Goal: Task Accomplishment & Management: Manage account settings

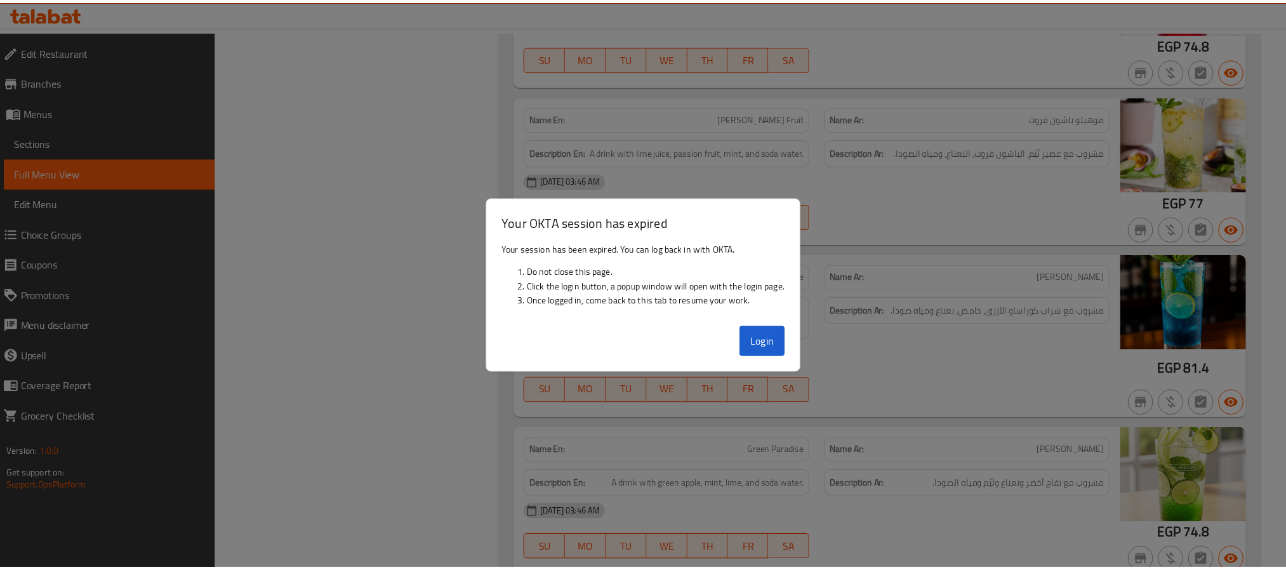
scroll to position [33397, 0]
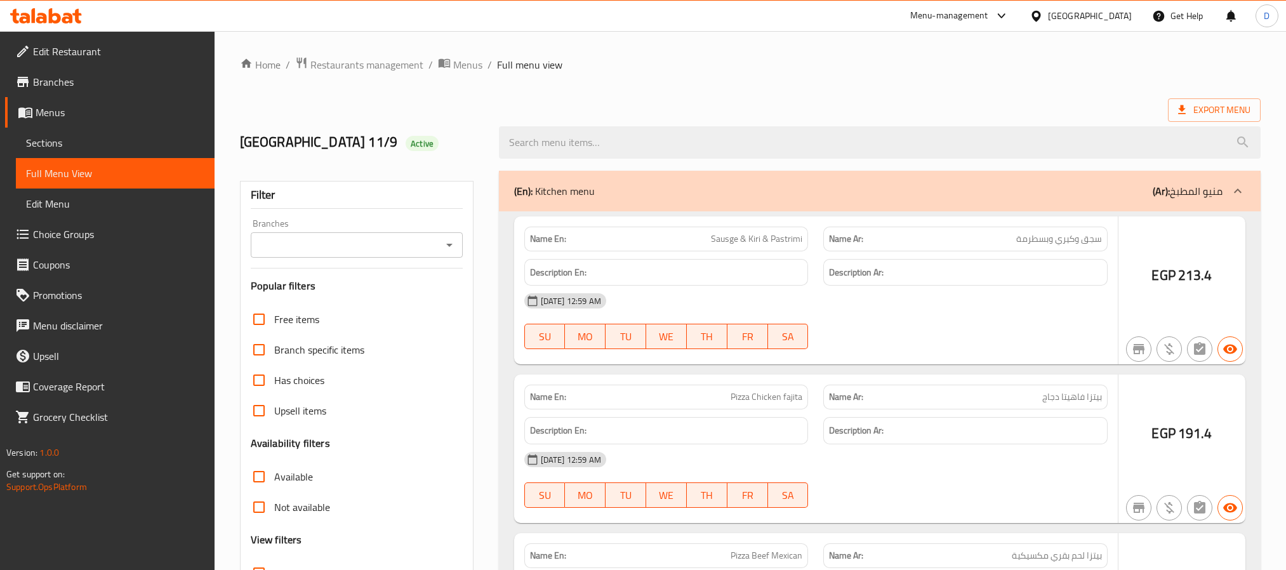
click at [975, 198] on div "(En): Kitchen menu (Ar): منيو المطبخ" at bounding box center [868, 190] width 708 height 15
click at [781, 189] on div "(En): Kitchen menu (Ar): منيو المطبخ" at bounding box center [868, 190] width 708 height 15
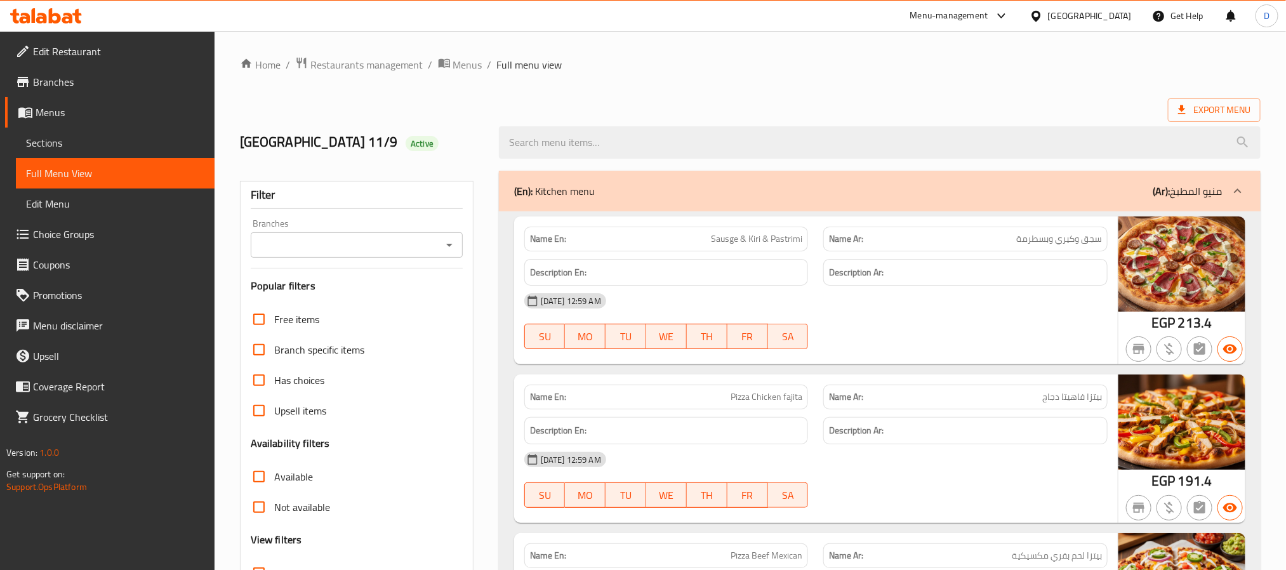
click at [910, 189] on div "(En): Kitchen menu (Ar): منيو المطبخ" at bounding box center [868, 190] width 708 height 15
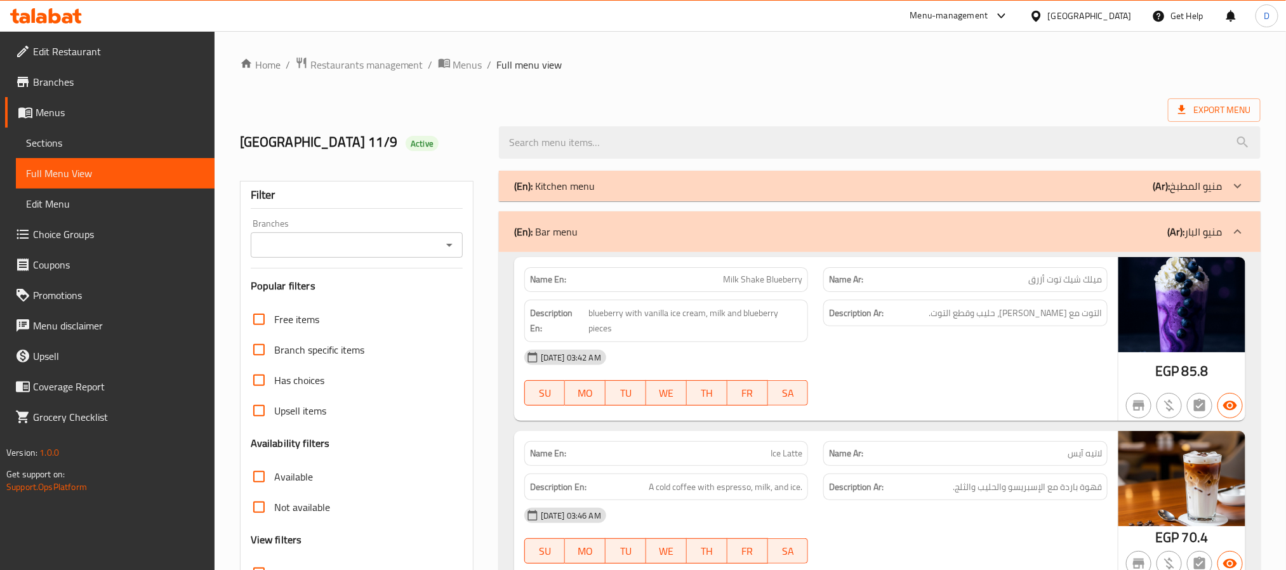
click at [882, 364] on div "[DATE] 03:42 AM" at bounding box center [816, 357] width 599 height 30
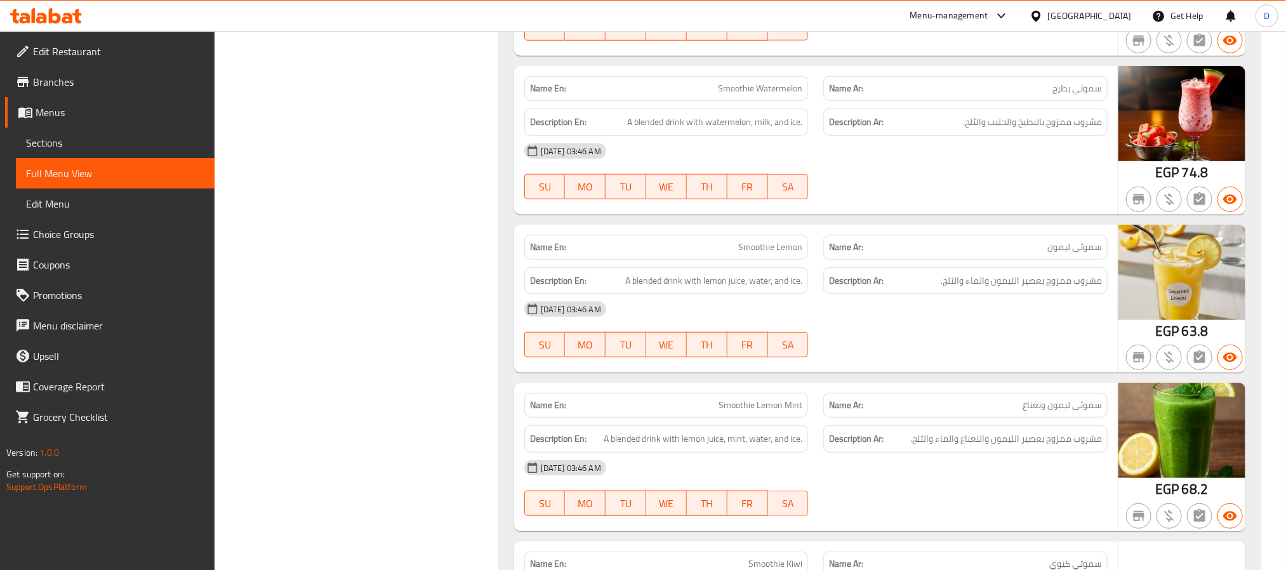
click at [1023, 215] on div "Name En: Smoothie Watermelon Name Ar: سموثي بطيخ Description En: A blended drin…" at bounding box center [816, 140] width 604 height 149
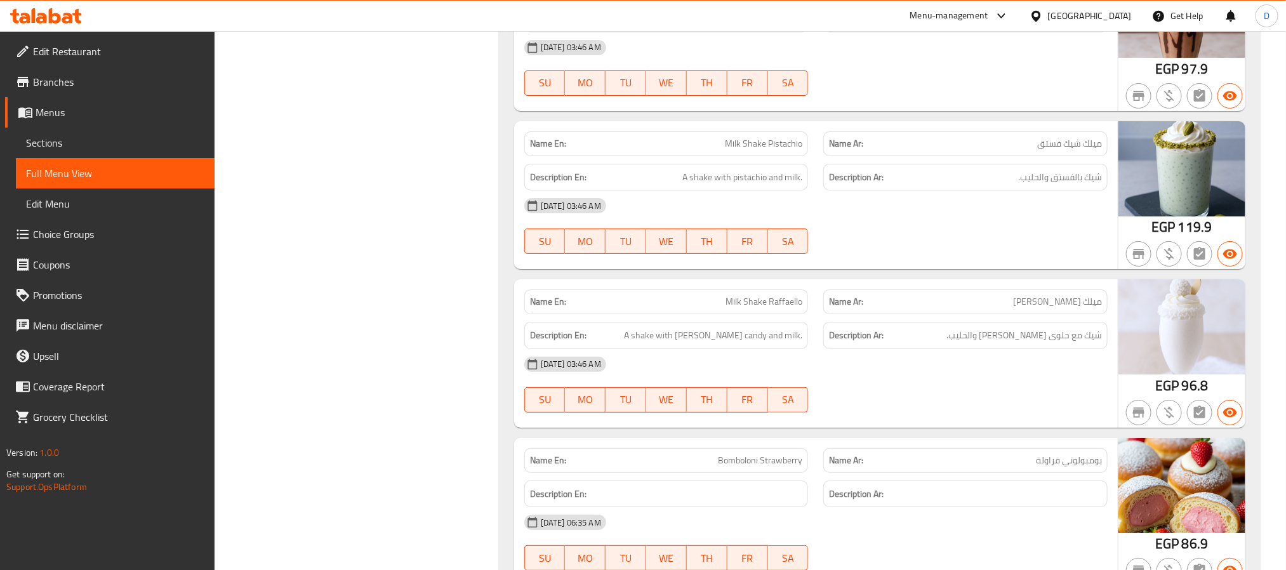
scroll to position [36226, 0]
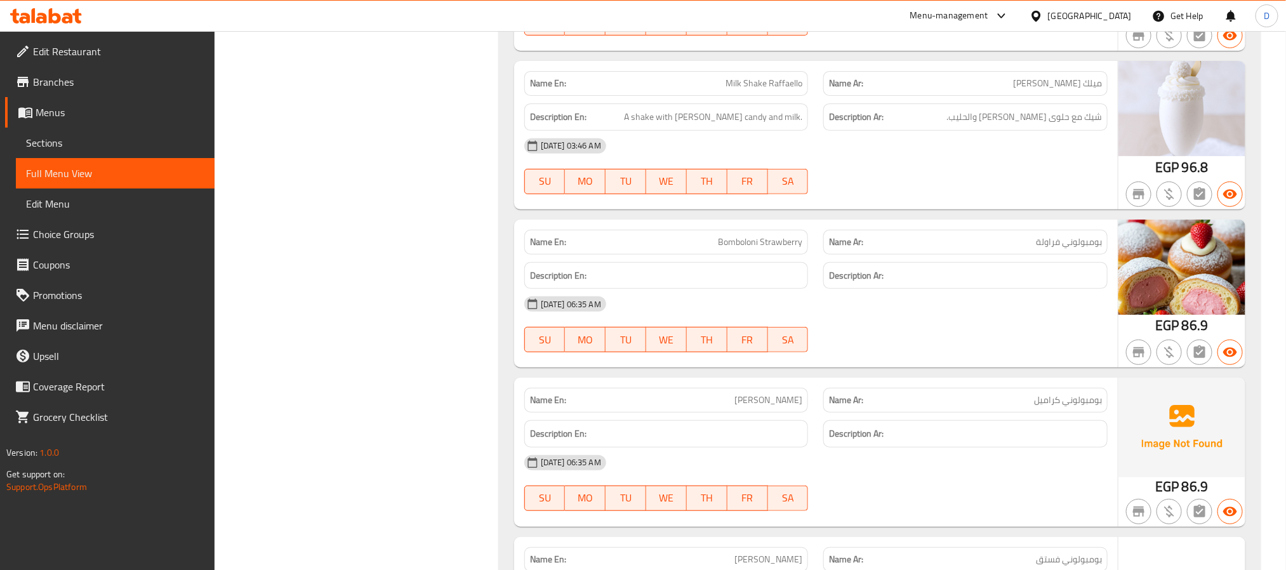
click at [1017, 202] on div "[DATE] 03:46 AM SU MO TU WE TH FR SA" at bounding box center [816, 166] width 599 height 71
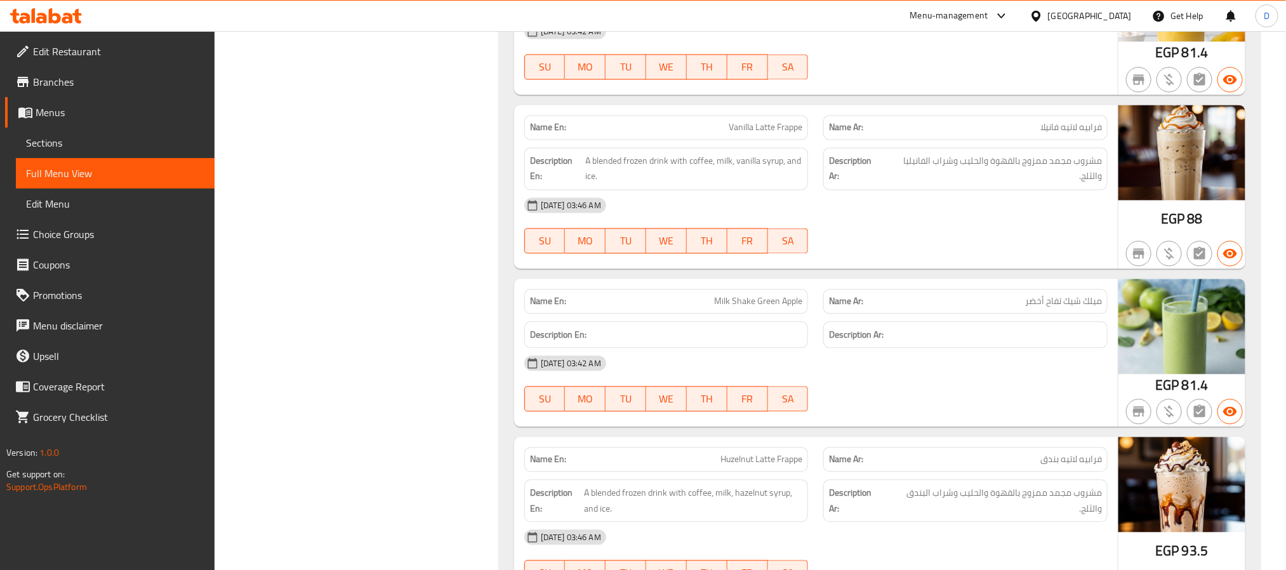
scroll to position [3999, 0]
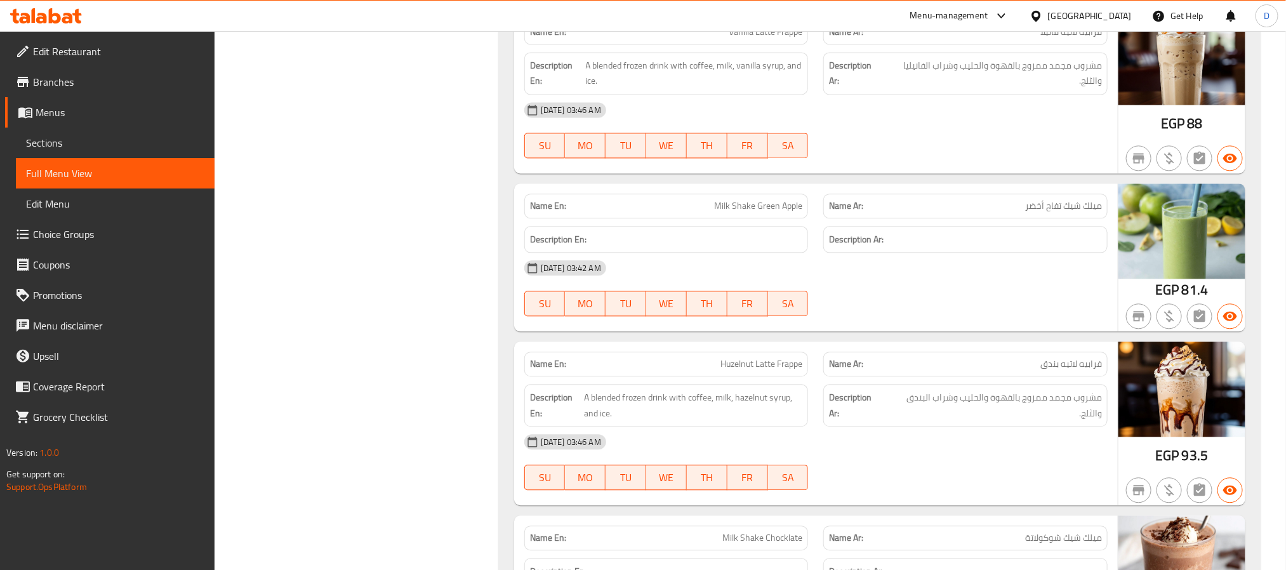
click at [886, 324] on div "11-09-2025 03:42 AM SU MO TU WE TH FR SA" at bounding box center [816, 288] width 599 height 71
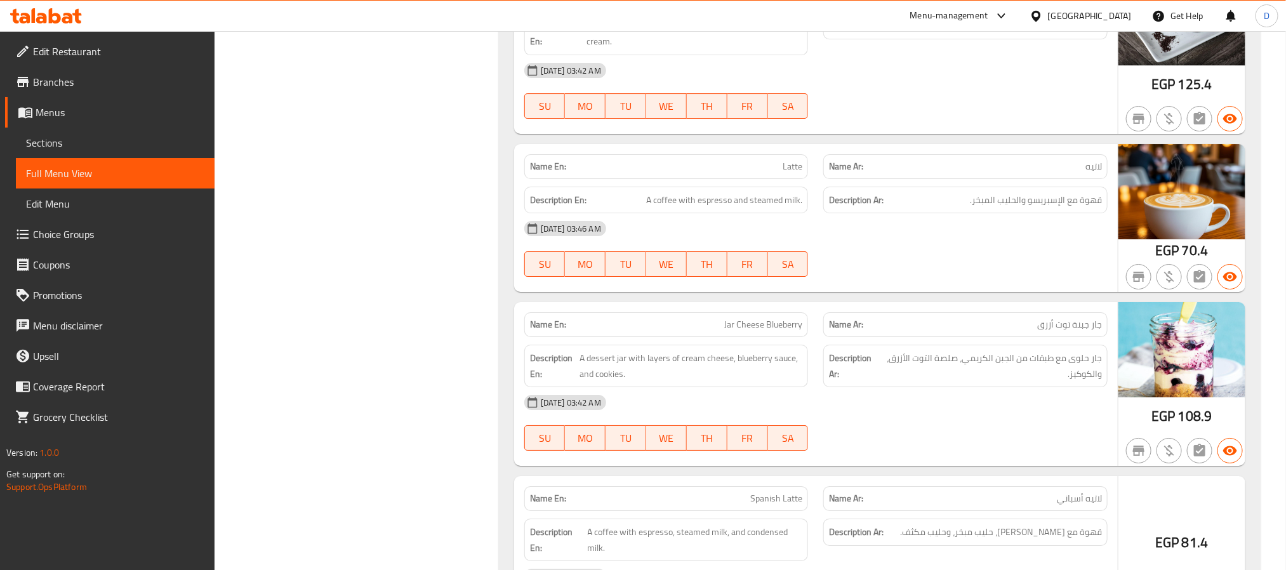
scroll to position [10092, 0]
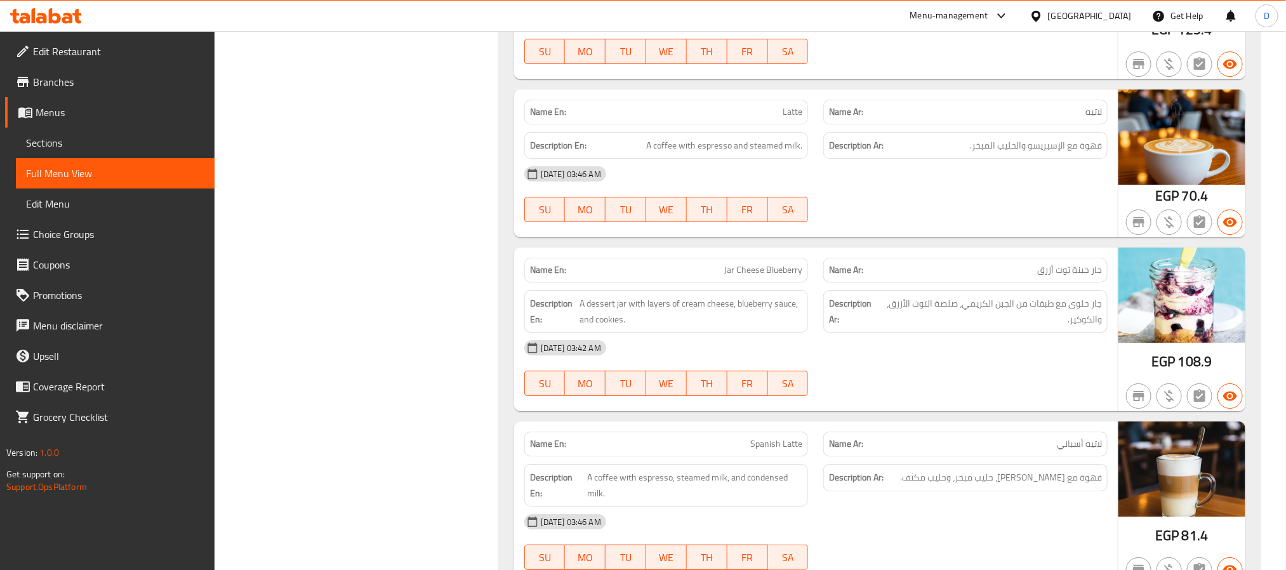
click at [1043, 404] on div "11-09-2025 03:42 AM SU MO TU WE TH FR SA" at bounding box center [816, 368] width 599 height 71
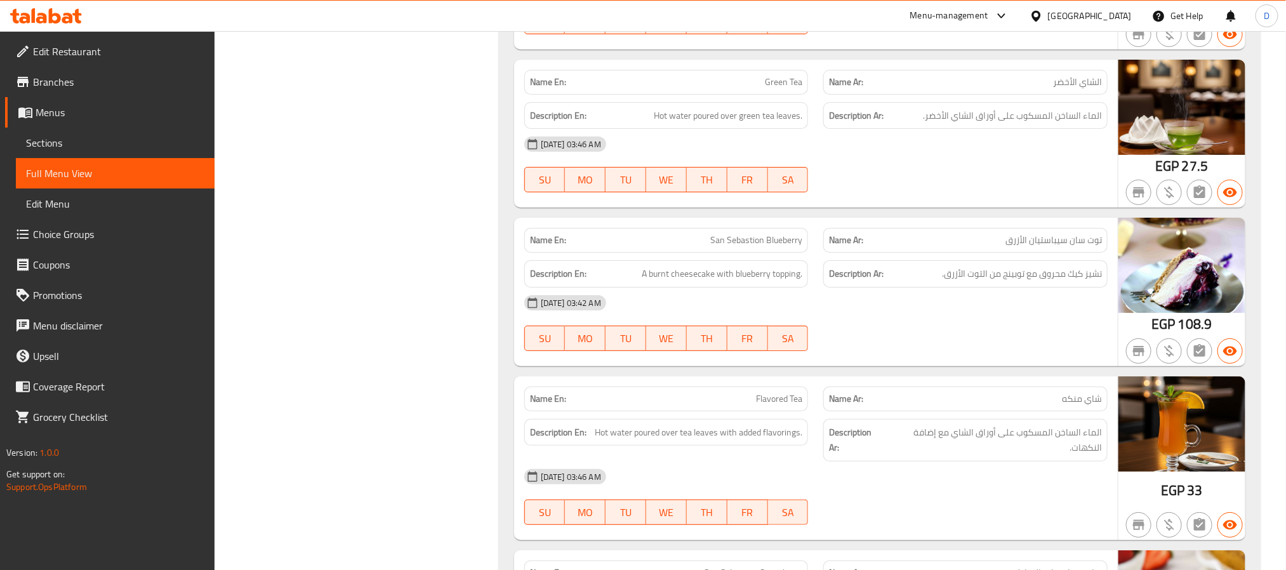
scroll to position [15517, 0]
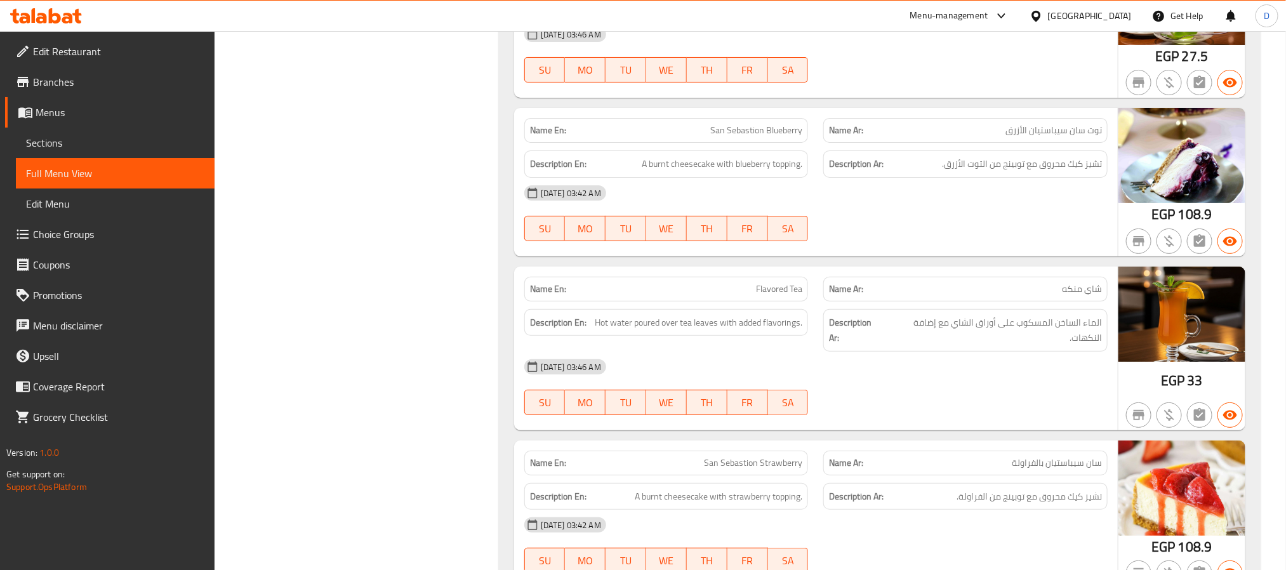
click at [770, 137] on span "San Sebastion Blueberry" at bounding box center [756, 130] width 92 height 13
click at [771, 137] on span "San Sebastion Blueberry" at bounding box center [756, 130] width 92 height 13
copy span "San Sebastion Blueberry"
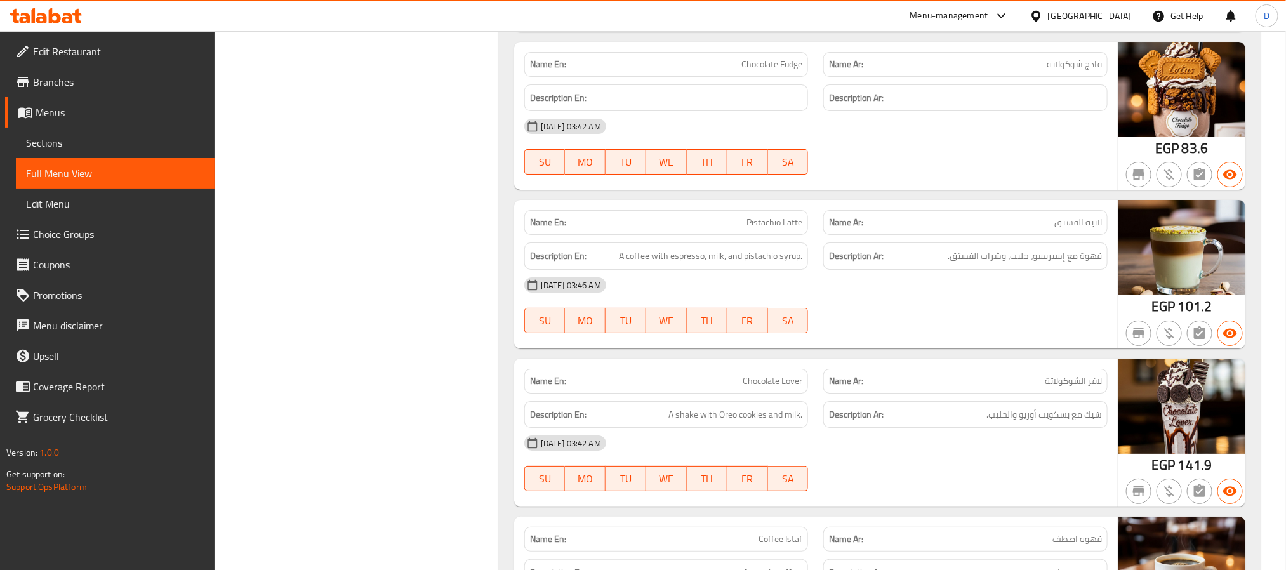
scroll to position [18087, 0]
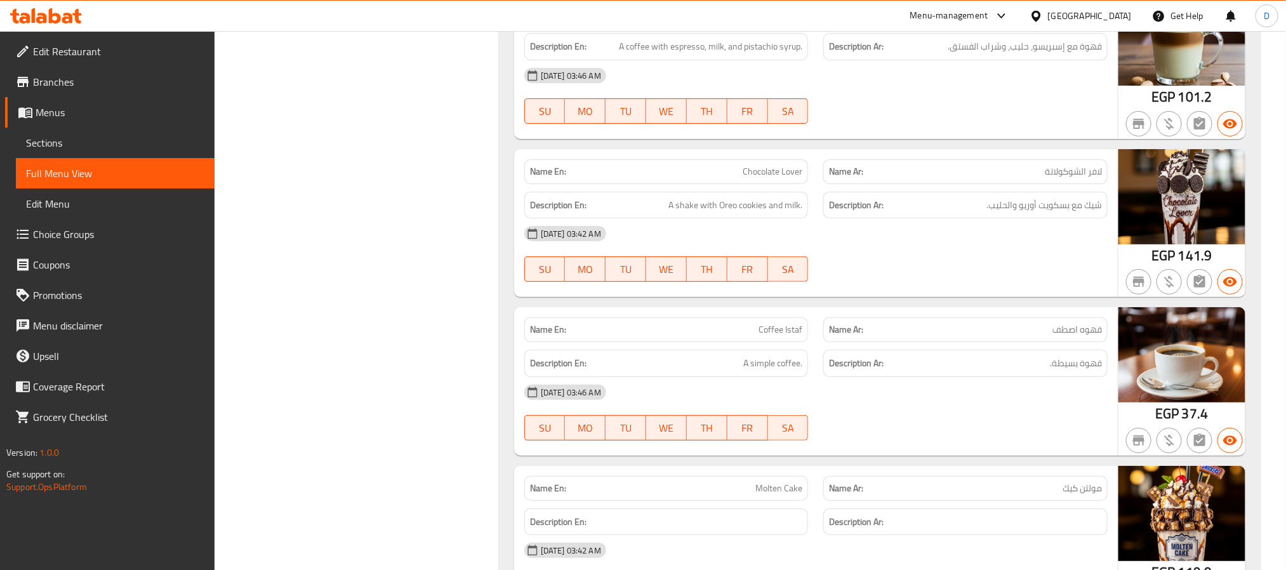
drag, startPoint x: 1017, startPoint y: 281, endPoint x: 451, endPoint y: 337, distance: 569.0
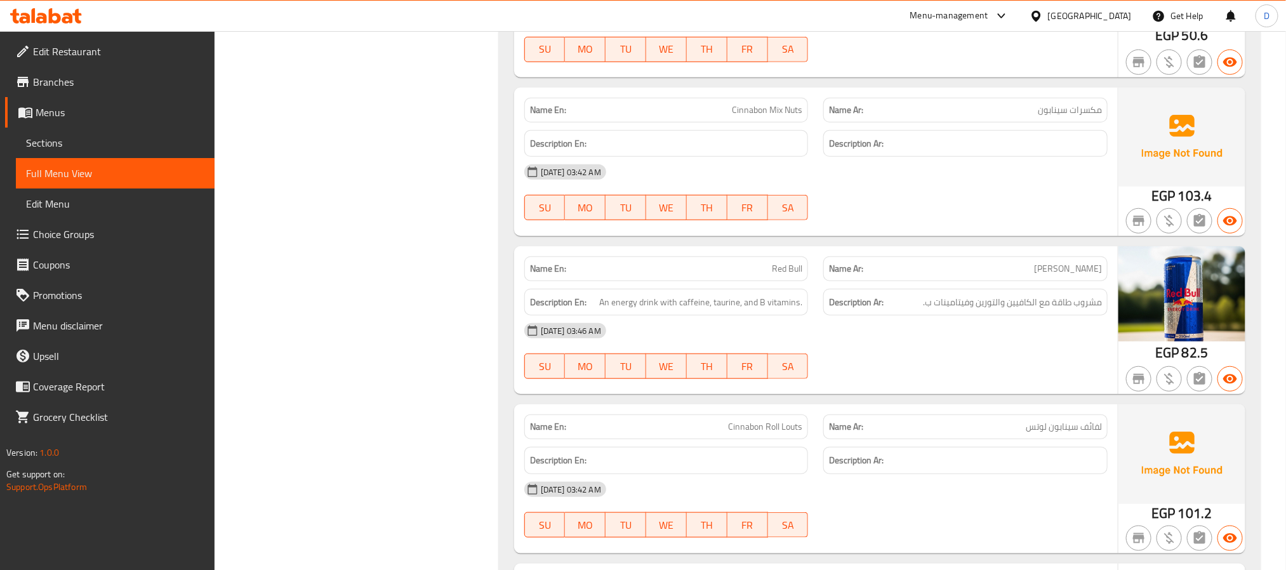
scroll to position [21039, 0]
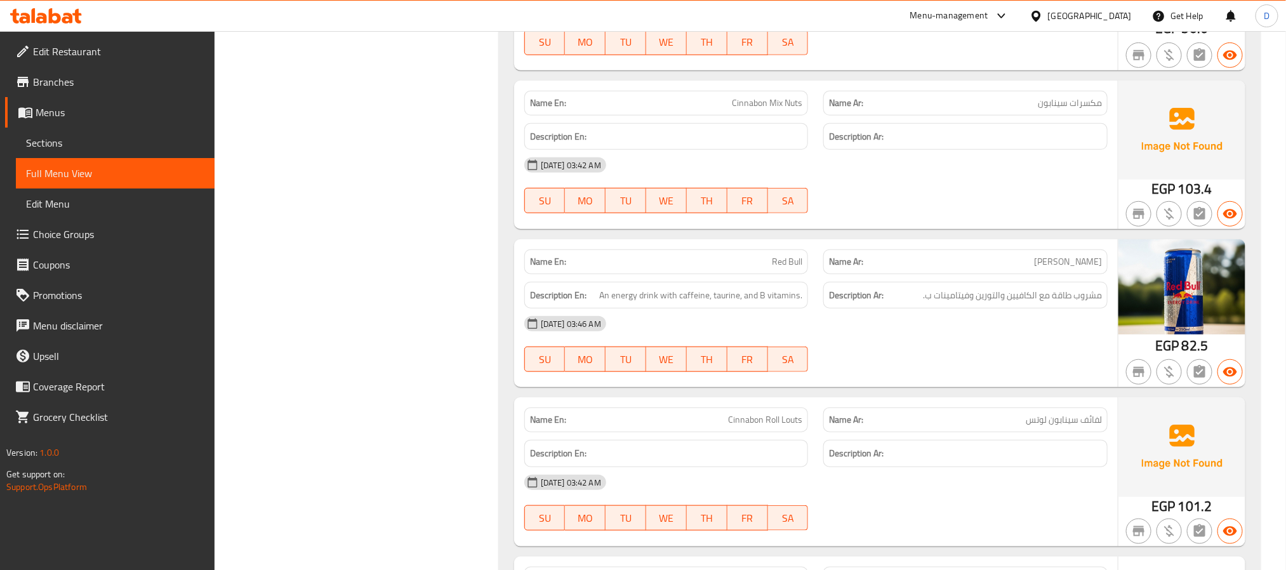
click at [771, 110] on span "Cinnabon Mix Nuts" at bounding box center [767, 102] width 70 height 13
copy span "Cinnabon Mix Nuts"
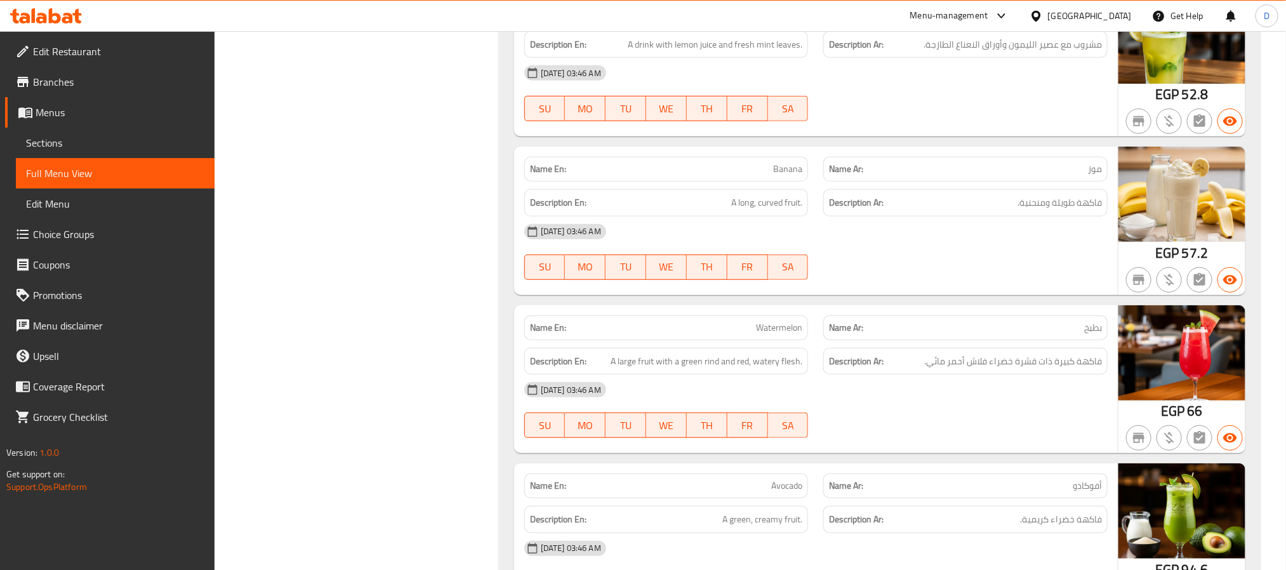
scroll to position [26084, 0]
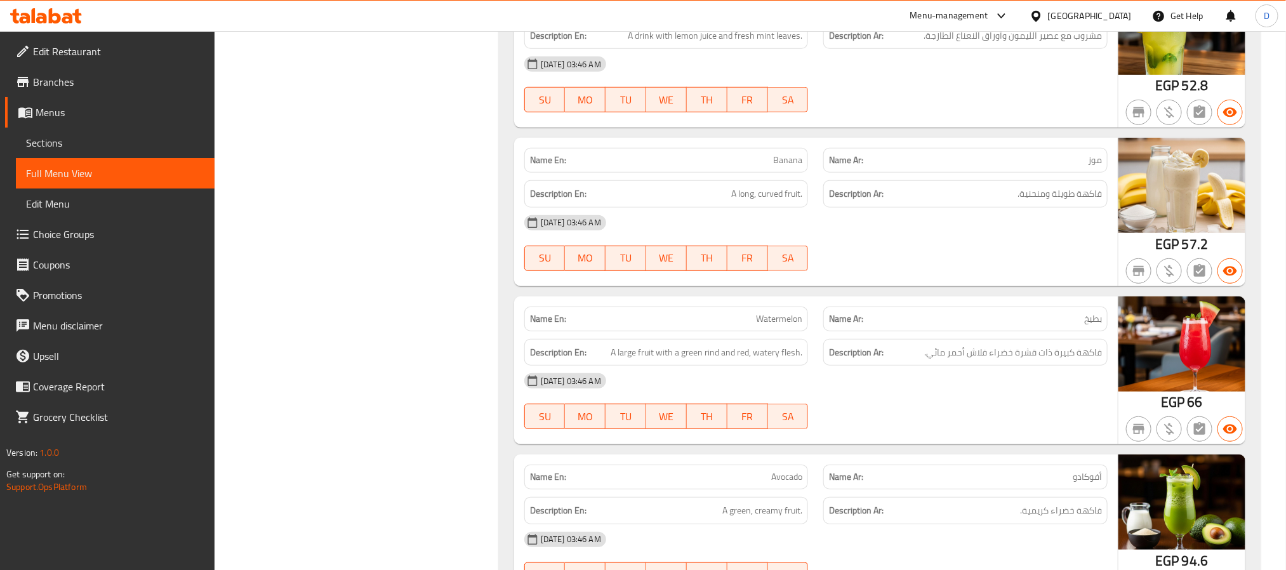
click at [964, 202] on h6 "Description Ar: فاكهة طويلة ومنحنية." at bounding box center [965, 194] width 273 height 16
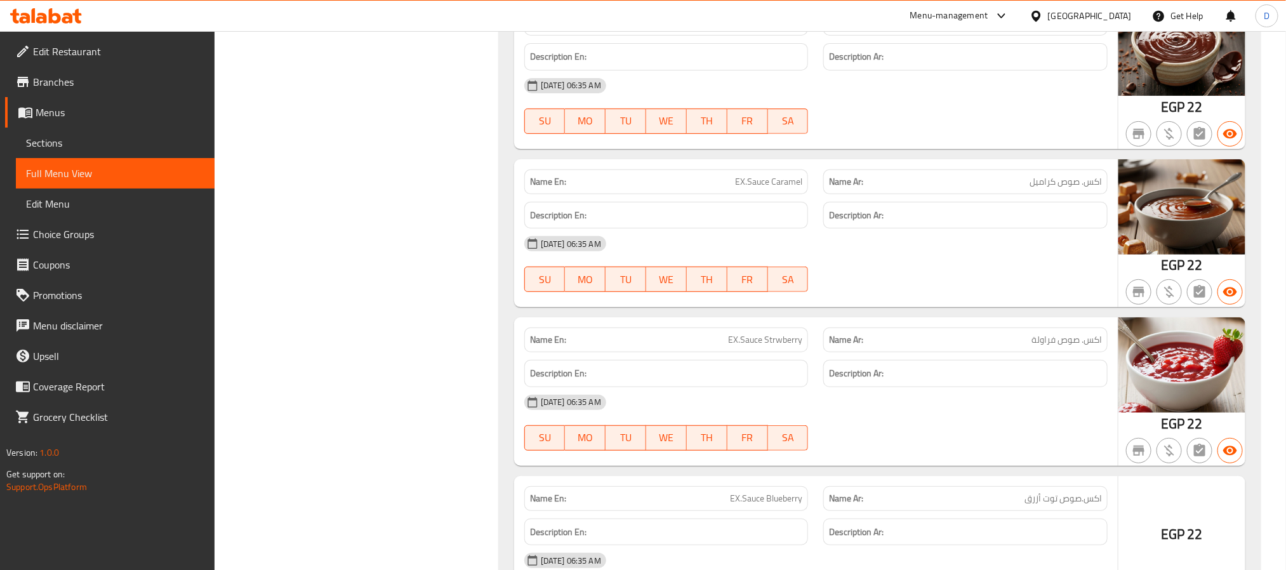
scroll to position [43937, 0]
click at [750, 29] on span "EX.Sauce Chocolate" at bounding box center [765, 21] width 73 height 13
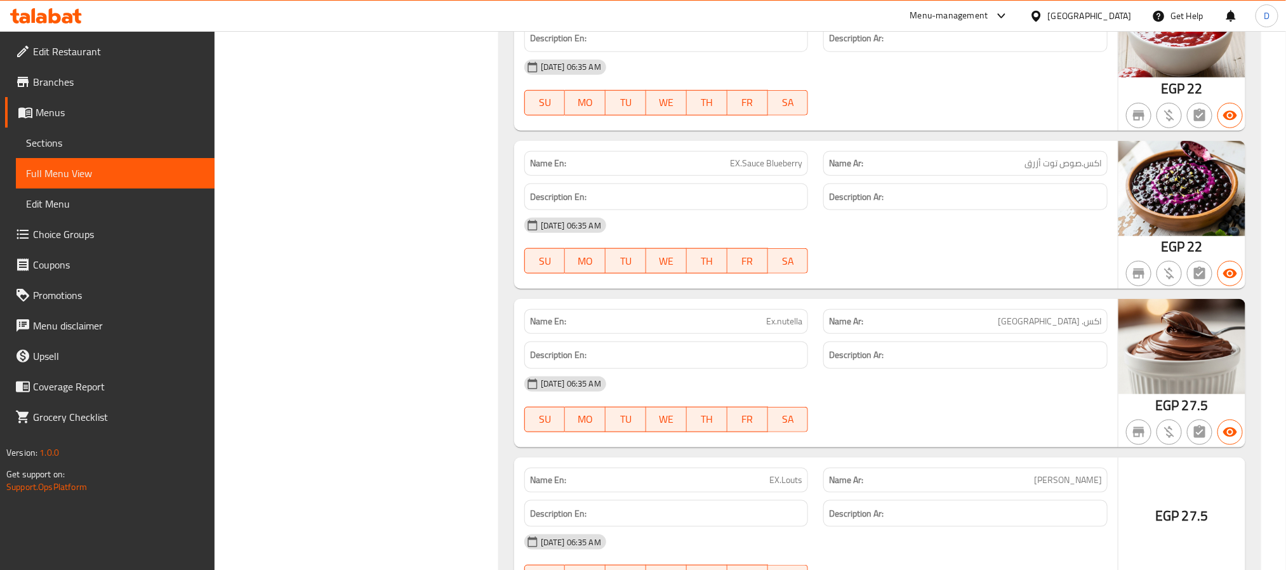
scroll to position [44318, 0]
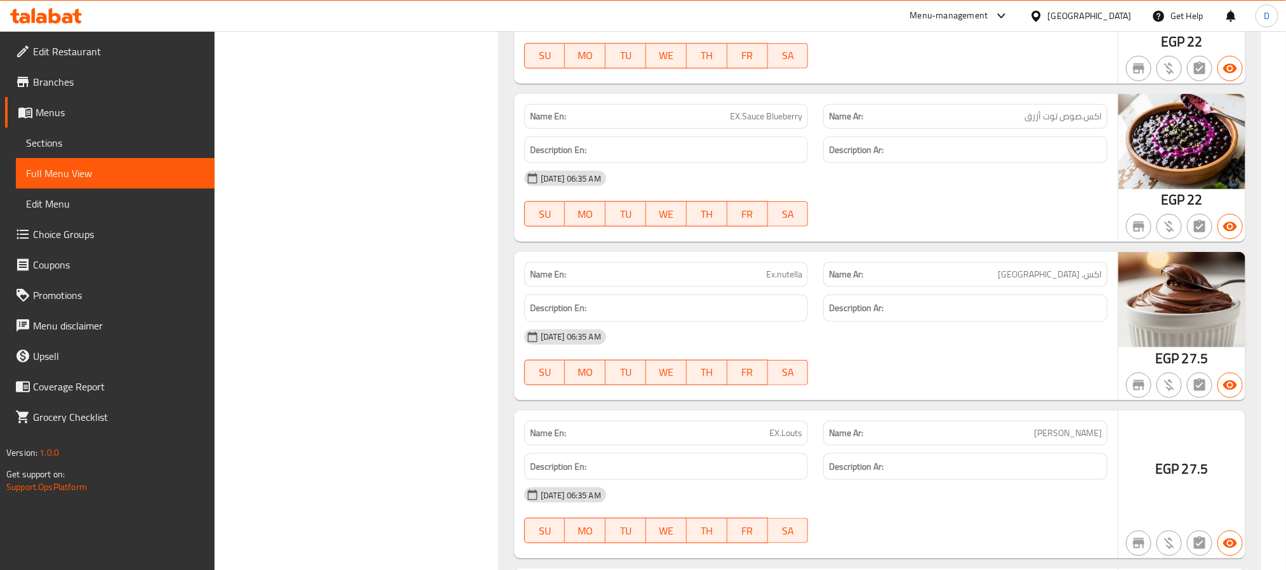
drag, startPoint x: 939, startPoint y: 147, endPoint x: 819, endPoint y: 111, distance: 125.3
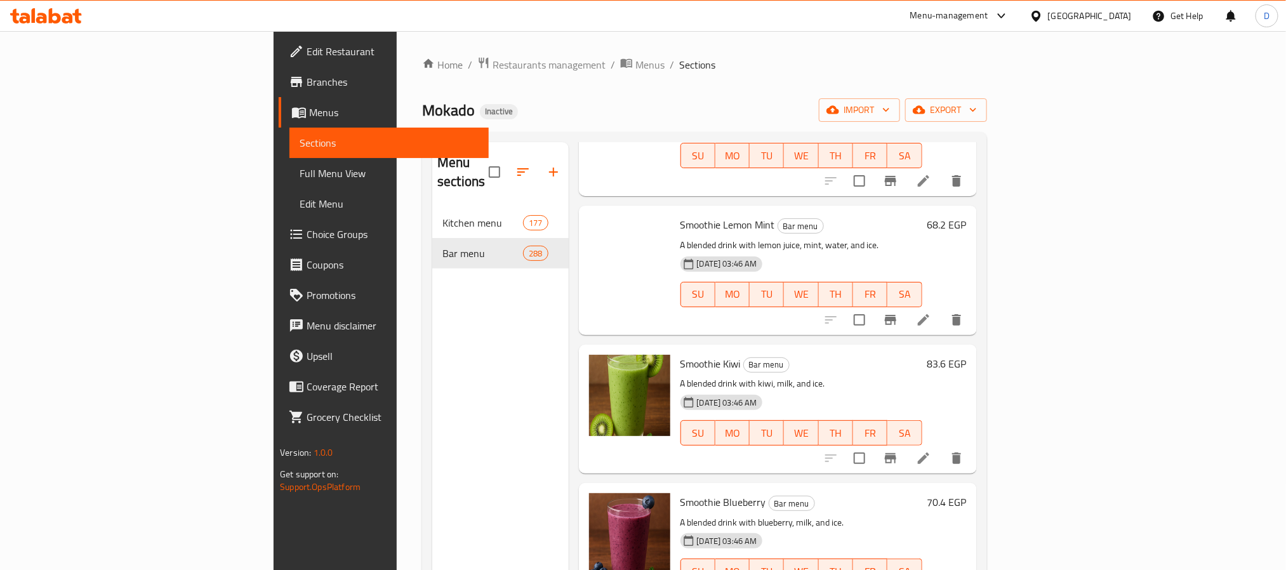
scroll to position [12116, 0]
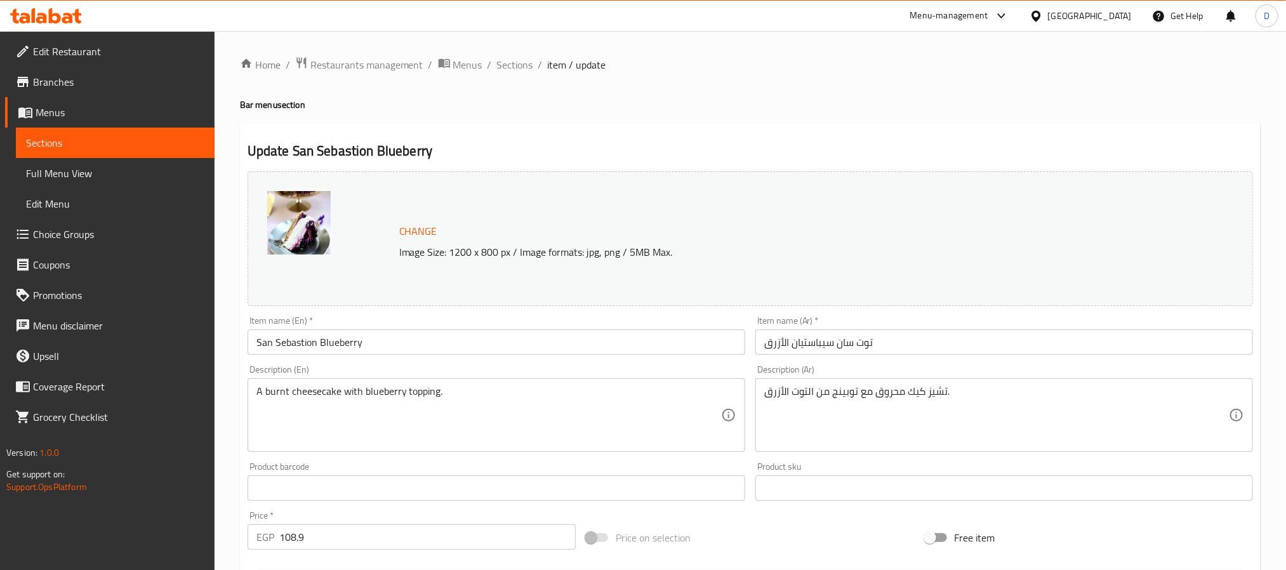
click at [863, 347] on input "توت سان سيباستيان الأزرق" at bounding box center [1004, 341] width 498 height 25
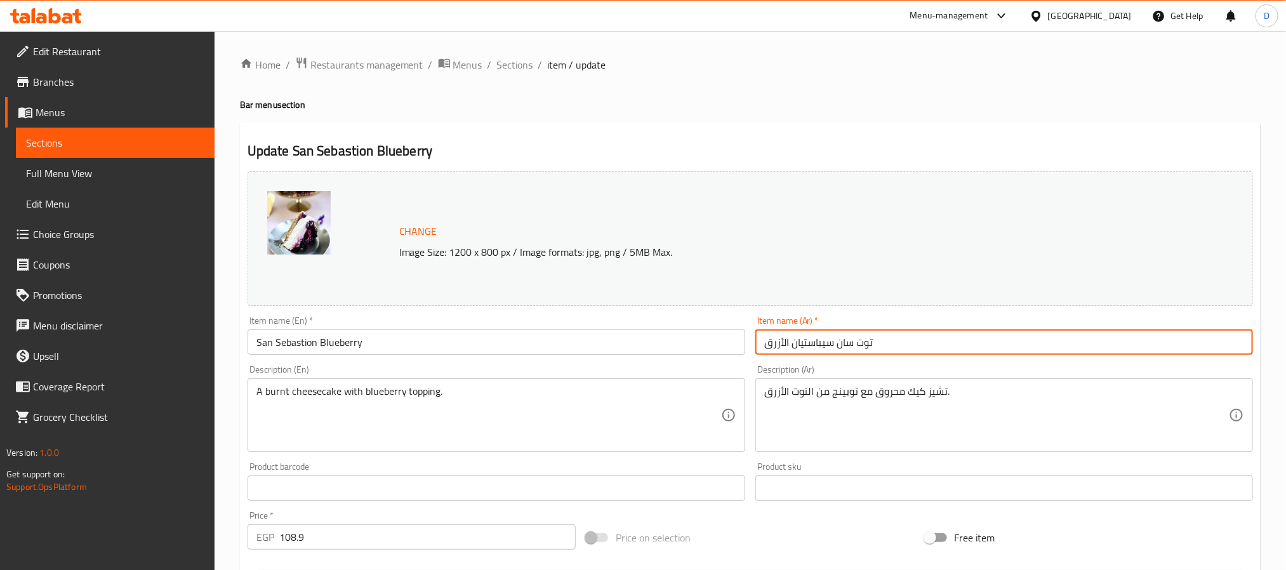
click at [863, 347] on input "توت سان سيباستيان الأزرق" at bounding box center [1004, 341] width 498 height 25
click at [859, 345] on input "توت سان سيباستيان الأزرق" at bounding box center [1004, 341] width 498 height 25
click at [856, 343] on input "توت سان سيباستيان الأزرق" at bounding box center [1004, 341] width 498 height 25
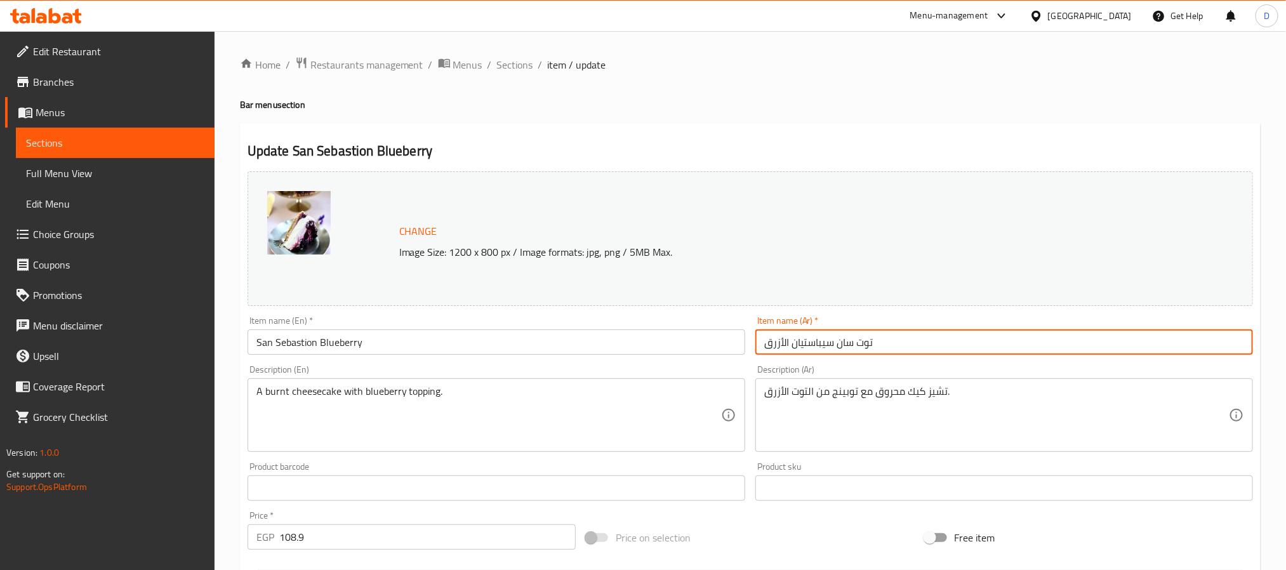
drag, startPoint x: 877, startPoint y: 345, endPoint x: 865, endPoint y: 348, distance: 12.0
click at [856, 345] on input "توت سان سيباستيان الأزرق" at bounding box center [1004, 341] width 498 height 25
click at [783, 347] on input "سان سيباستيان الأزرق" at bounding box center [1004, 341] width 498 height 25
paste input "وت"
type input "سان سيباستيان توت أزرق"
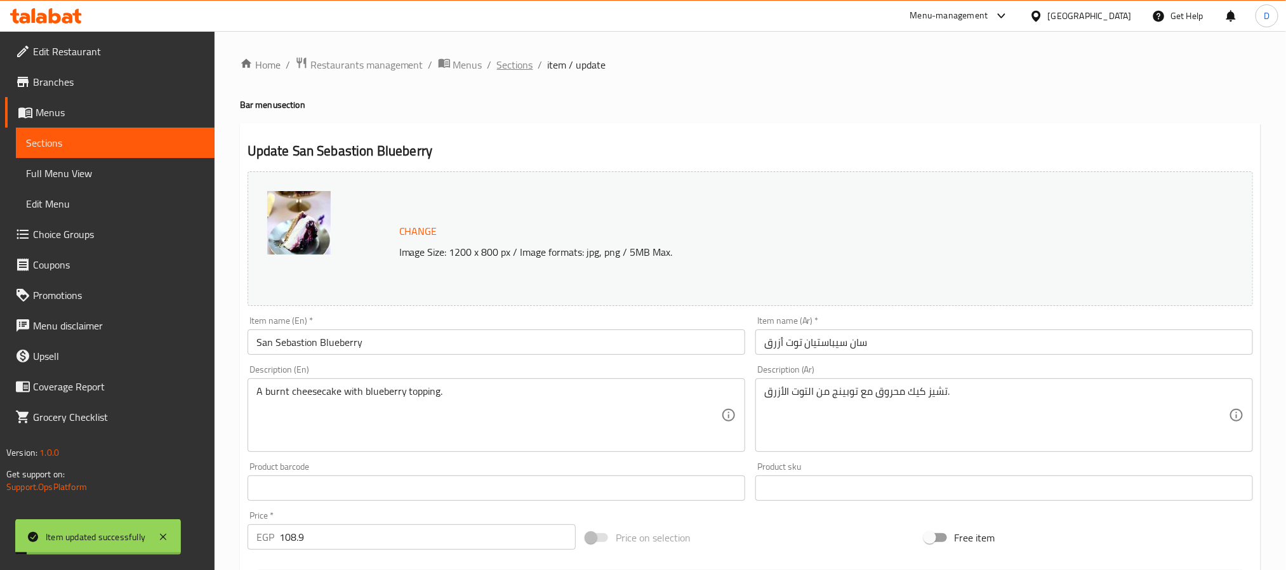
click at [512, 72] on span "Sections" at bounding box center [515, 64] width 36 height 15
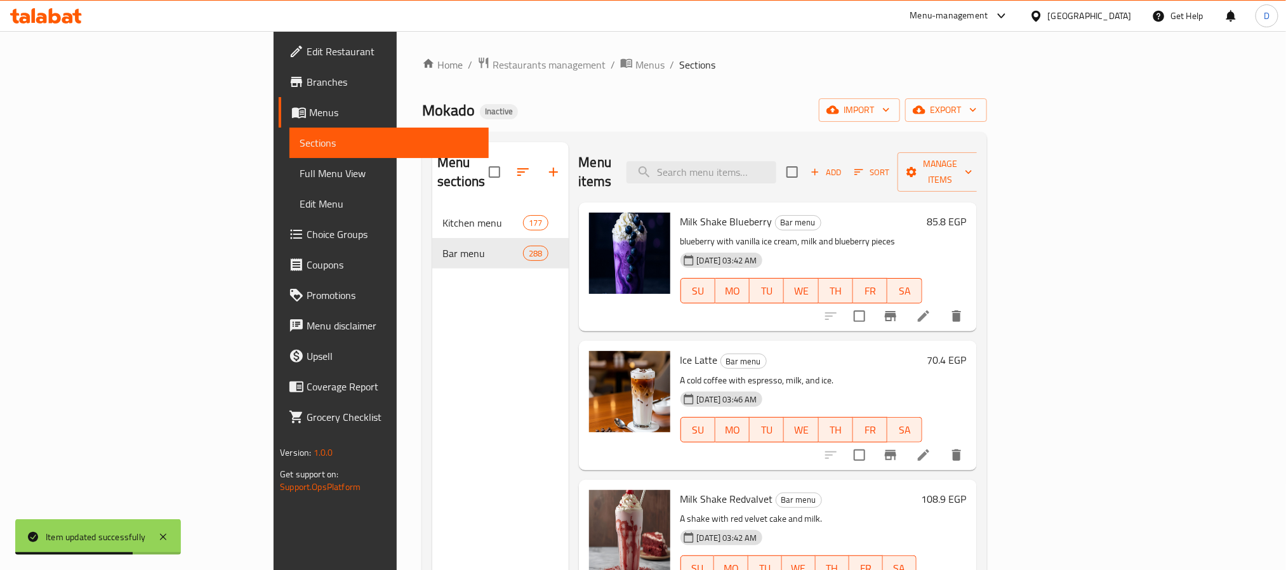
scroll to position [16638, 0]
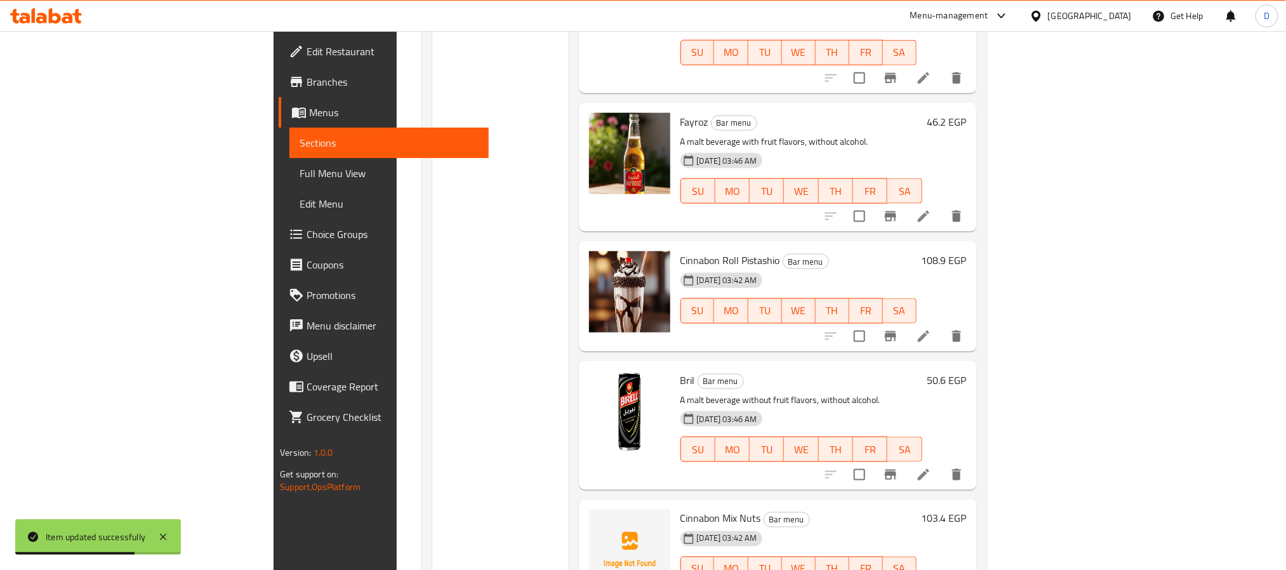
drag, startPoint x: 1036, startPoint y: 284, endPoint x: 1104, endPoint y: 354, distance: 98.3
drag, startPoint x: 1104, startPoint y: 354, endPoint x: 1179, endPoint y: 364, distance: 75.0
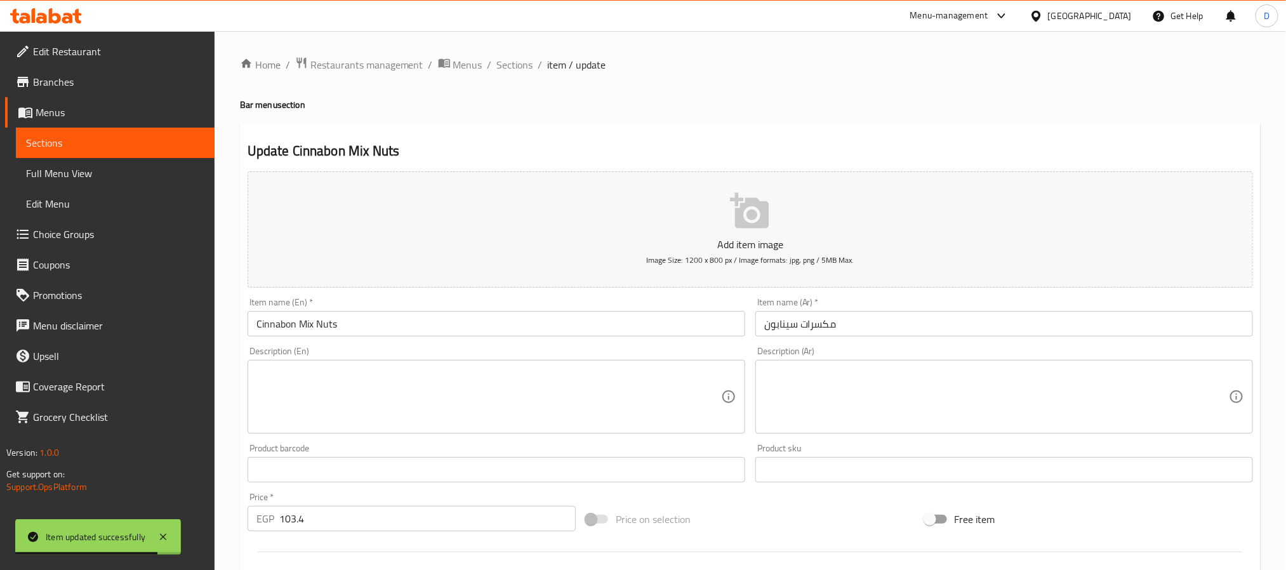
click at [794, 322] on input "مكسرات سينابون" at bounding box center [1004, 323] width 498 height 25
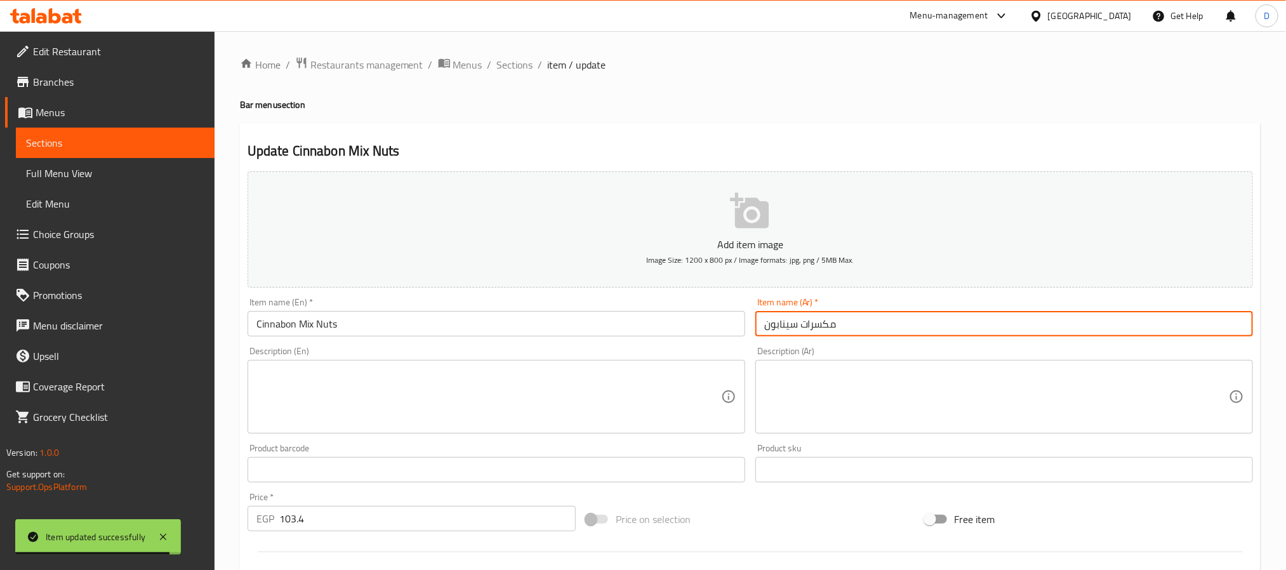
click at [783, 324] on input "مكسرات سينابون" at bounding box center [1004, 323] width 498 height 25
click at [779, 324] on input "مكسرات سينابون" at bounding box center [1004, 323] width 498 height 25
drag, startPoint x: 781, startPoint y: 324, endPoint x: 767, endPoint y: 330, distance: 14.8
paste input "Cinnabon Mix Nuts"
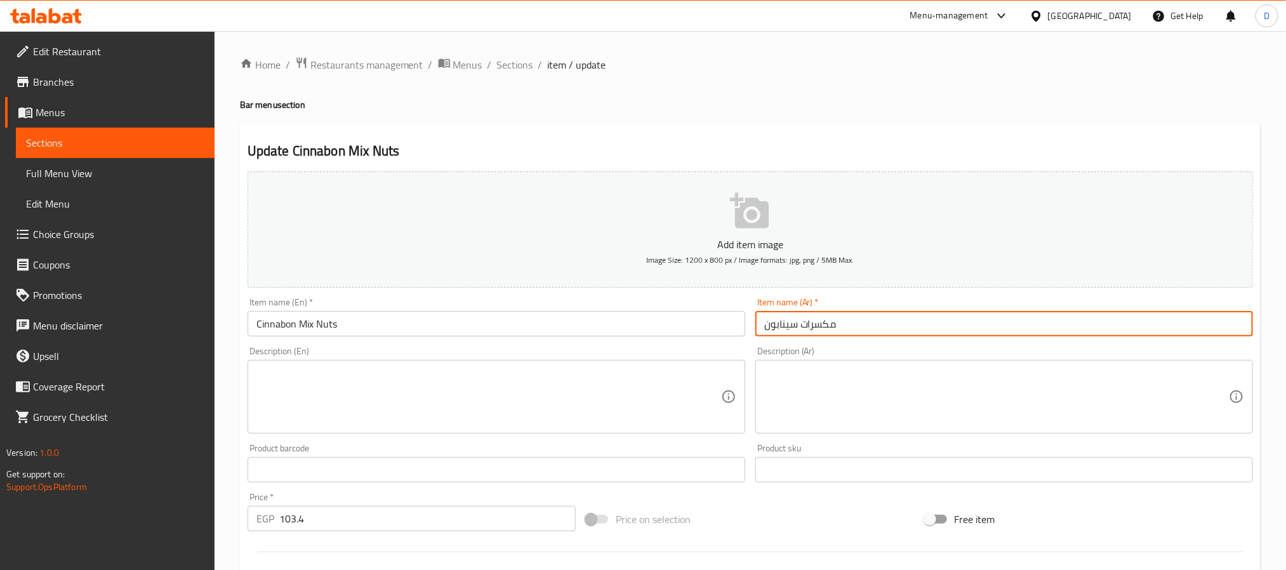
click at [776, 322] on input "مكسرات سينابون" at bounding box center [1004, 323] width 498 height 25
paste input "سينابون"
click at [764, 321] on input "مكسرات" at bounding box center [1004, 323] width 498 height 25
paste input "سينابون"
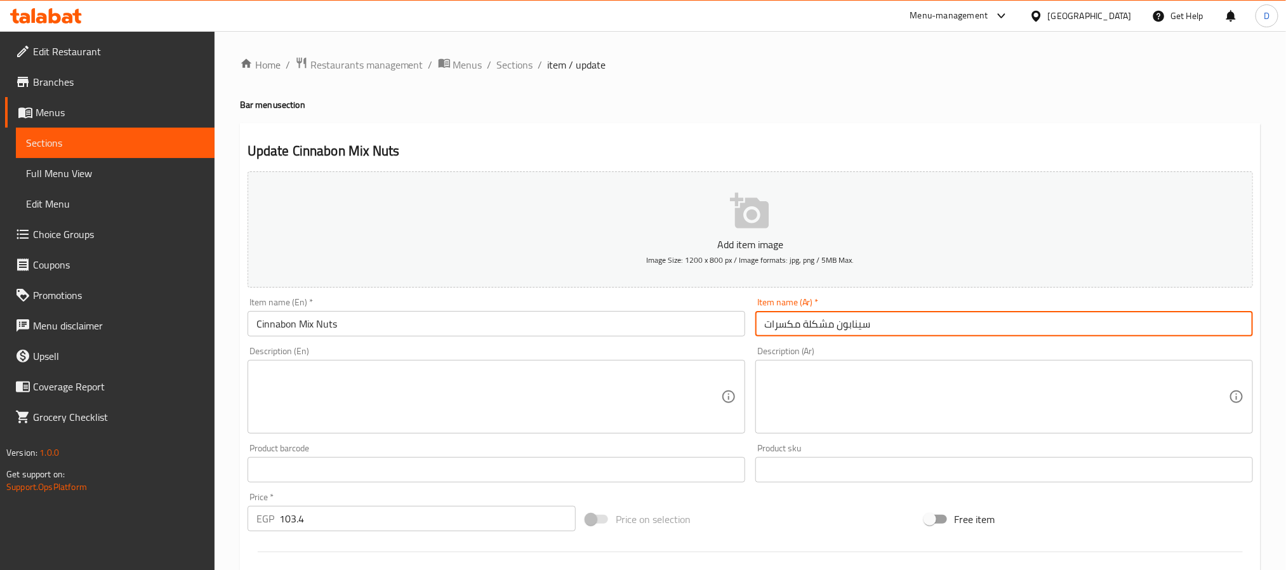
type input "سينابون مشكلة مكسرات"
click at [526, 67] on span "Sections" at bounding box center [515, 64] width 36 height 15
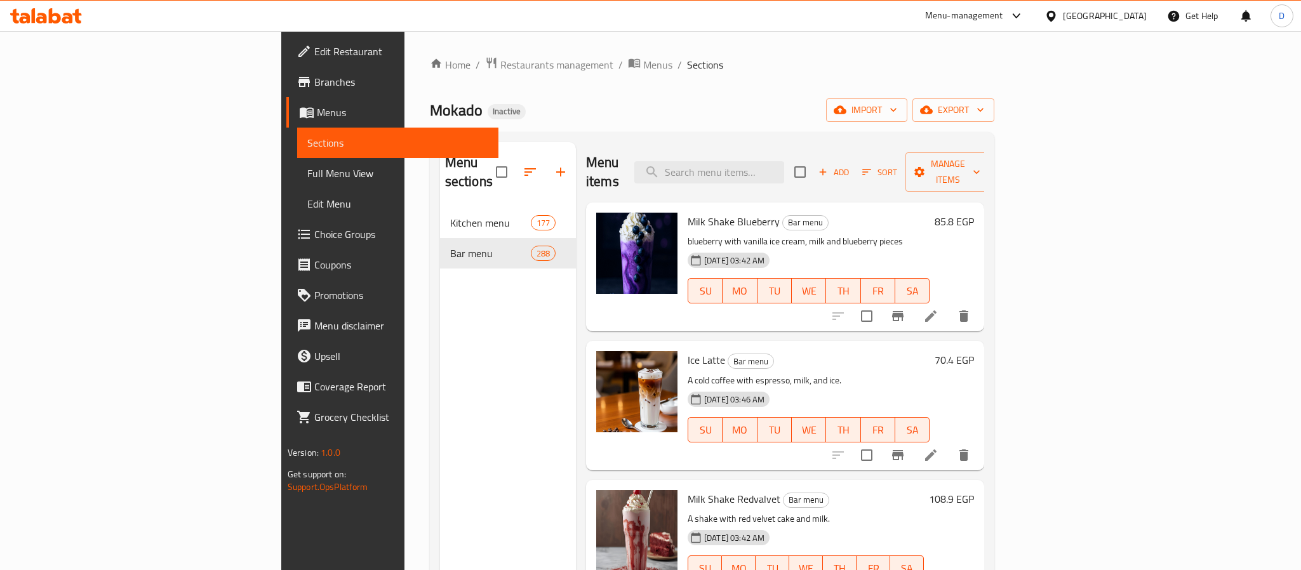
click at [934, 248] on div "11-09-2025 03:42 AM SU MO TU WE TH FR SA" at bounding box center [808, 282] width 252 height 69
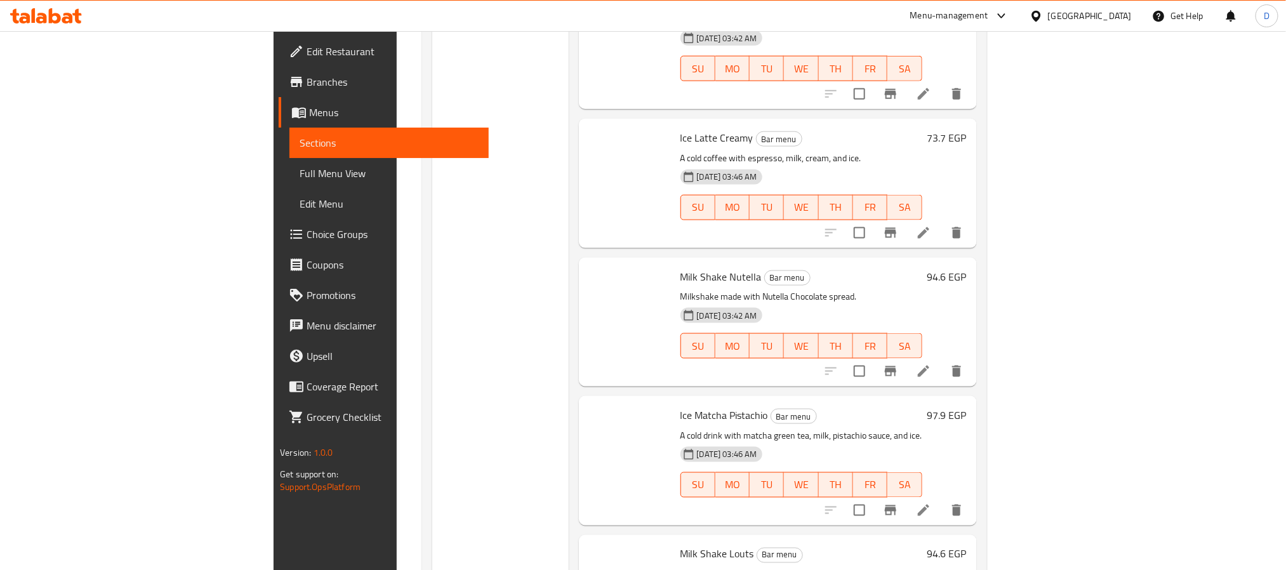
scroll to position [35567, 0]
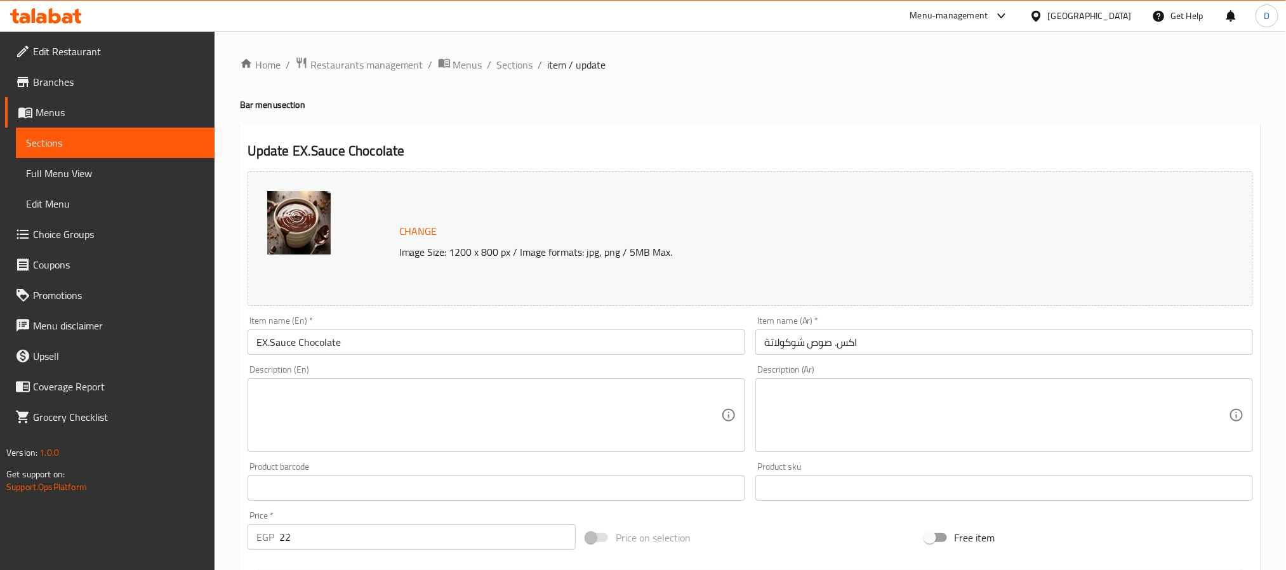
click at [837, 349] on input "اكس. صوص شوكولاتة" at bounding box center [1004, 341] width 498 height 25
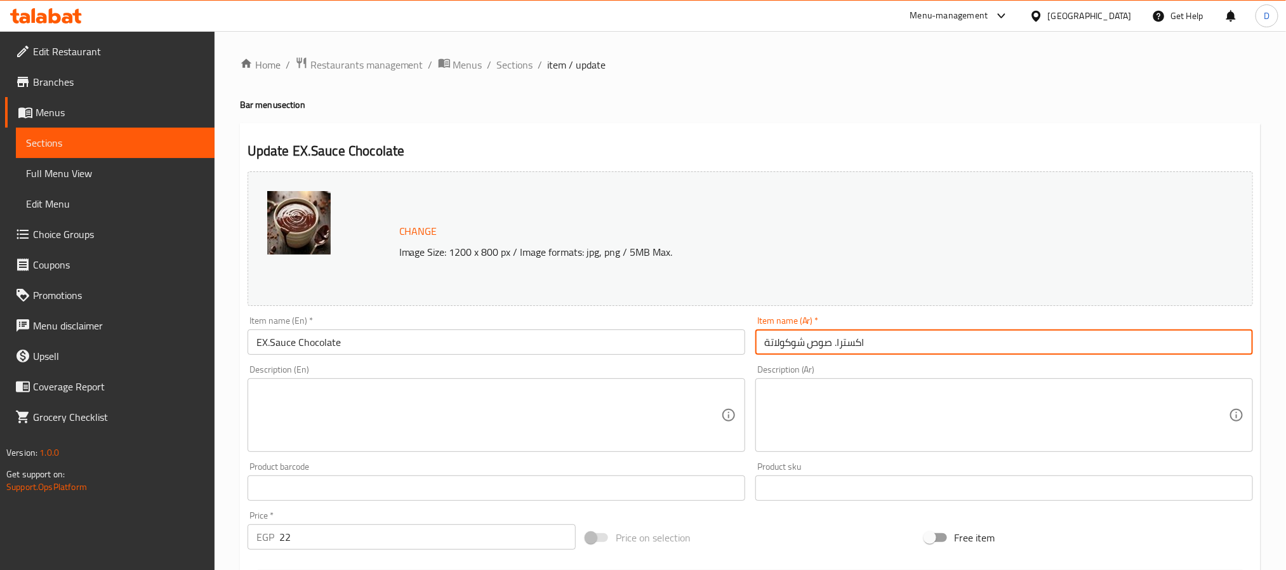
type input "اكسترا. صوص شوكولاتة"
click at [857, 343] on input "اكسترا. صوص شوكولاتة" at bounding box center [1004, 341] width 498 height 25
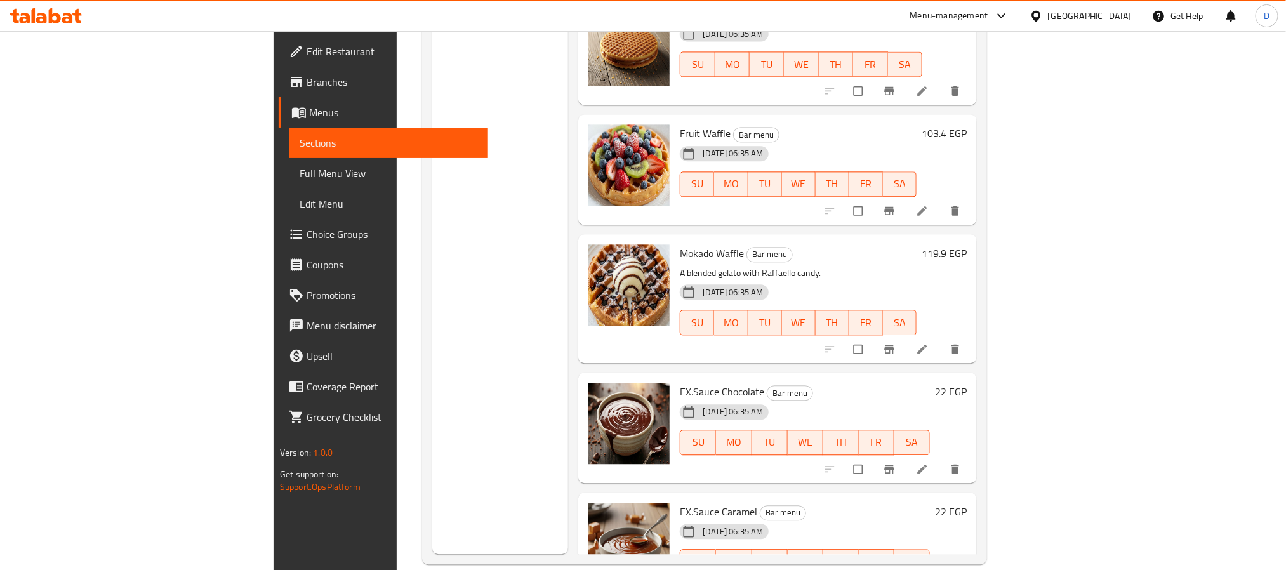
scroll to position [35040, 0]
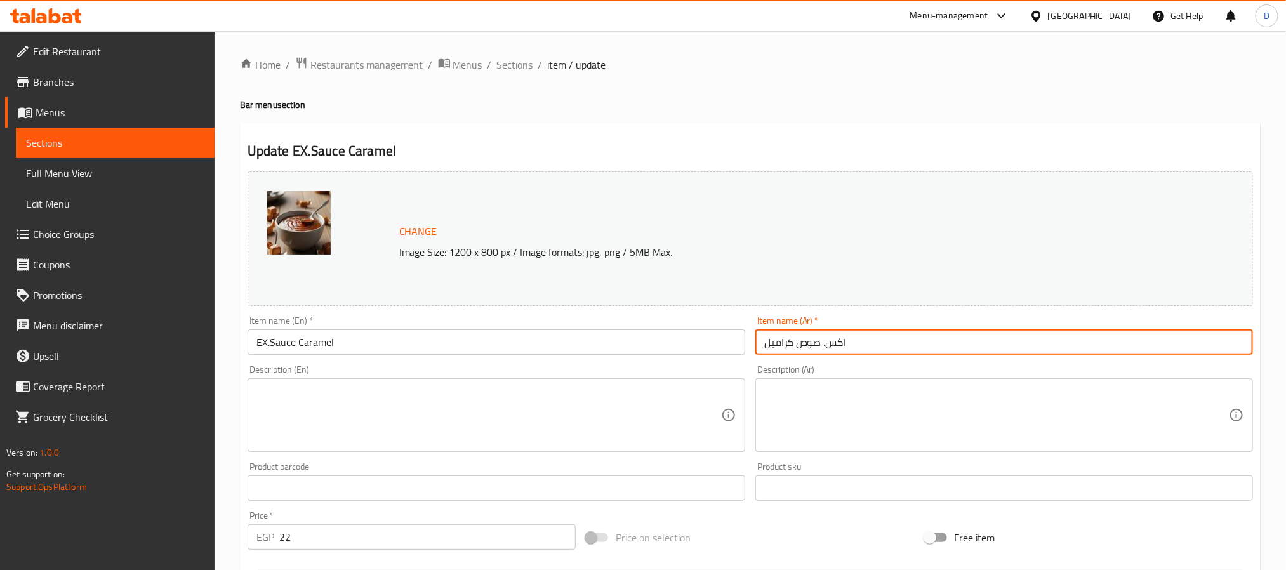
drag, startPoint x: 824, startPoint y: 350, endPoint x: 869, endPoint y: 348, distance: 44.5
click at [869, 348] on input "اكس. صوص كراميل" at bounding box center [1004, 341] width 498 height 25
click at [863, 348] on input "اكس. صوص كراميل" at bounding box center [1004, 341] width 498 height 25
click at [875, 345] on input "اكس. صوص كراميل" at bounding box center [1004, 341] width 498 height 25
drag, startPoint x: 825, startPoint y: 345, endPoint x: 846, endPoint y: 337, distance: 22.5
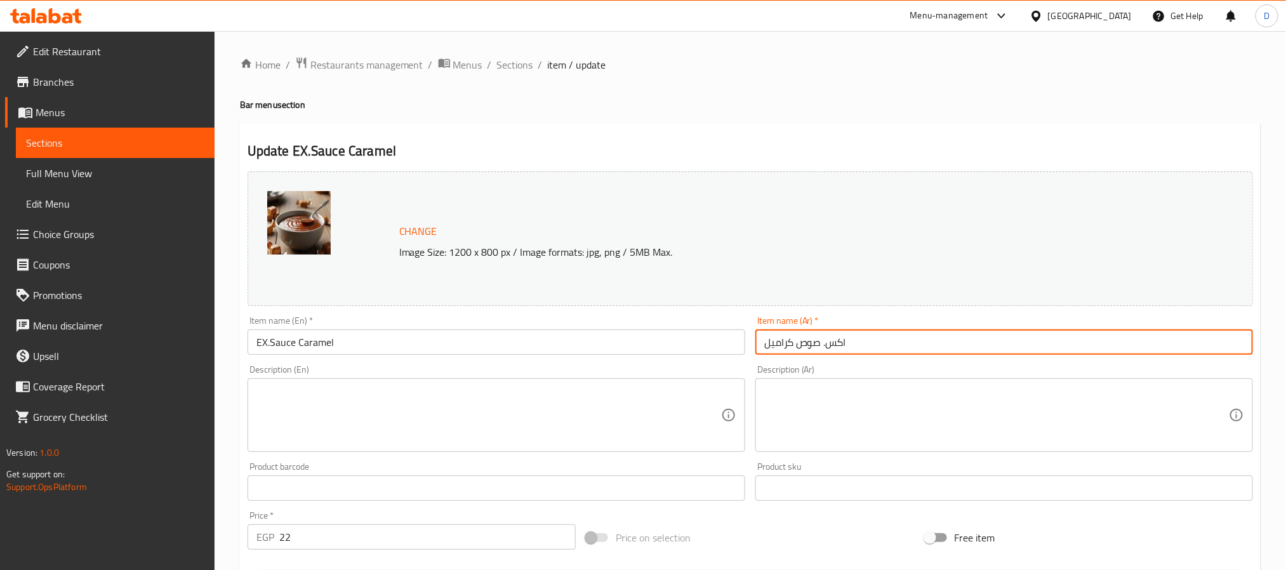
click at [846, 337] on input "اكس. صوص كراميل" at bounding box center [1004, 341] width 498 height 25
paste input "ترا"
type input "اكسترا. صوص كراميل"
click at [512, 65] on span "Sections" at bounding box center [515, 64] width 36 height 15
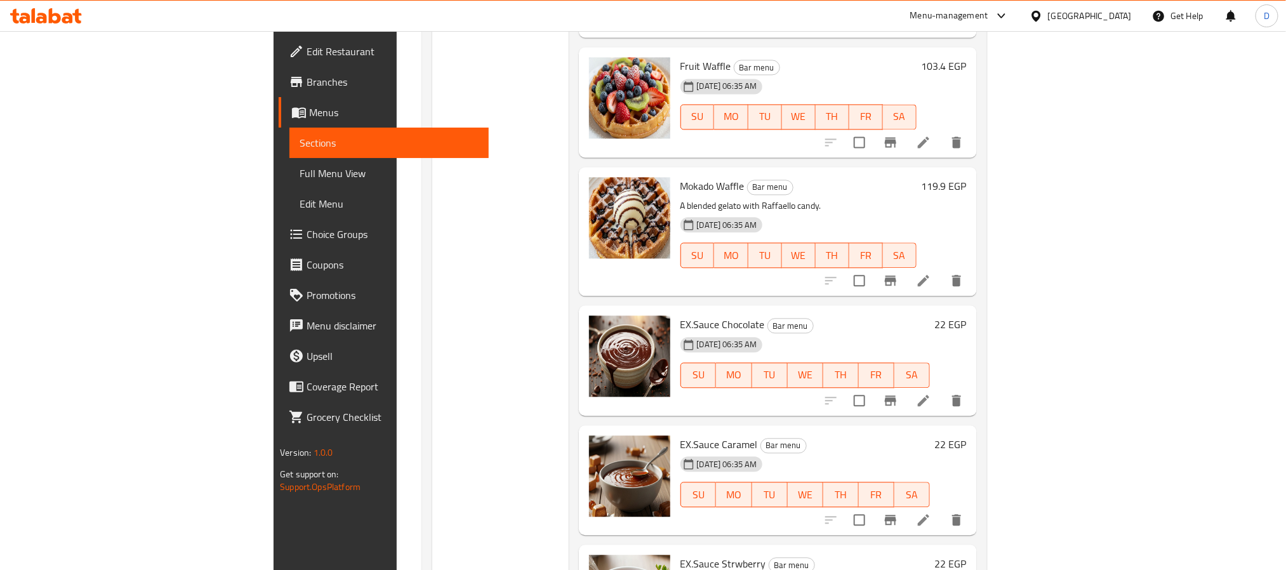
scroll to position [35111, 0]
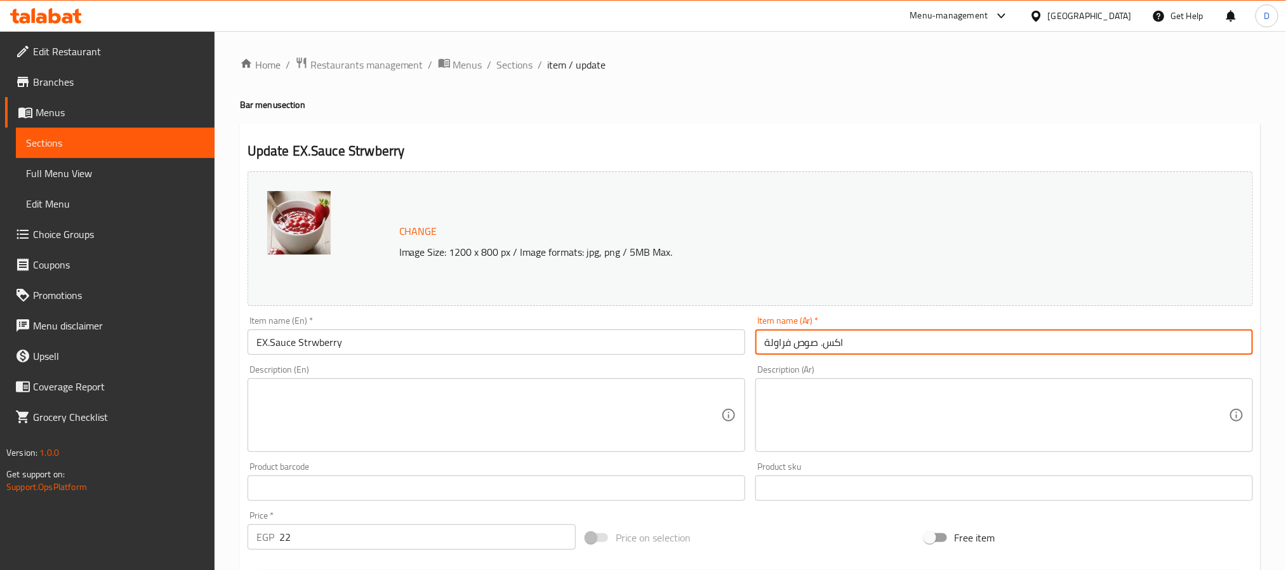
drag, startPoint x: 823, startPoint y: 343, endPoint x: 844, endPoint y: 339, distance: 20.7
click at [844, 340] on input "اكس. صوص فراولة" at bounding box center [1004, 341] width 498 height 25
paste input "ترا"
type input "اكسترا. صوص فراولة"
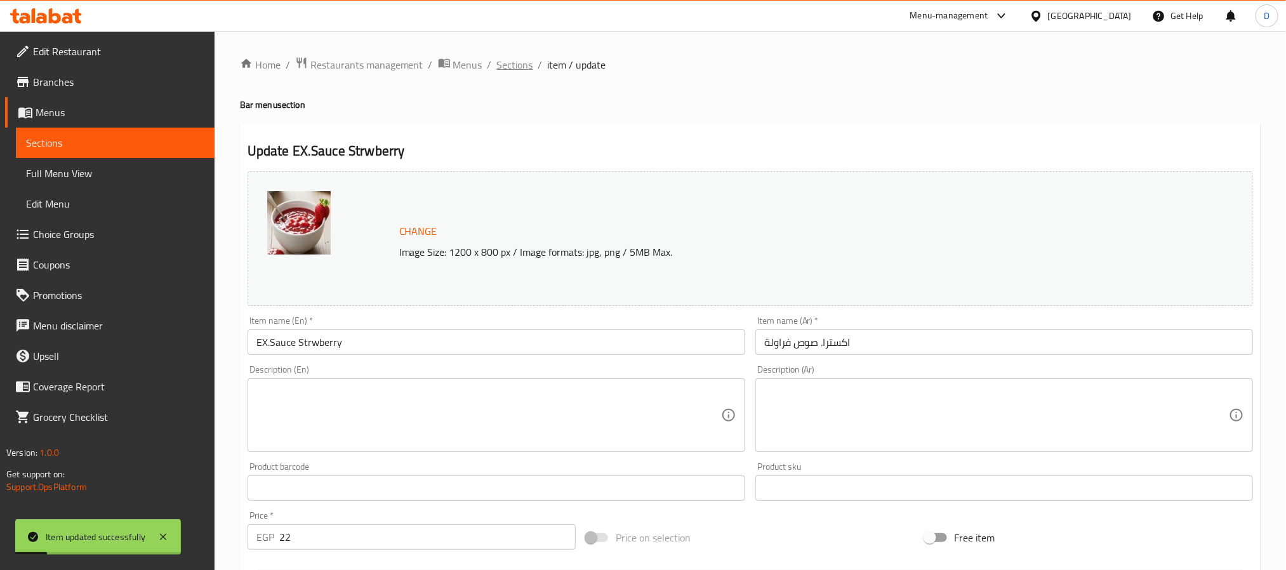
click at [513, 63] on span "Sections" at bounding box center [515, 64] width 36 height 15
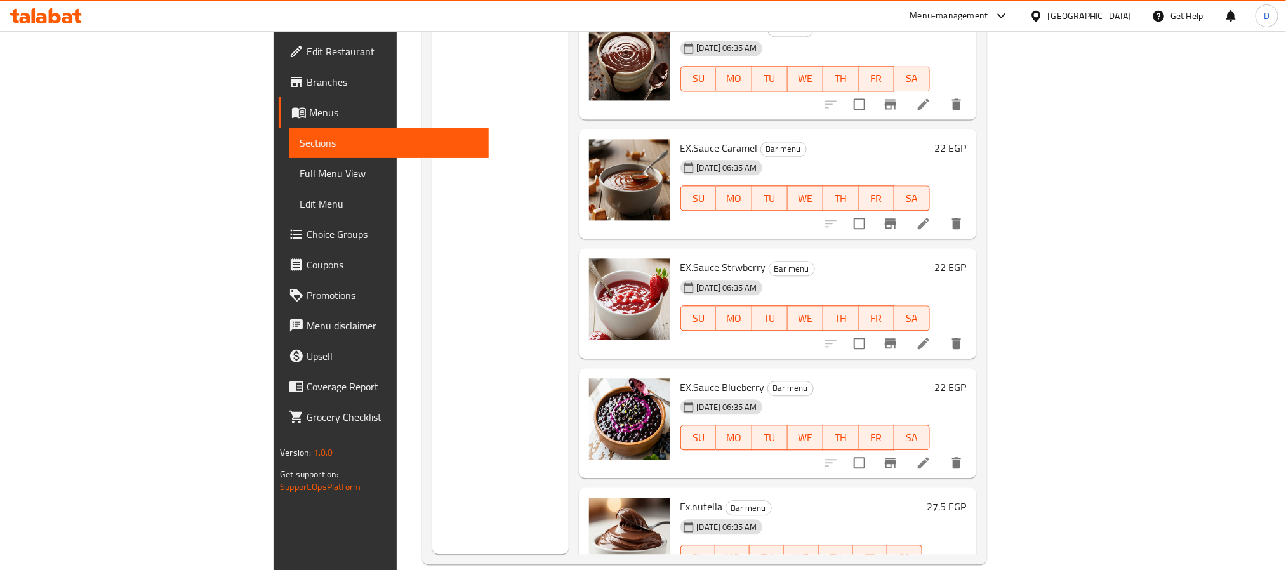
scroll to position [35358, 0]
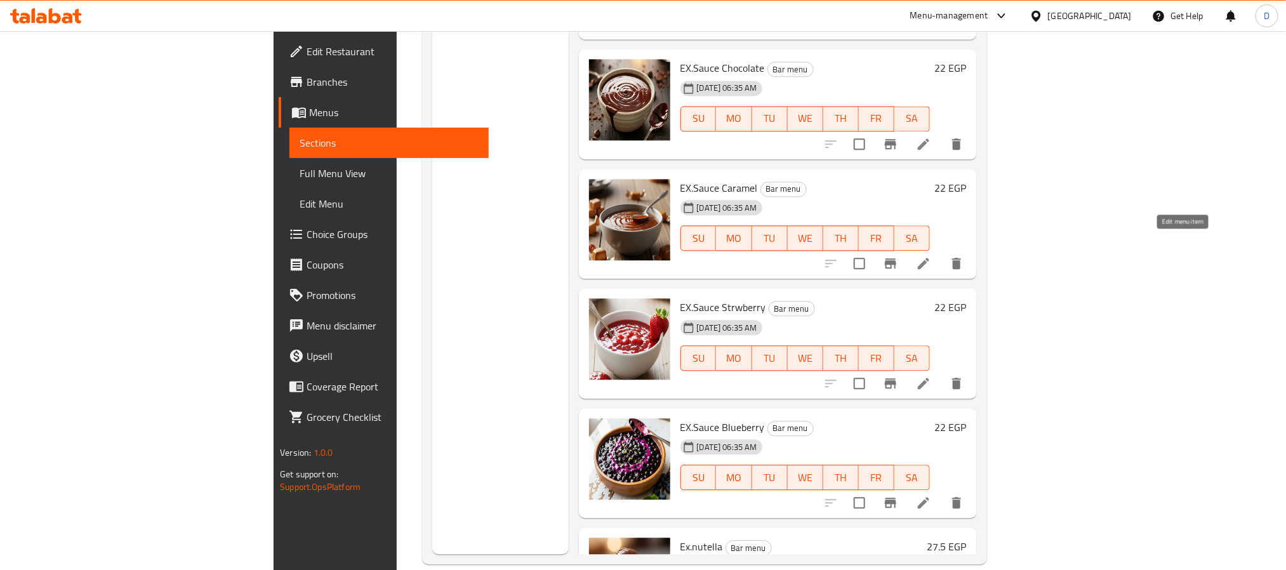
click at [931, 495] on icon at bounding box center [923, 502] width 15 height 15
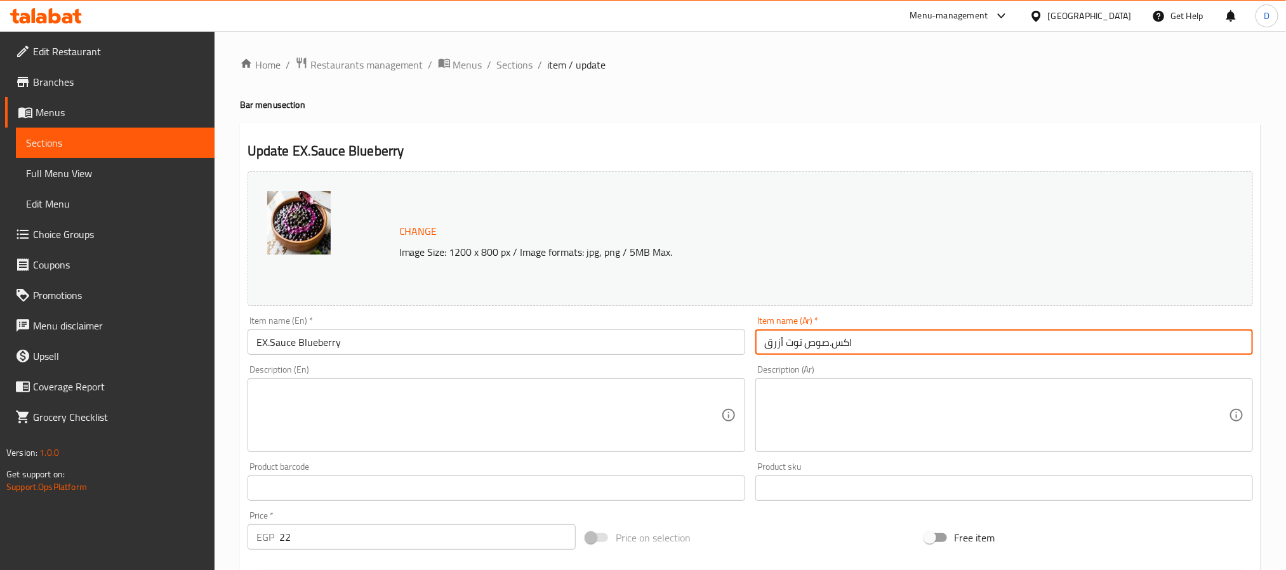
drag, startPoint x: 829, startPoint y: 348, endPoint x: 874, endPoint y: 348, distance: 45.1
click at [874, 348] on input "اكس.صوص توت أزرق" at bounding box center [1004, 341] width 498 height 25
paste input "ترا"
type input "اكسترا صوص توت أزرق"
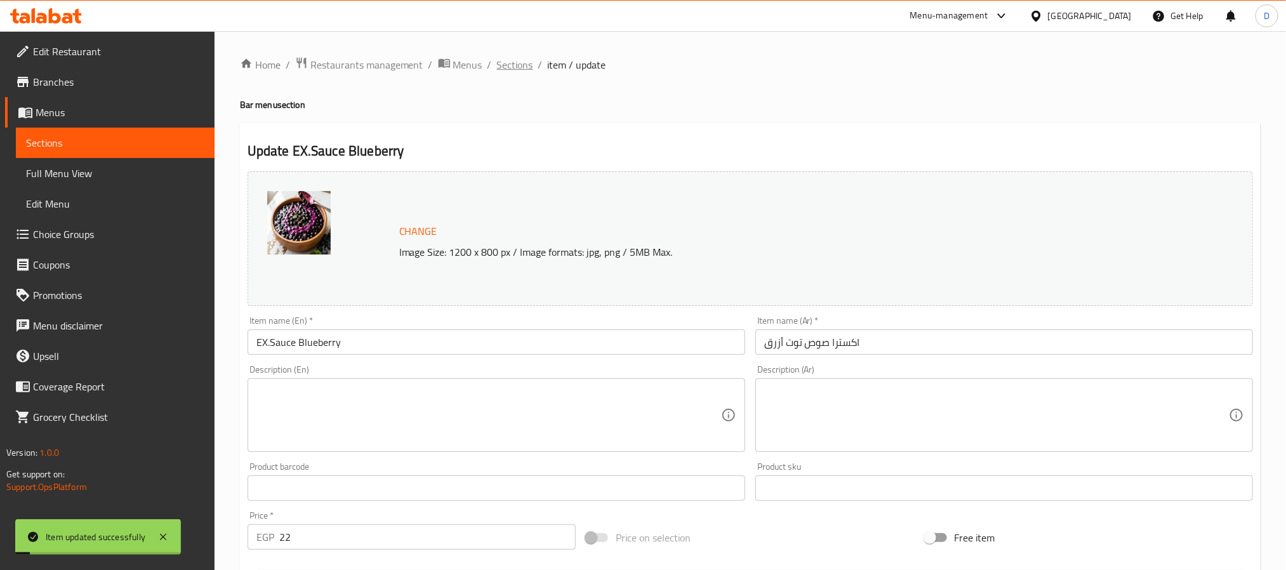
click at [506, 63] on span "Sections" at bounding box center [515, 64] width 36 height 15
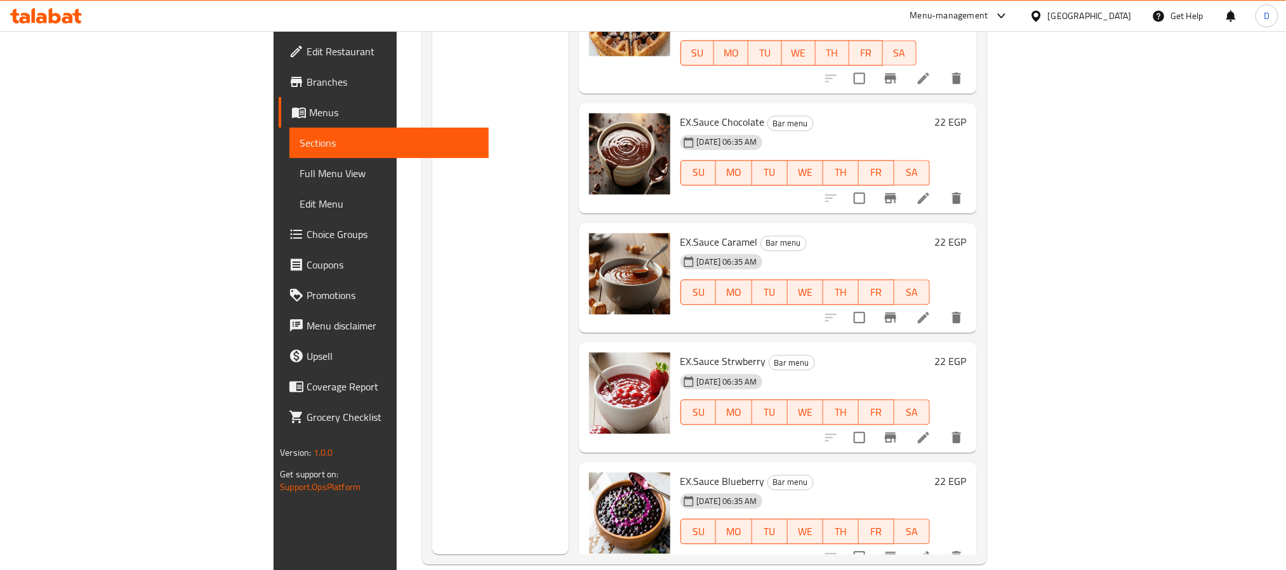
scroll to position [35325, 0]
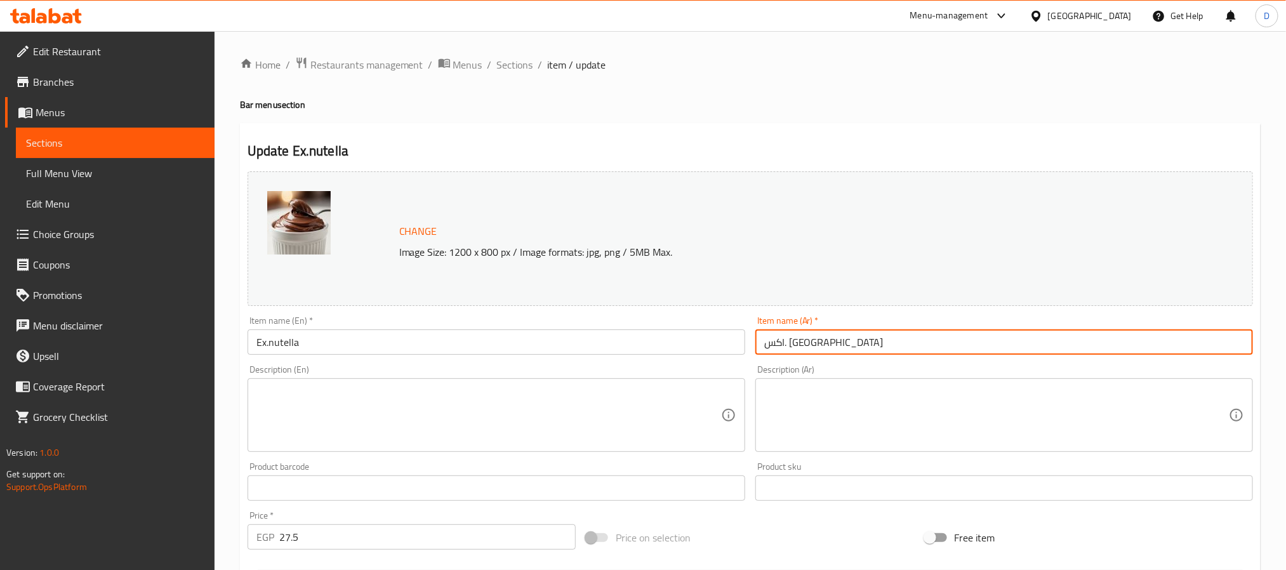
drag, startPoint x: 830, startPoint y: 345, endPoint x: 794, endPoint y: 345, distance: 36.2
click at [794, 345] on input "اكس. نوتيلا" at bounding box center [1004, 341] width 498 height 25
paste input "ترا"
type input "اكسترا. [GEOGRAPHIC_DATA]"
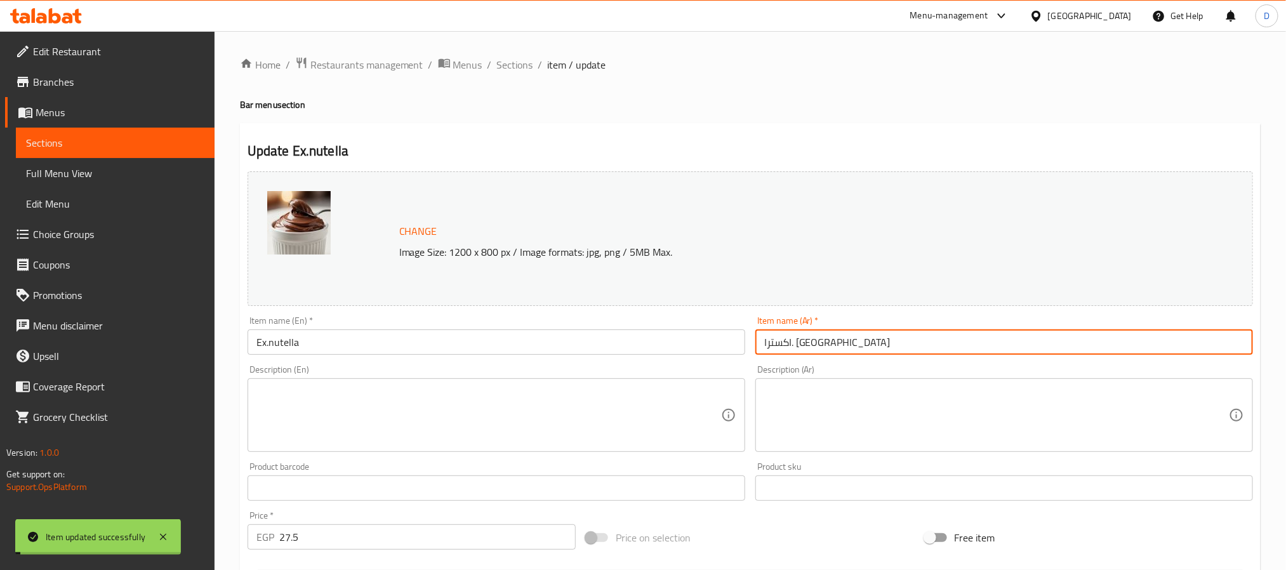
drag, startPoint x: 515, startPoint y: 62, endPoint x: 415, endPoint y: 6, distance: 113.9
click at [517, 63] on span "Sections" at bounding box center [515, 64] width 36 height 15
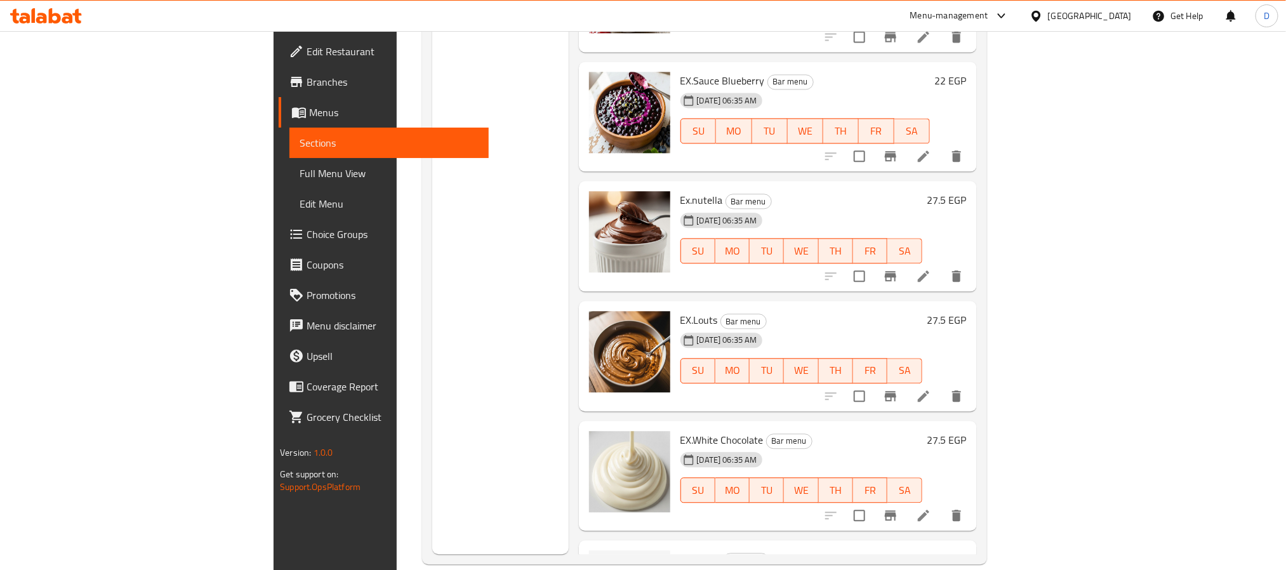
scroll to position [35514, 0]
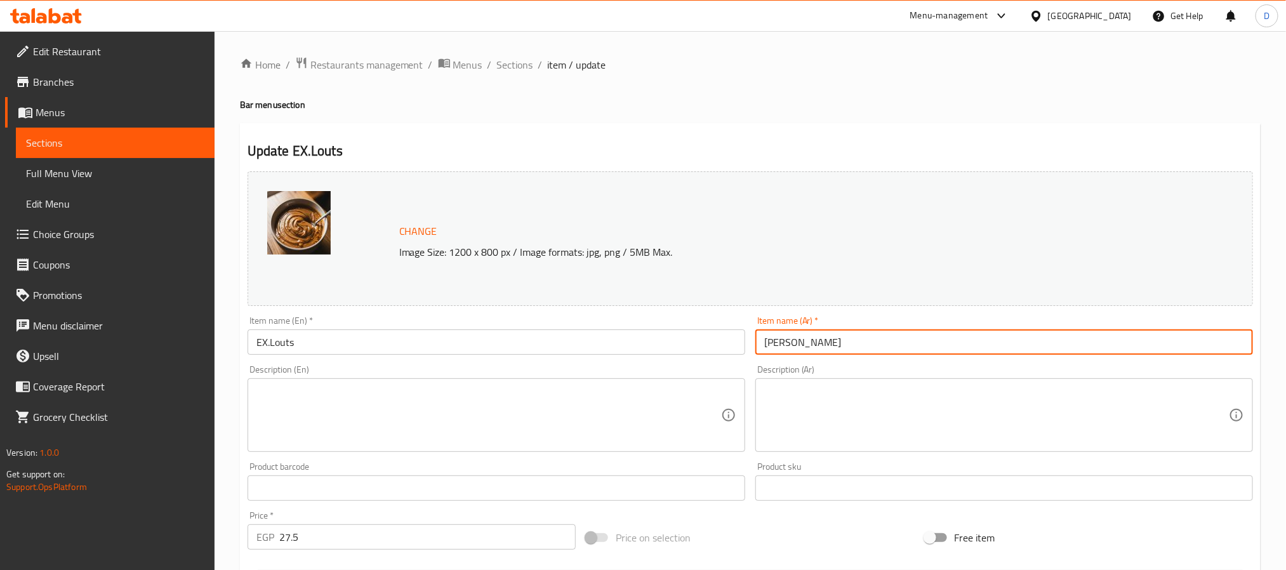
drag, startPoint x: 821, startPoint y: 343, endPoint x: 787, endPoint y: 341, distance: 33.7
click at [787, 341] on input "اكس لوتس" at bounding box center [1004, 341] width 498 height 25
paste input "ترا"
type input "اكسترا لوتس"
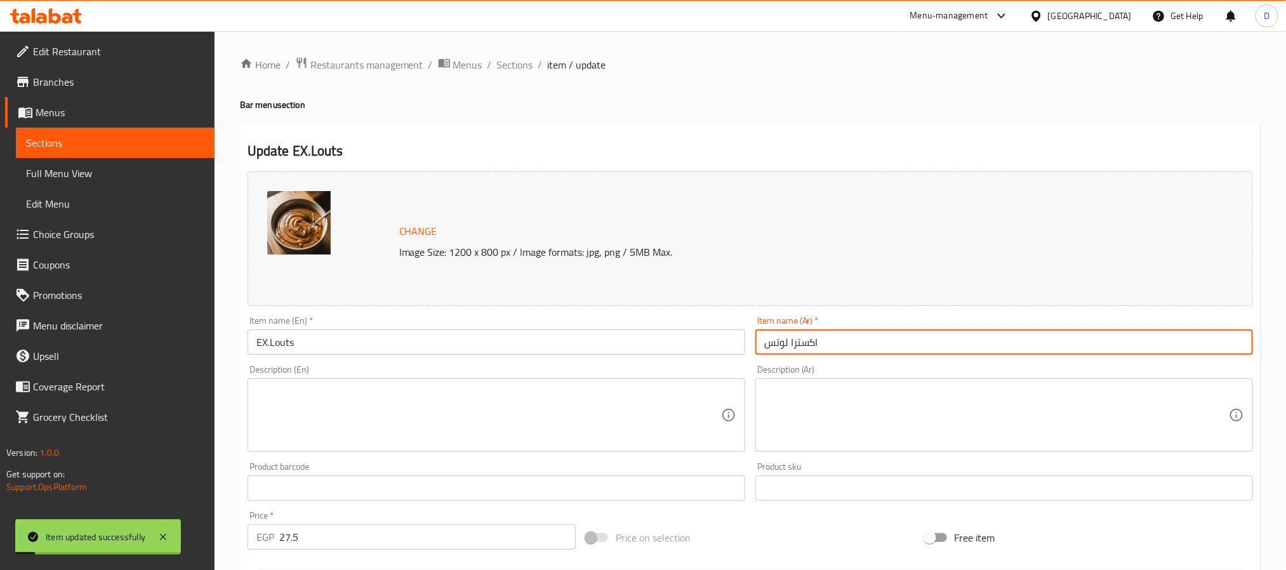
click at [310, 338] on input "EX.Louts" at bounding box center [497, 341] width 498 height 25
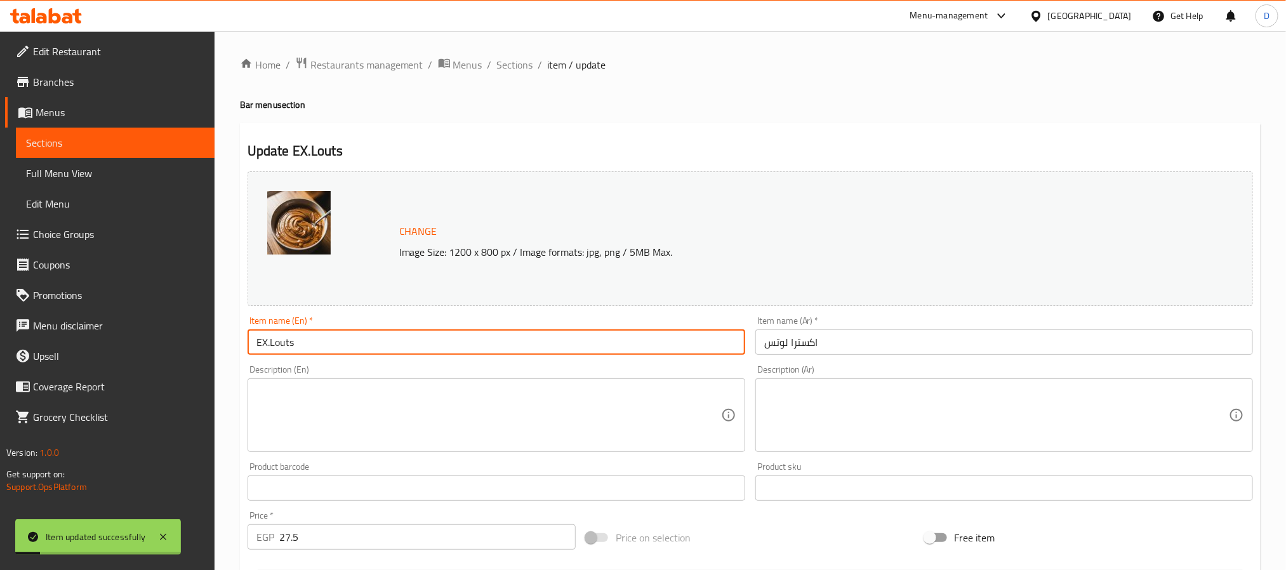
click at [310, 338] on input "EX.Louts" at bounding box center [497, 341] width 498 height 25
click at [507, 51] on div "Home / Restaurants management / Menus / Sections / item / update Bar menu secti…" at bounding box center [750, 473] width 1071 height 884
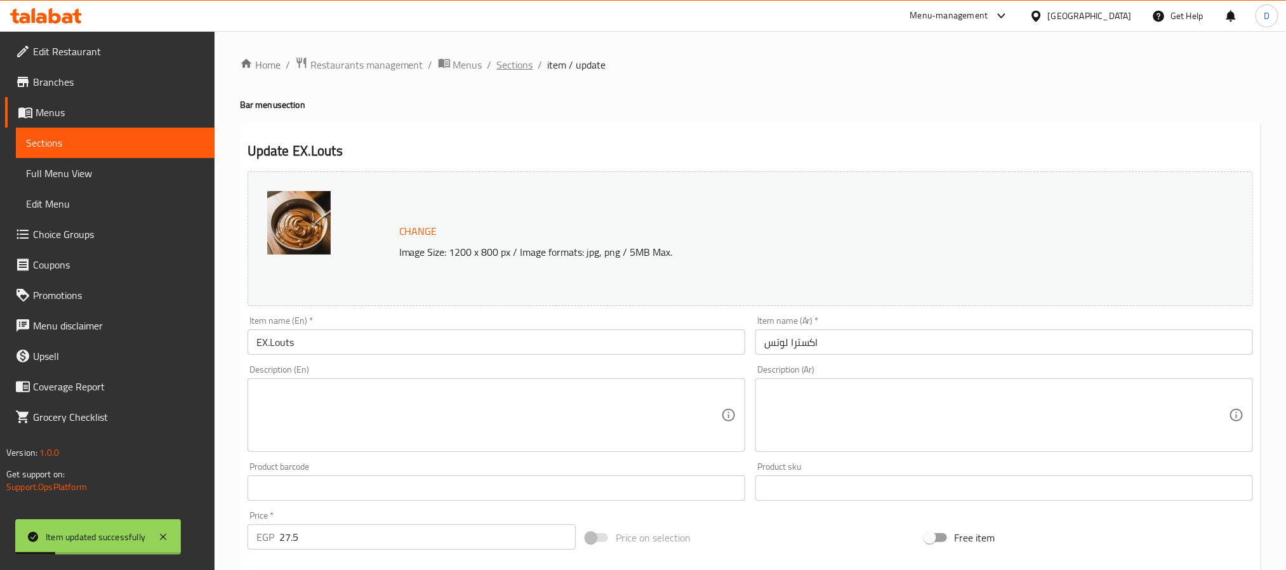
click at [512, 63] on span "Sections" at bounding box center [515, 64] width 36 height 15
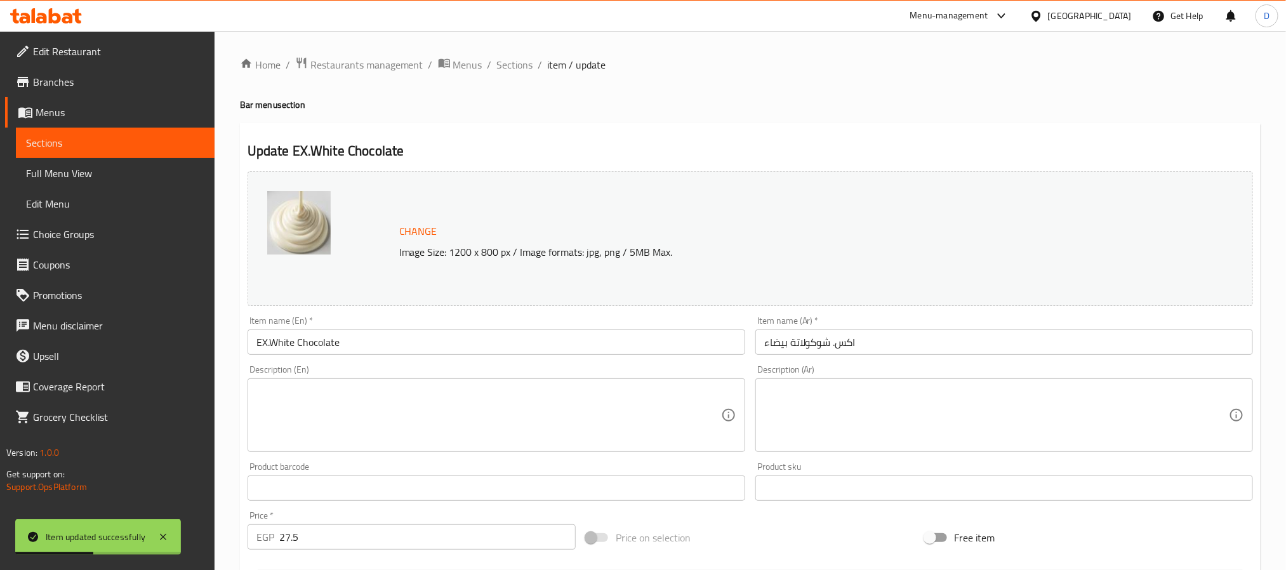
click at [835, 343] on input "اكس. شوكولاتة بيضاء" at bounding box center [1004, 341] width 498 height 25
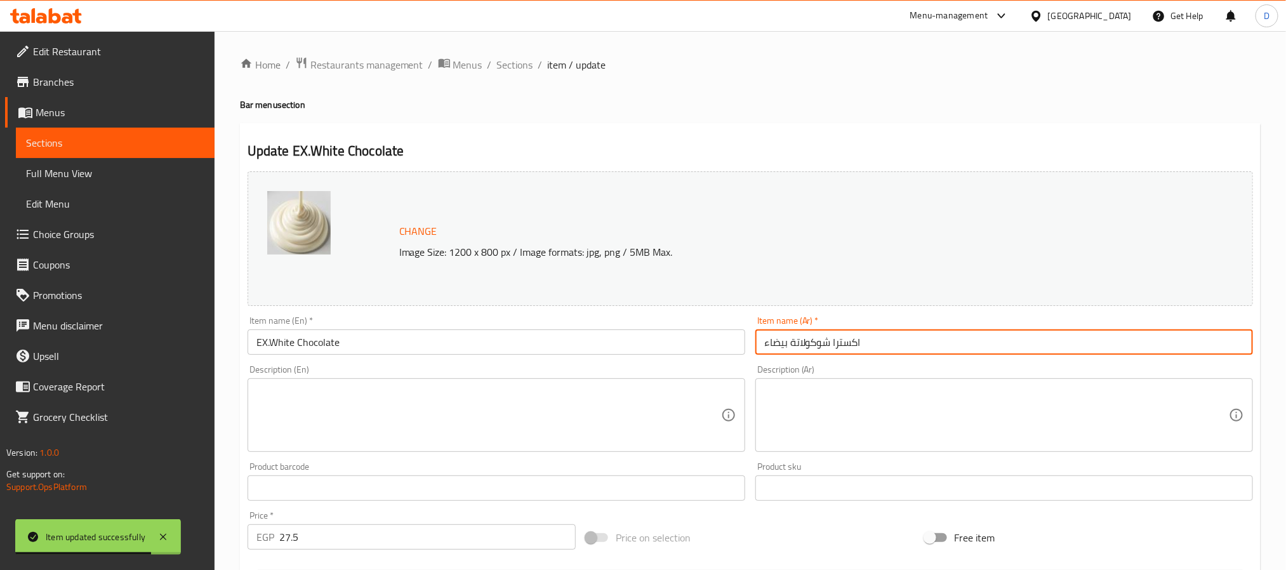
type input "اكسترا شوكولاتة بيضاء"
click at [505, 343] on input "EX.White Chocolate" at bounding box center [497, 341] width 498 height 25
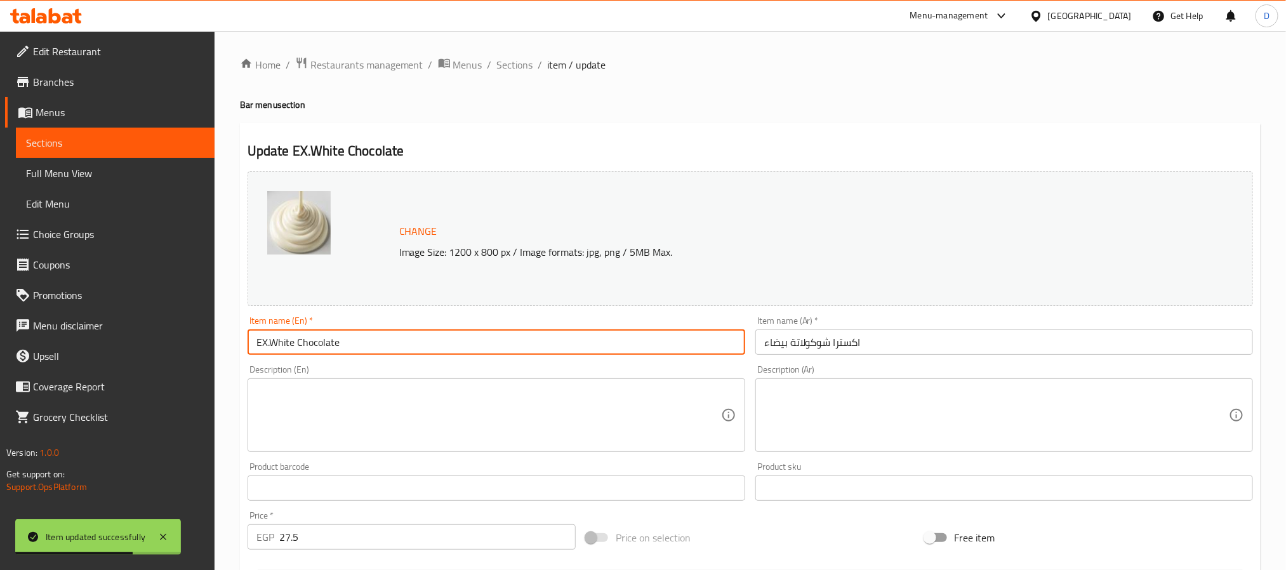
click at [505, 343] on input "EX.White Chocolate" at bounding box center [497, 341] width 498 height 25
click at [522, 61] on span "Sections" at bounding box center [515, 64] width 36 height 15
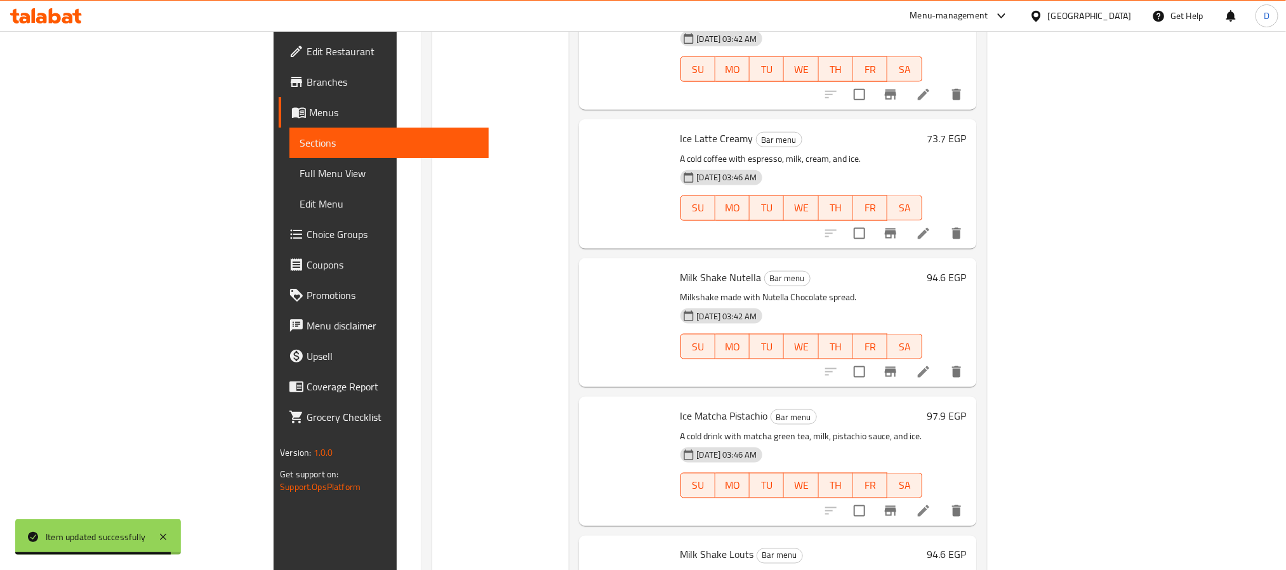
scroll to position [36285, 0]
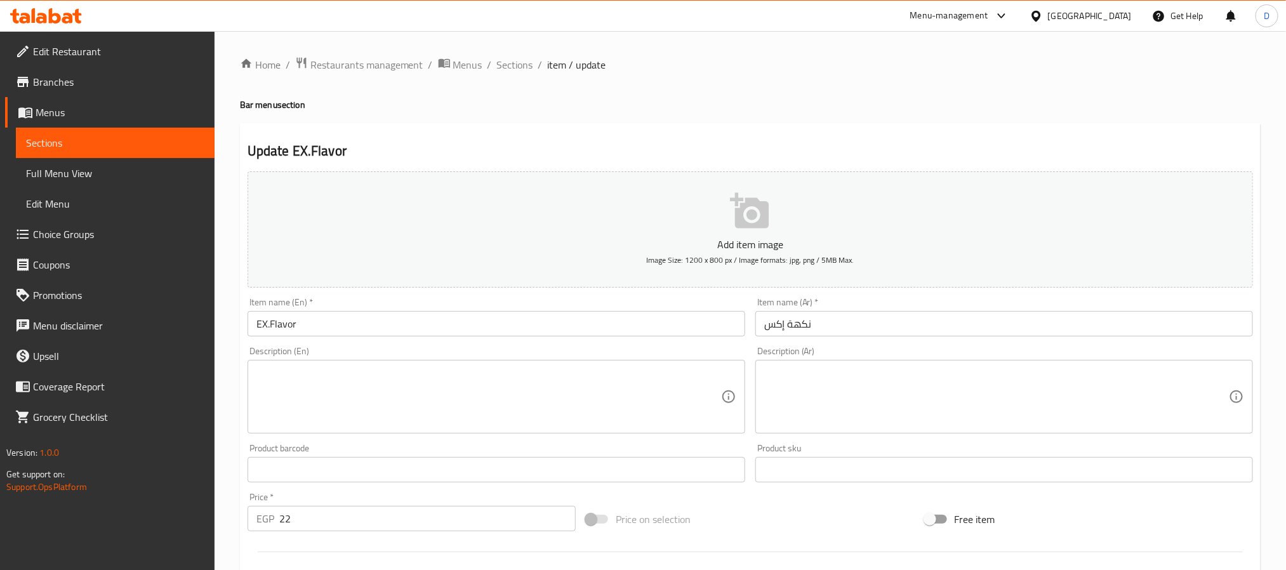
click at [823, 324] on input "نكهة إكس" at bounding box center [1004, 323] width 498 height 25
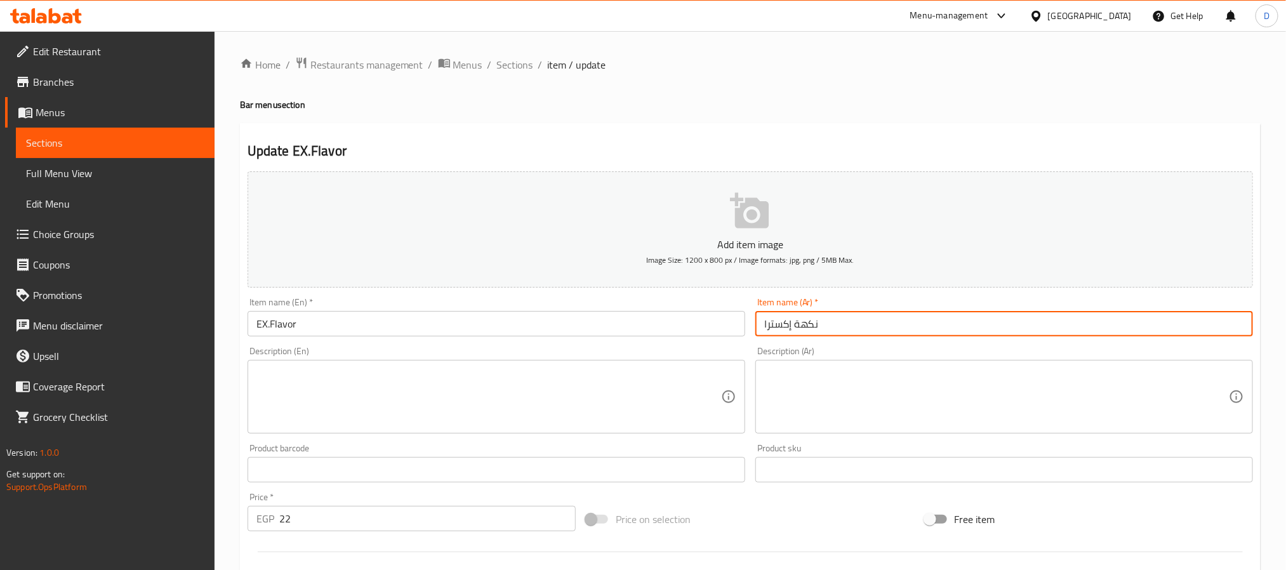
type input "نكهة إكسترا"
click at [290, 326] on input "EX.Flavor" at bounding box center [497, 323] width 498 height 25
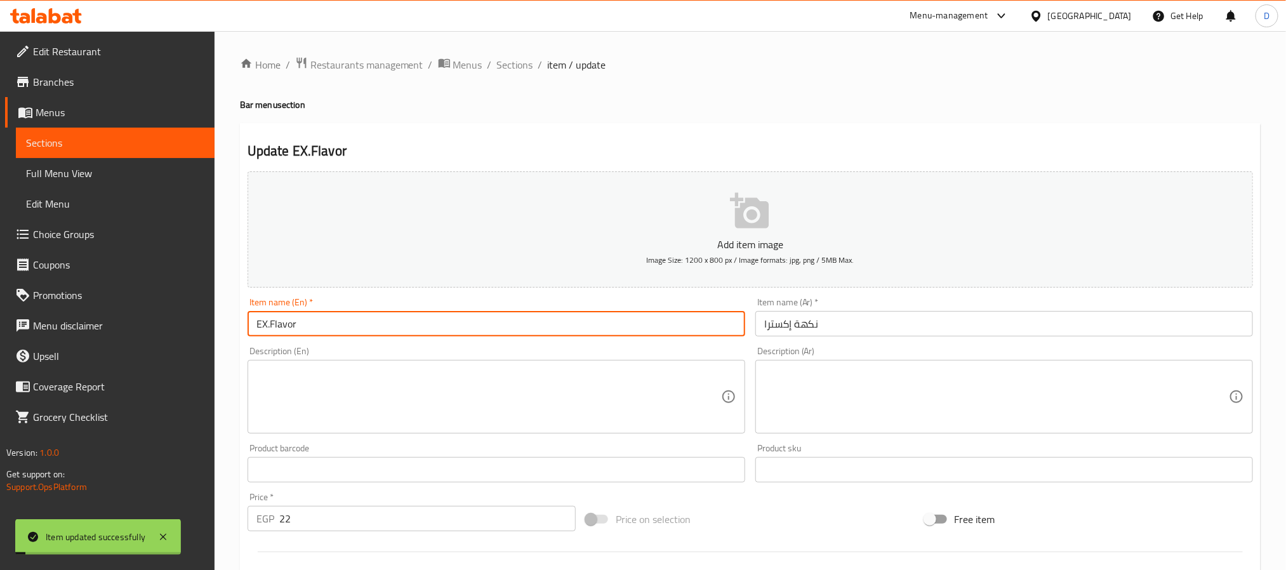
click at [290, 326] on input "EX.Flavor" at bounding box center [497, 323] width 498 height 25
click at [518, 69] on span "Sections" at bounding box center [515, 64] width 36 height 15
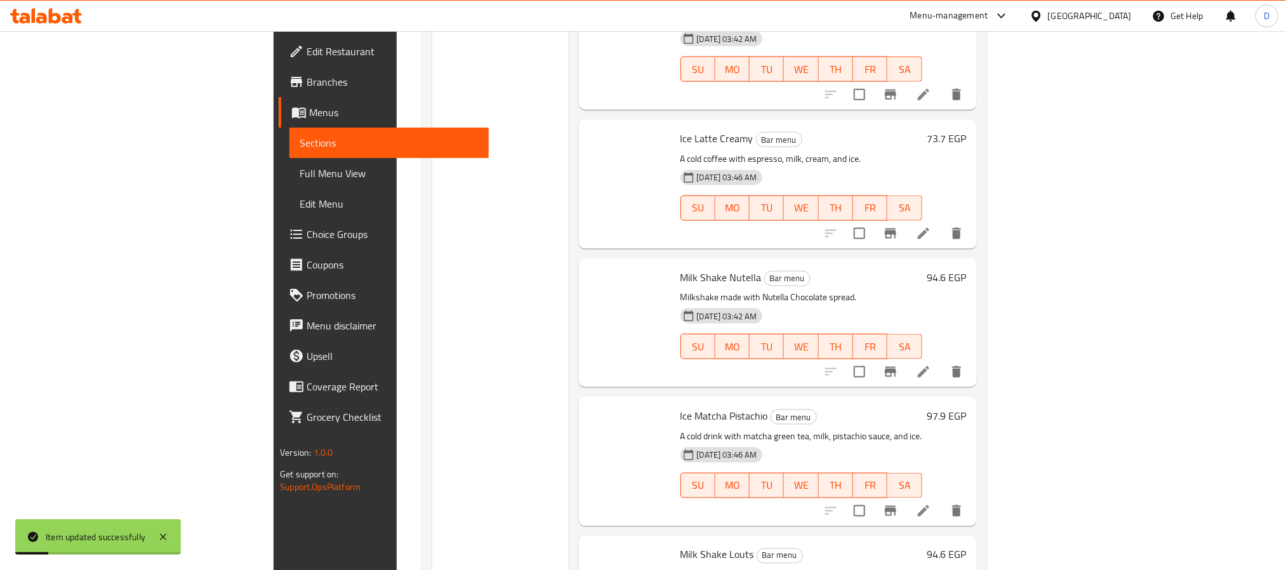
scroll to position [36405, 0]
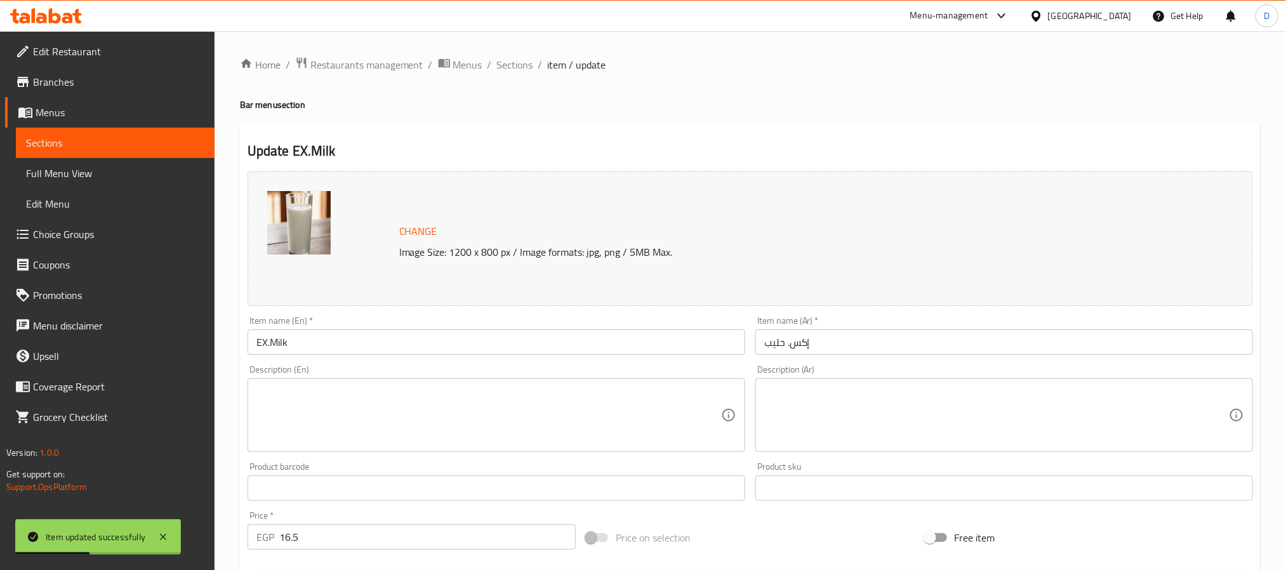
click at [787, 345] on input "إكس. حليب" at bounding box center [1004, 341] width 498 height 25
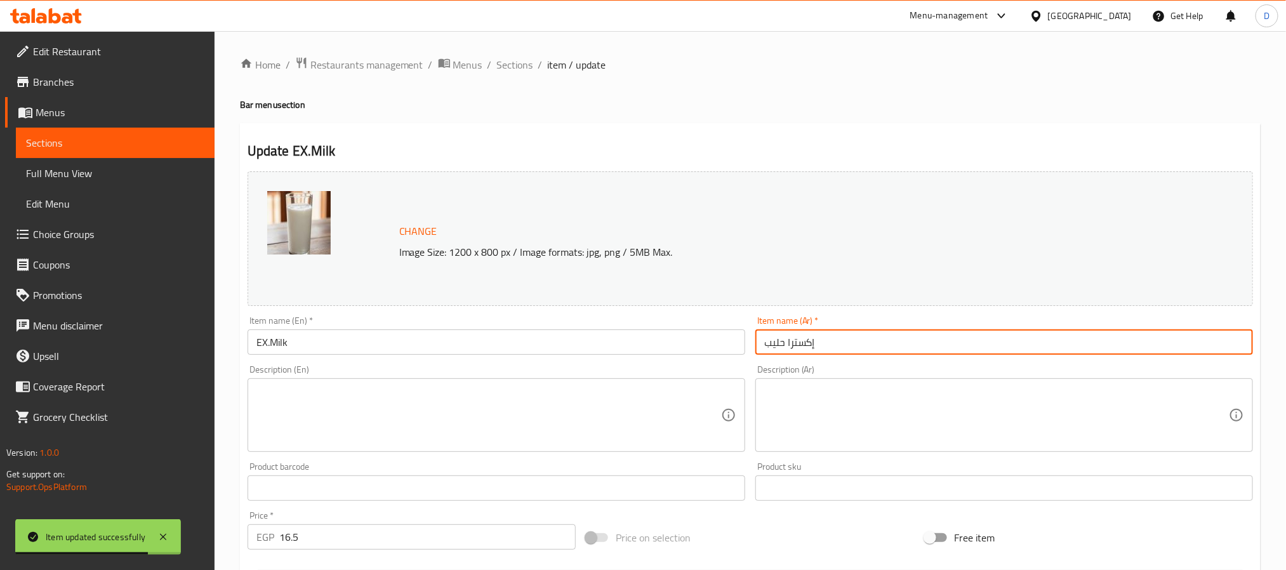
type input "إكسترا حليب"
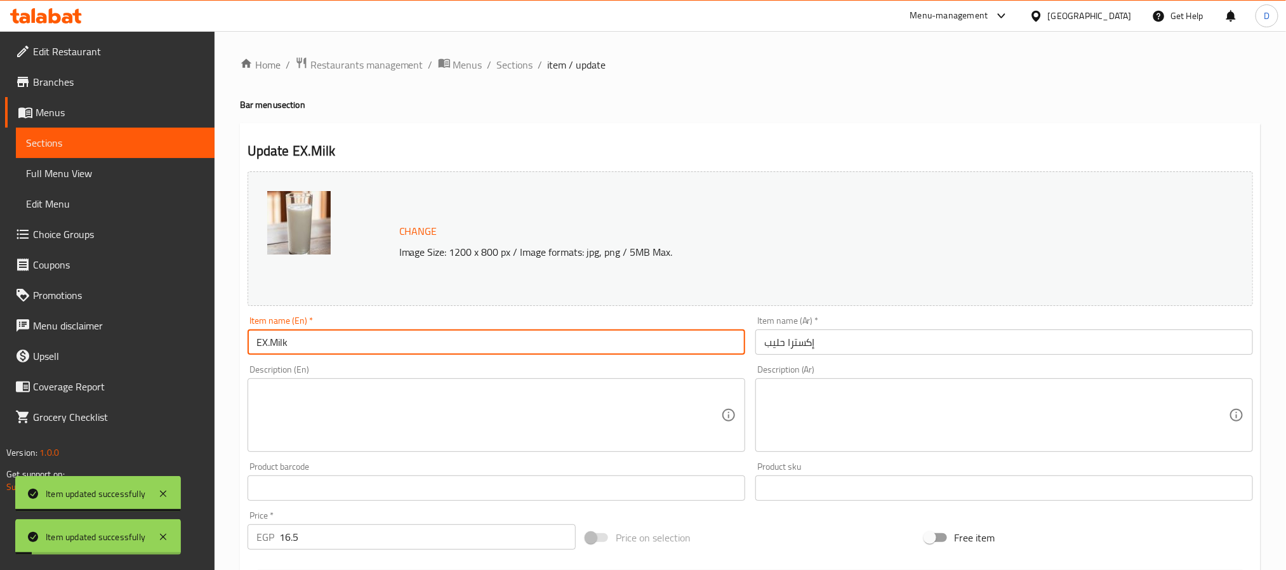
click at [369, 347] on input "EX.Milk" at bounding box center [497, 341] width 498 height 25
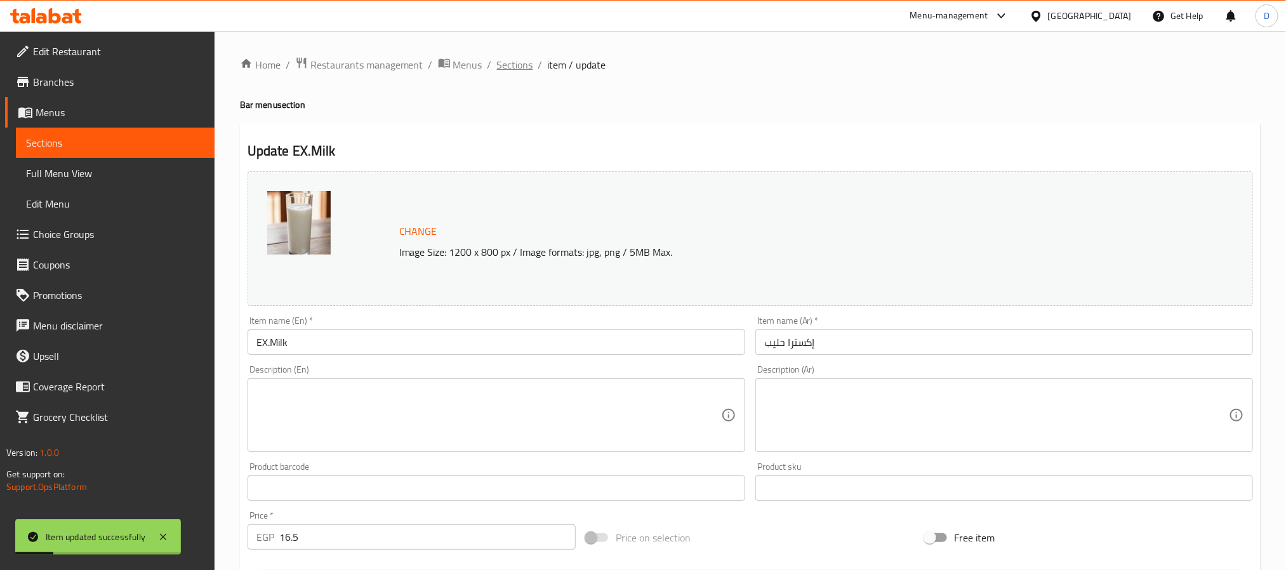
click at [522, 59] on span "Sections" at bounding box center [515, 64] width 36 height 15
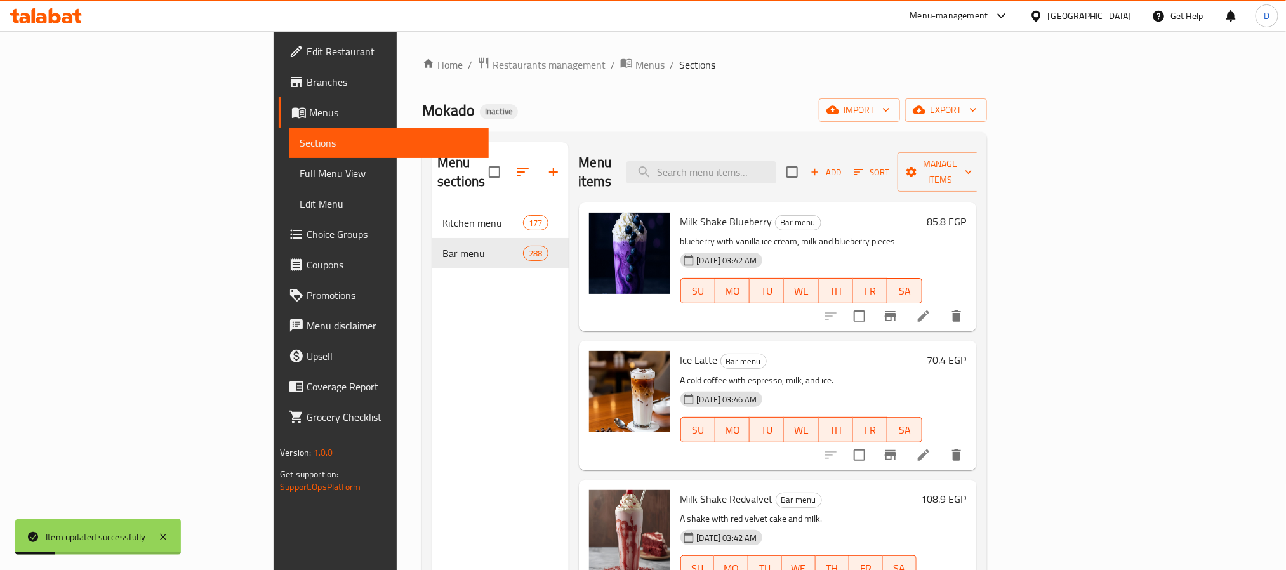
click at [922, 373] on p "A cold coffee with espresso, milk, and ice." at bounding box center [801, 381] width 242 height 16
click at [922, 351] on h6 "Ice Latte Bar menu" at bounding box center [801, 360] width 242 height 18
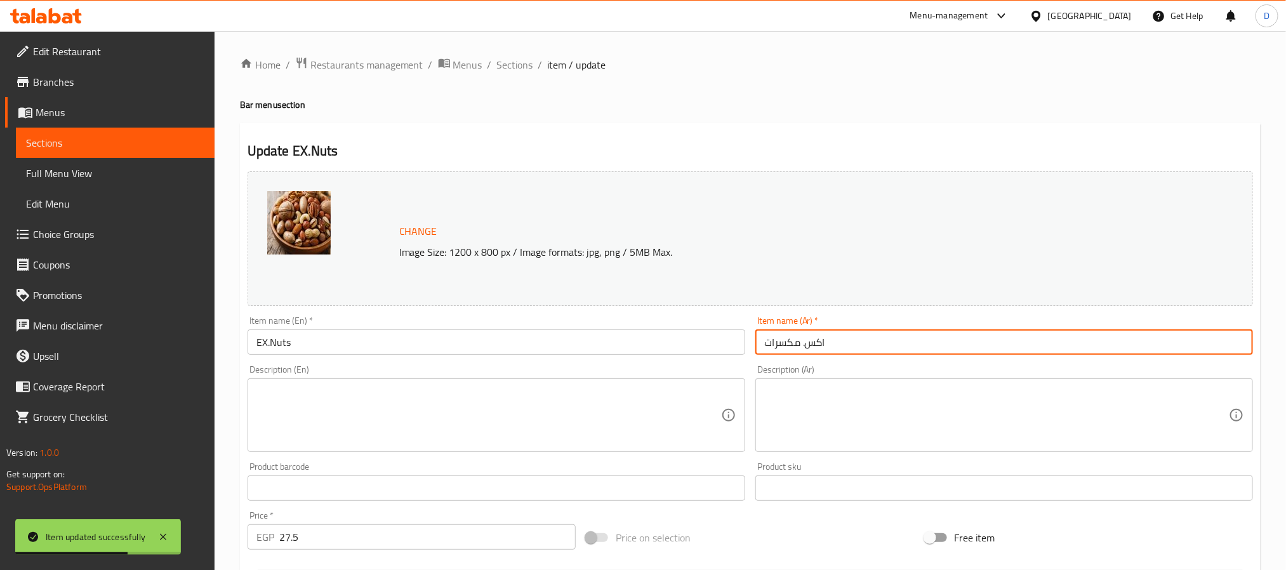
click at [800, 345] on input "اكس. مكسرات" at bounding box center [1004, 341] width 498 height 25
type input "اكسترا مكسرات"
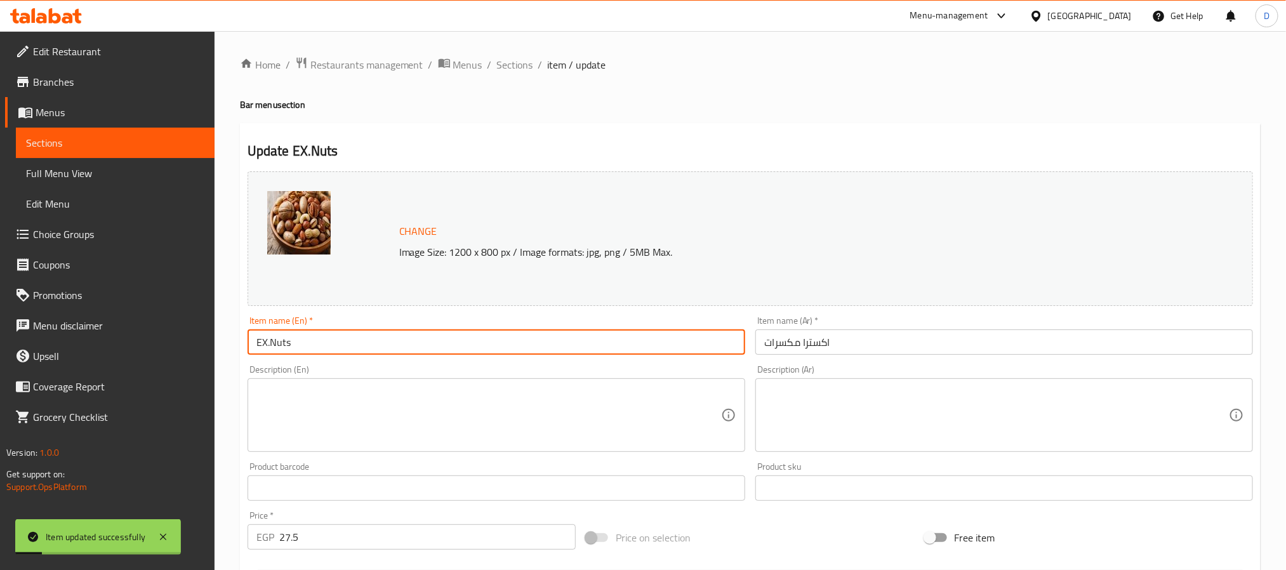
click at [278, 332] on input "EX.Nuts" at bounding box center [497, 341] width 498 height 25
click at [522, 58] on span "Sections" at bounding box center [515, 64] width 36 height 15
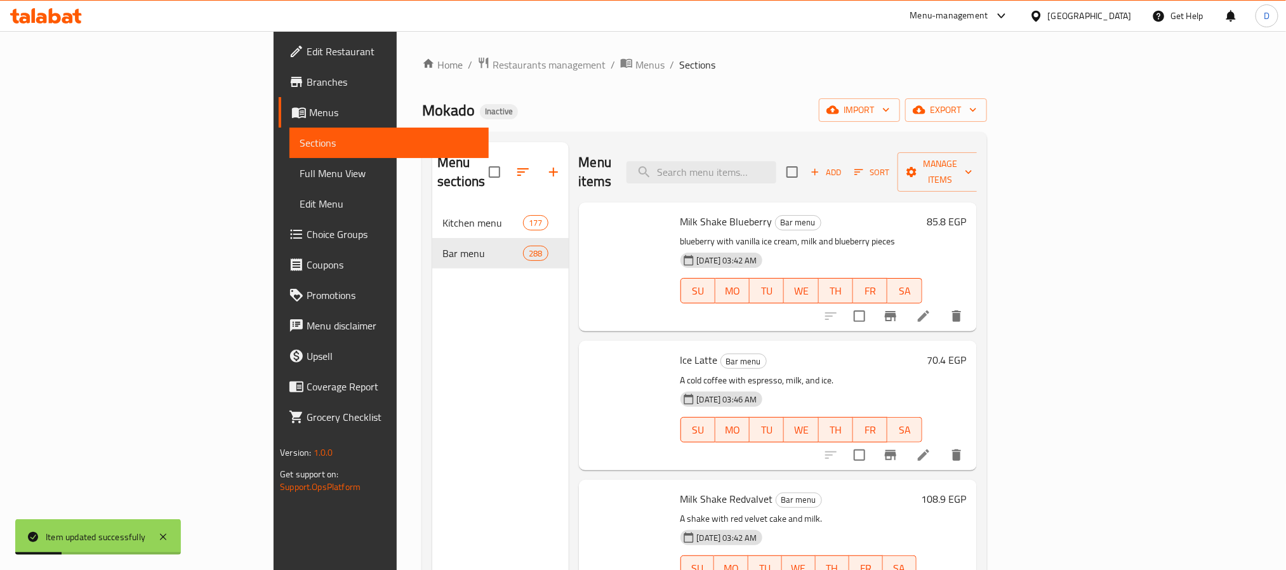
click at [845, 351] on h6 "Ice Latte Bar menu" at bounding box center [801, 360] width 242 height 18
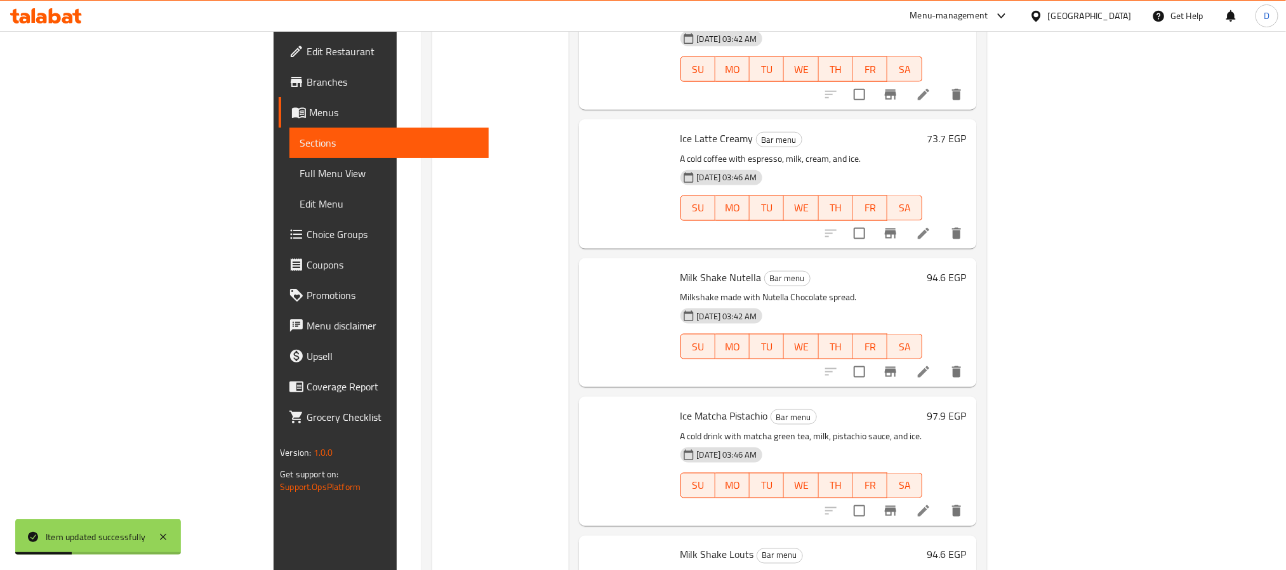
scroll to position [36645, 0]
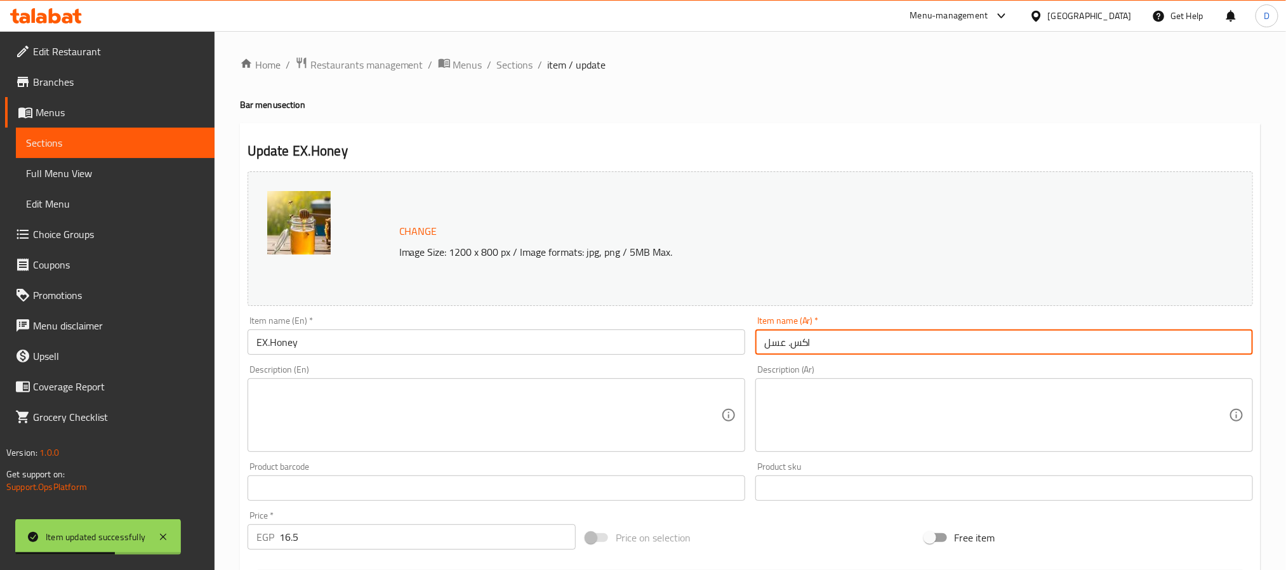
click at [789, 341] on input "اكس. عسل" at bounding box center [1004, 341] width 498 height 25
type input "اكسترا عسل"
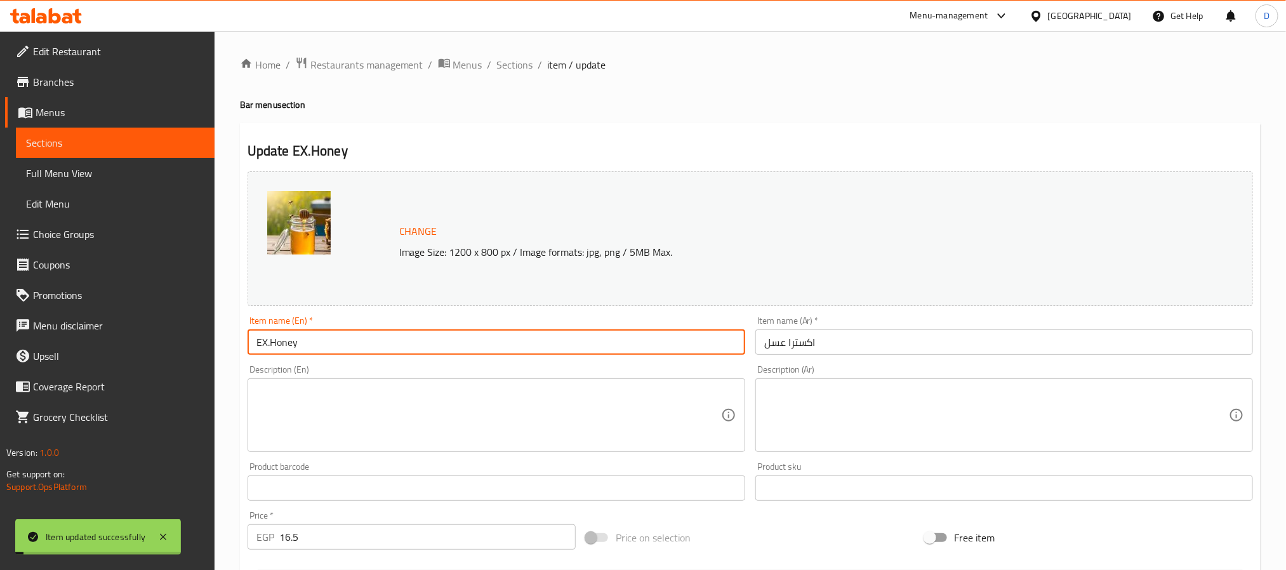
click at [324, 343] on input "EX.Honey" at bounding box center [497, 341] width 498 height 25
click at [326, 345] on input "EX.Honey" at bounding box center [497, 341] width 498 height 25
click at [328, 345] on input "EX.Honey" at bounding box center [497, 341] width 498 height 25
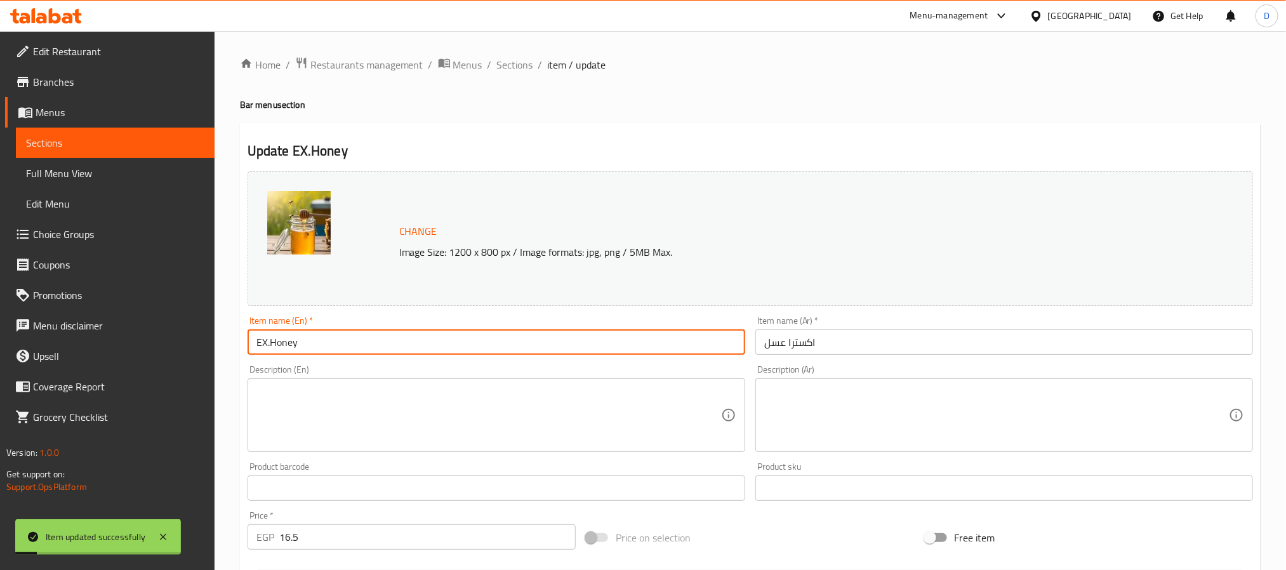
click at [328, 345] on input "EX.Honey" at bounding box center [497, 341] width 498 height 25
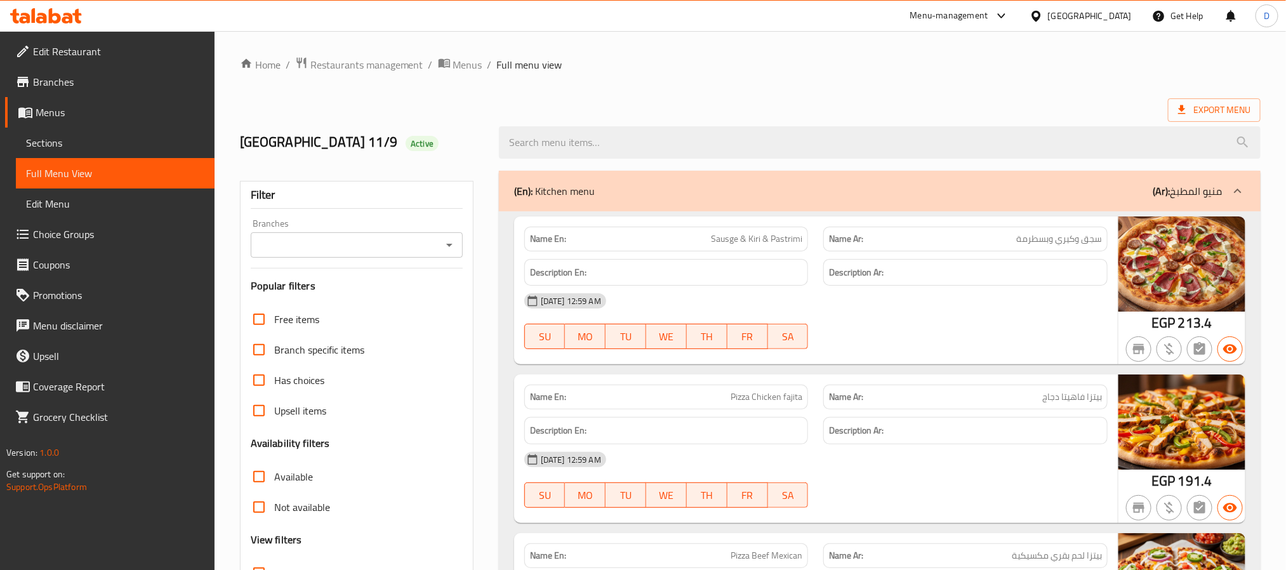
click at [918, 322] on div "11-09-2025 12:59 AM SU MO TU WE TH FR SA" at bounding box center [816, 321] width 599 height 71
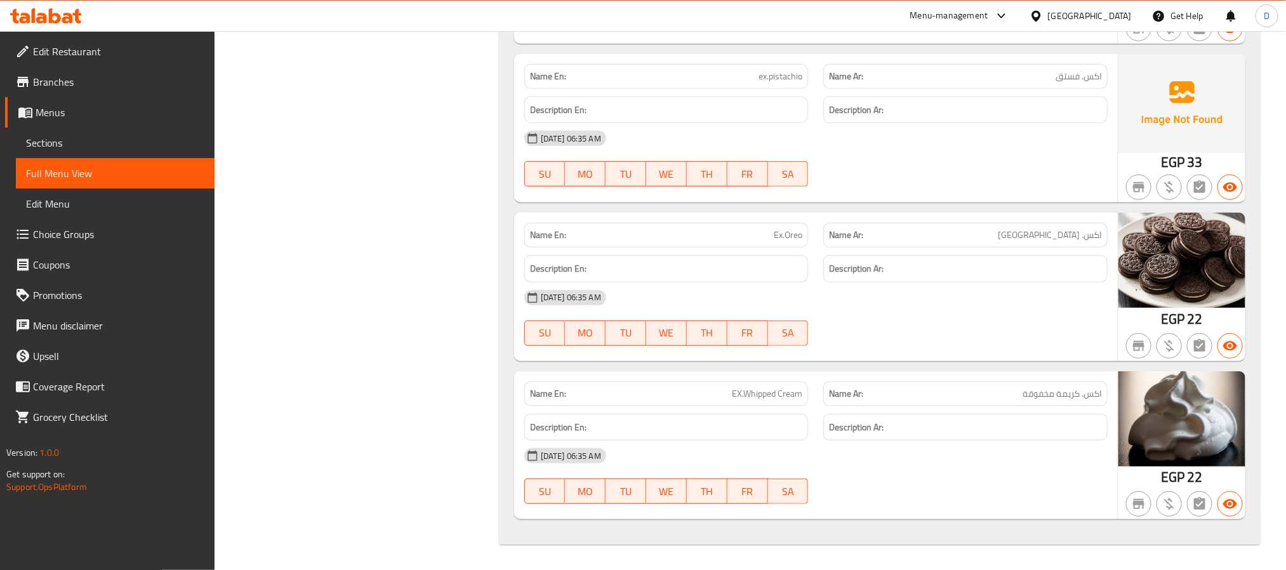
scroll to position [75468, 0]
click at [779, 318] on div "SU MO TU WE TH FR SA" at bounding box center [667, 333] width 300 height 41
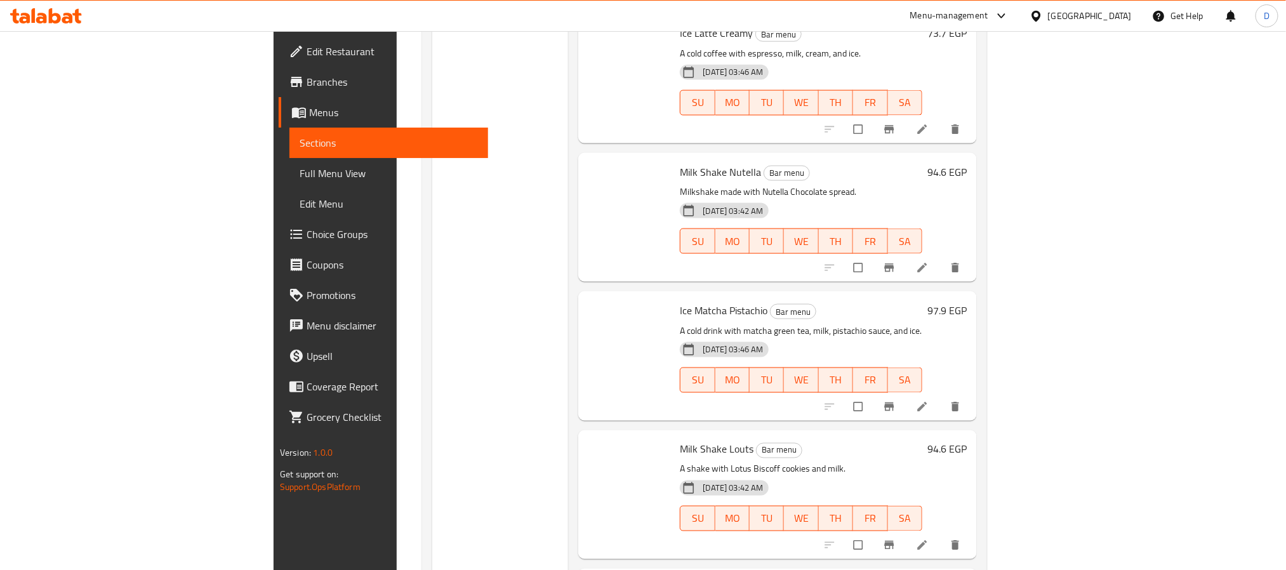
scroll to position [36658, 0]
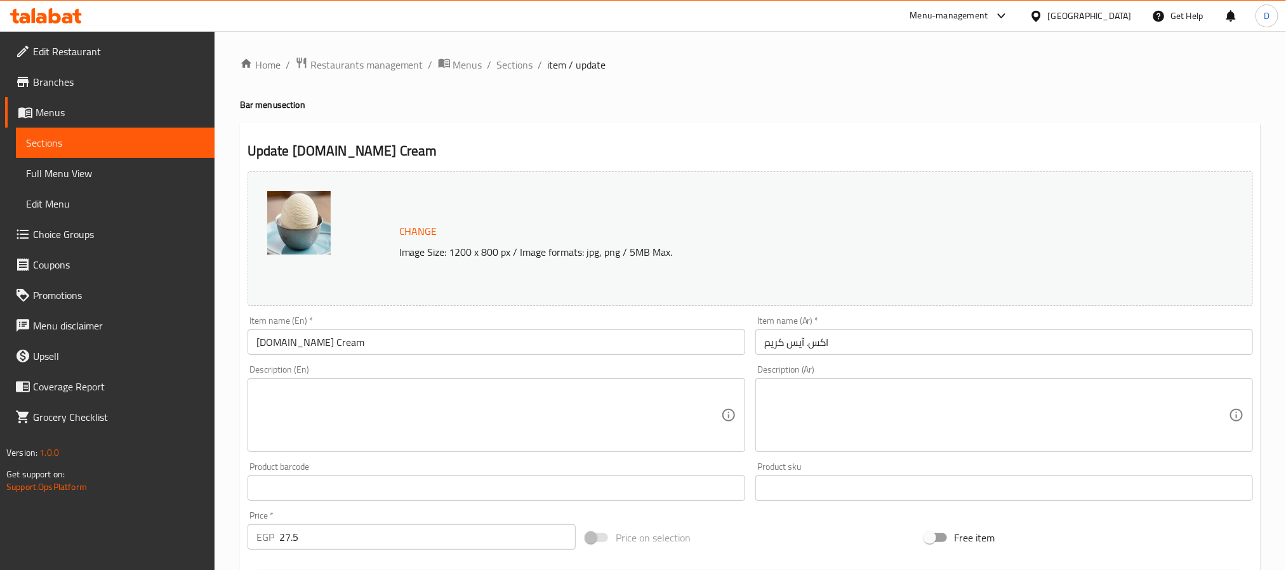
click at [806, 349] on input "اكس. آيس كريم" at bounding box center [1004, 341] width 498 height 25
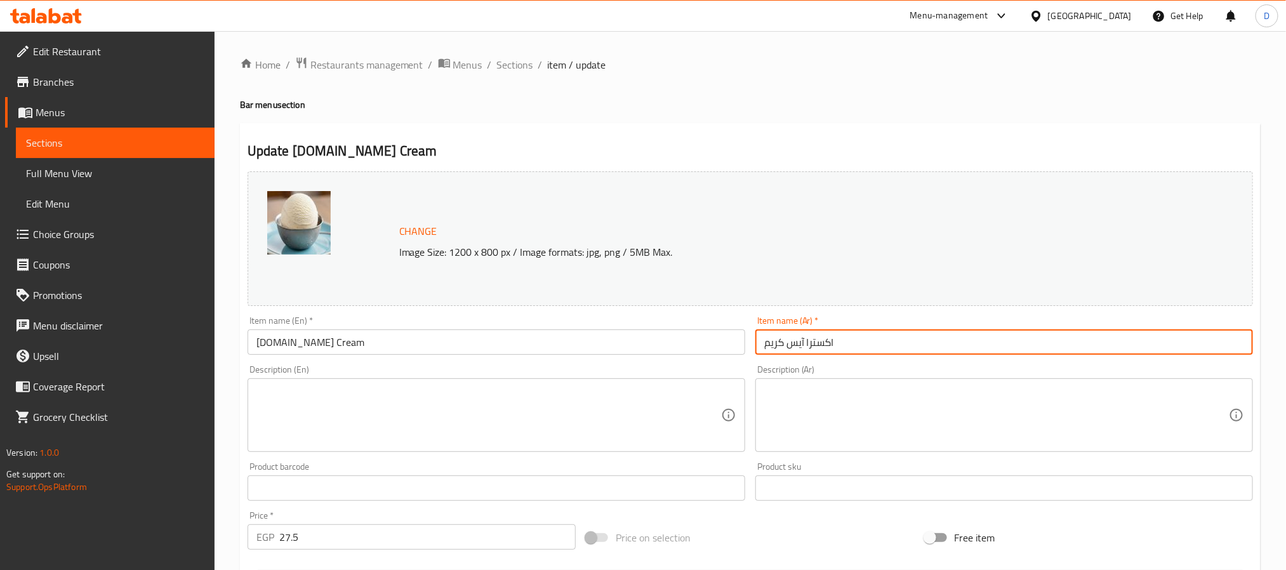
type input "اكسترا آيس كريم"
click at [366, 345] on input "[DOMAIN_NAME] Cream" at bounding box center [497, 341] width 498 height 25
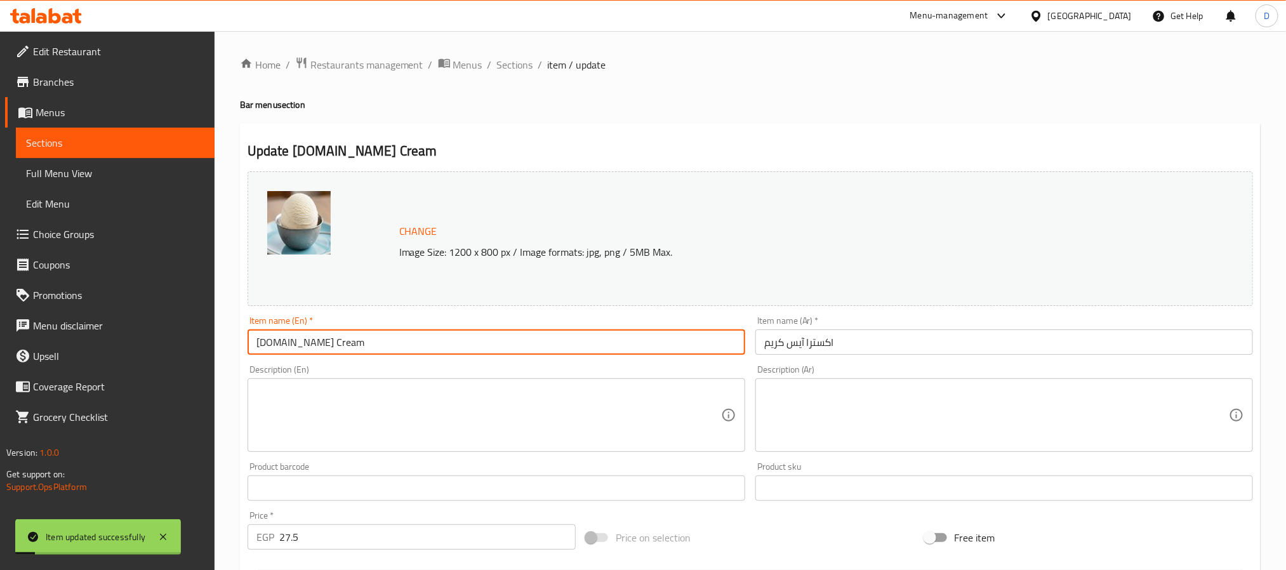
click at [366, 345] on input "[DOMAIN_NAME] Cream" at bounding box center [497, 341] width 498 height 25
click at [509, 61] on span "Sections" at bounding box center [515, 64] width 36 height 15
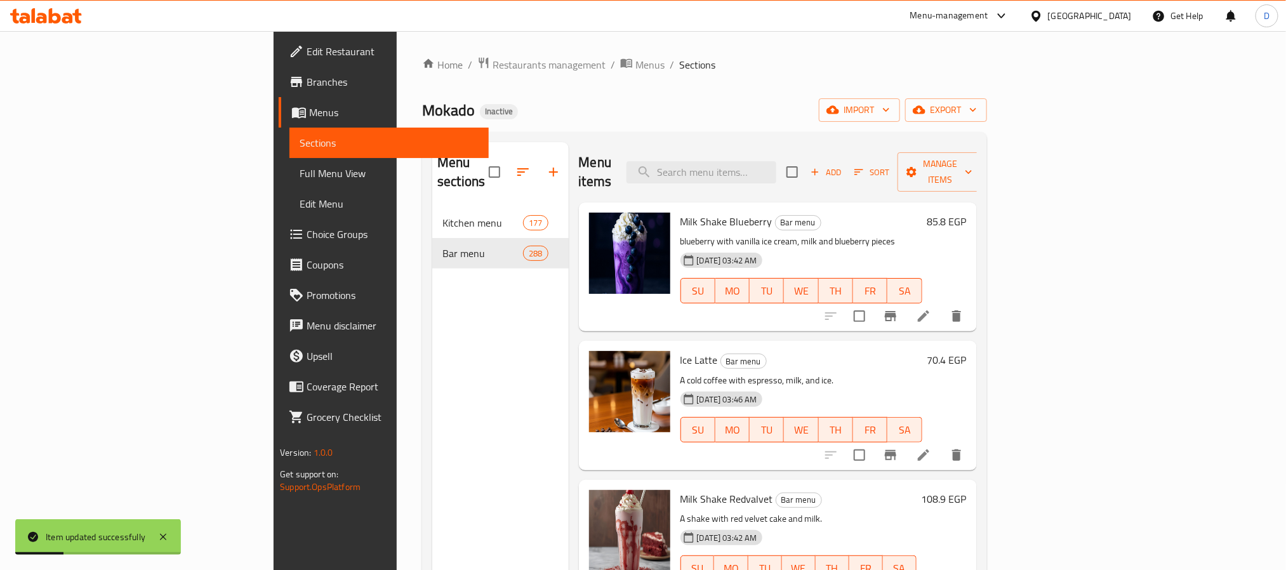
scroll to position [36658, 0]
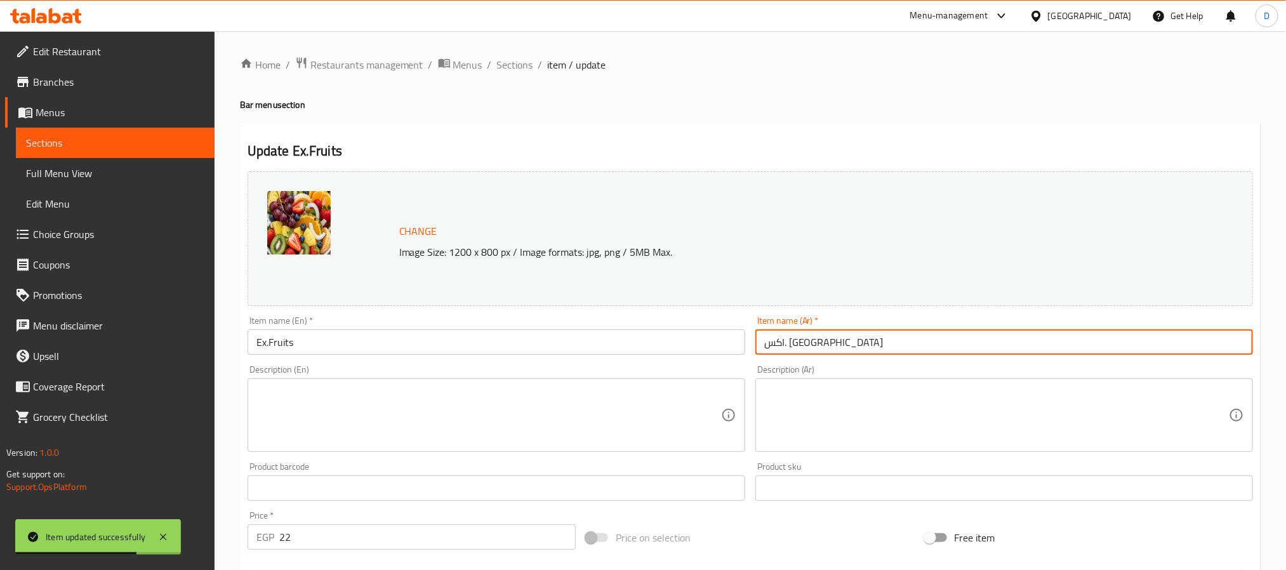
click at [790, 347] on input "اكس. [GEOGRAPHIC_DATA]" at bounding box center [1004, 341] width 498 height 25
type input "اكسترا فواكه"
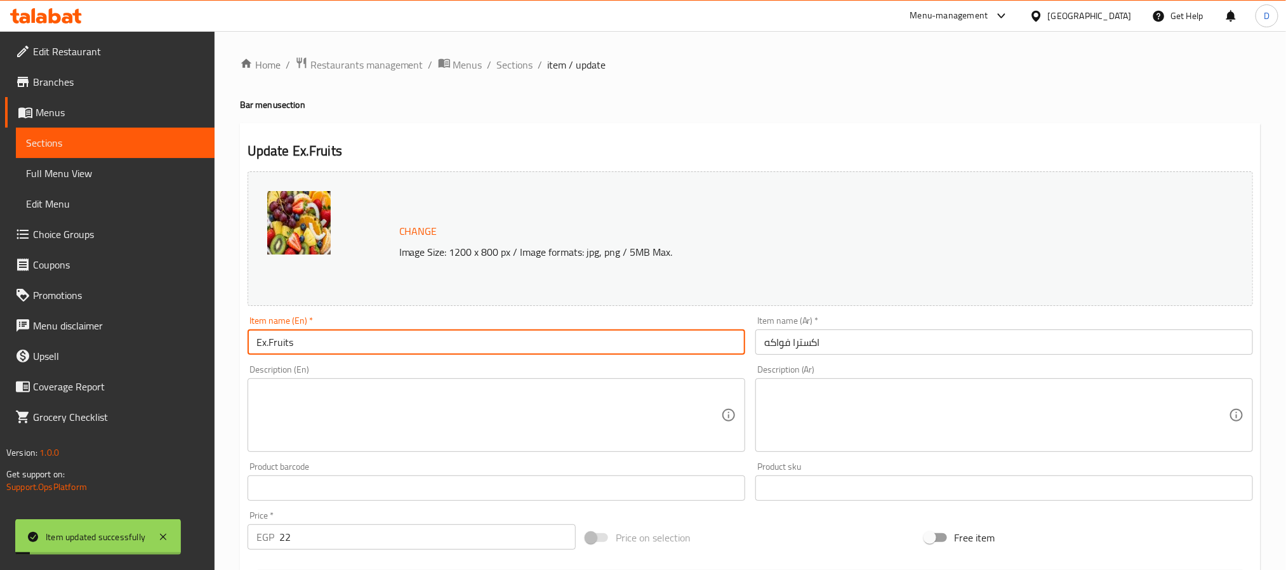
click at [324, 341] on input "Ex.Fruits" at bounding box center [497, 341] width 498 height 25
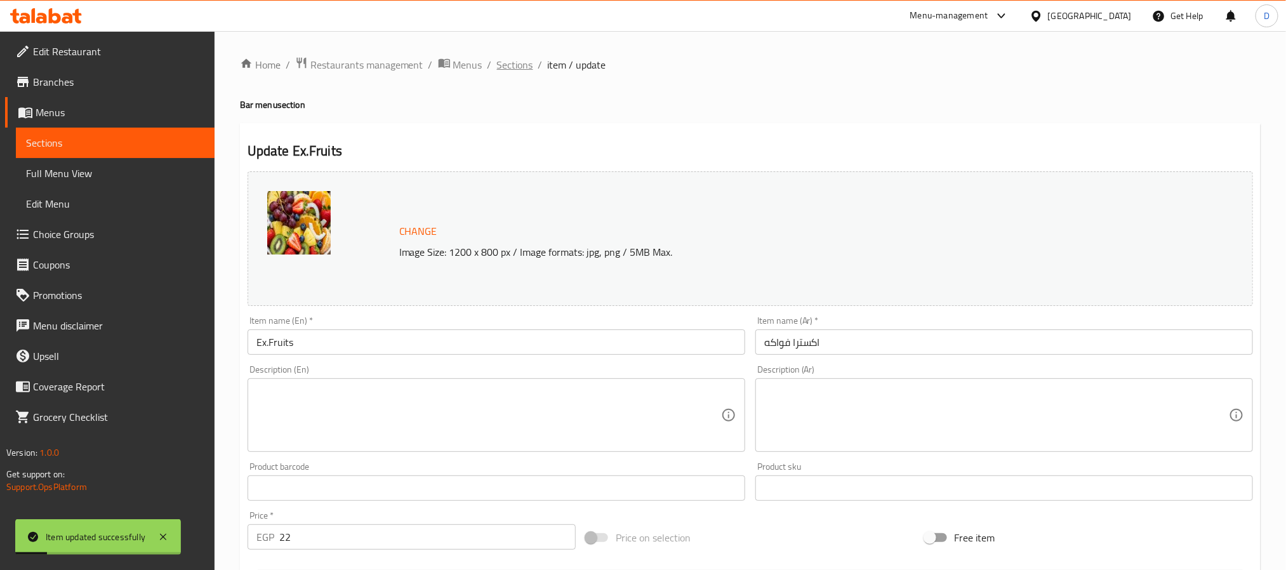
click at [522, 60] on span "Sections" at bounding box center [515, 64] width 36 height 15
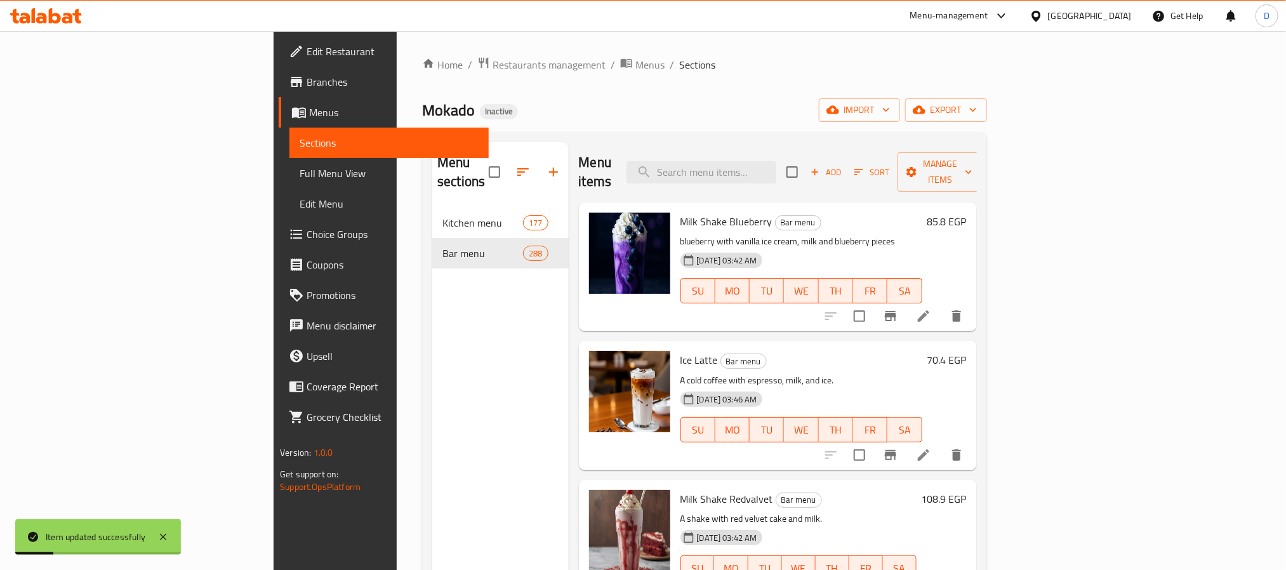
click at [899, 351] on h6 "Ice Latte Bar menu" at bounding box center [801, 360] width 242 height 18
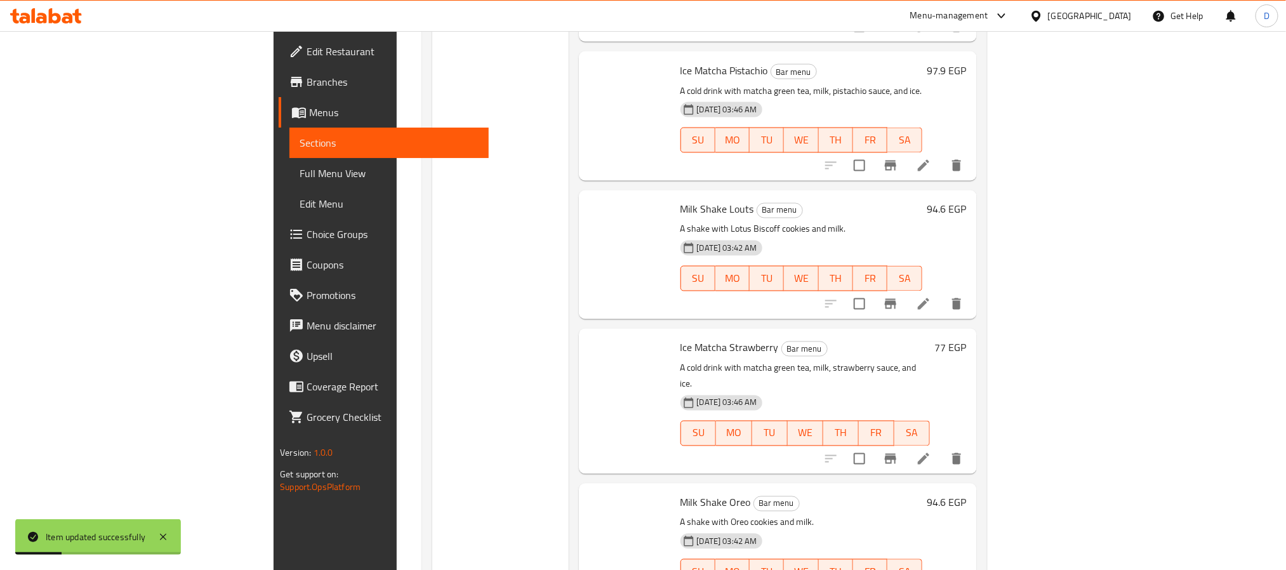
scroll to position [36658, 0]
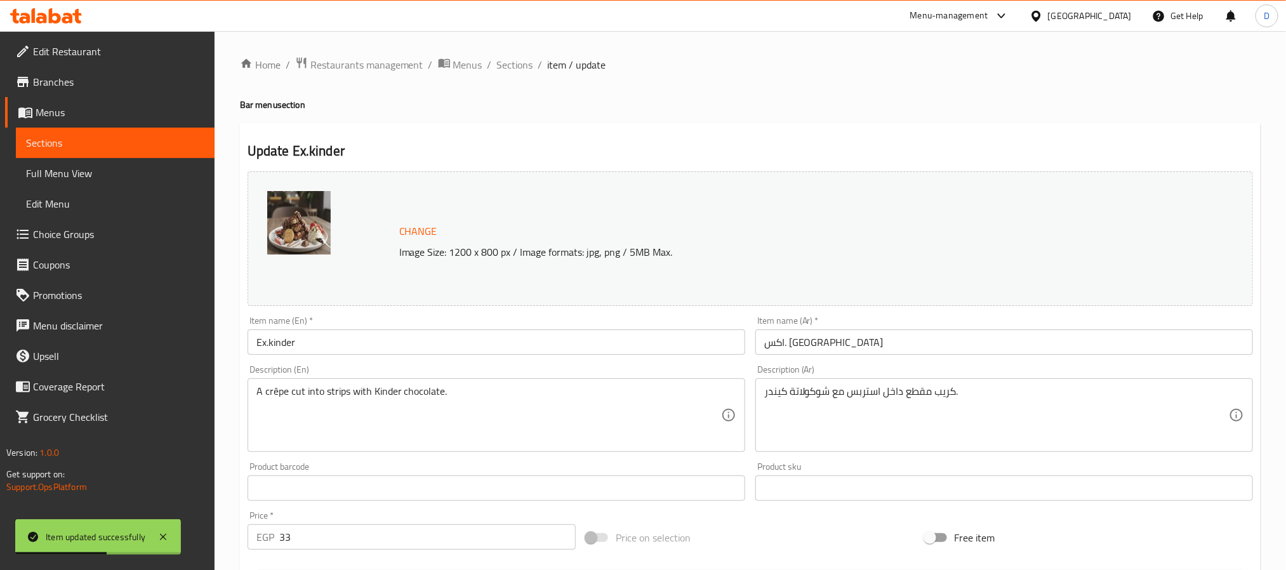
click at [790, 341] on input "اكس. [GEOGRAPHIC_DATA]" at bounding box center [1004, 341] width 498 height 25
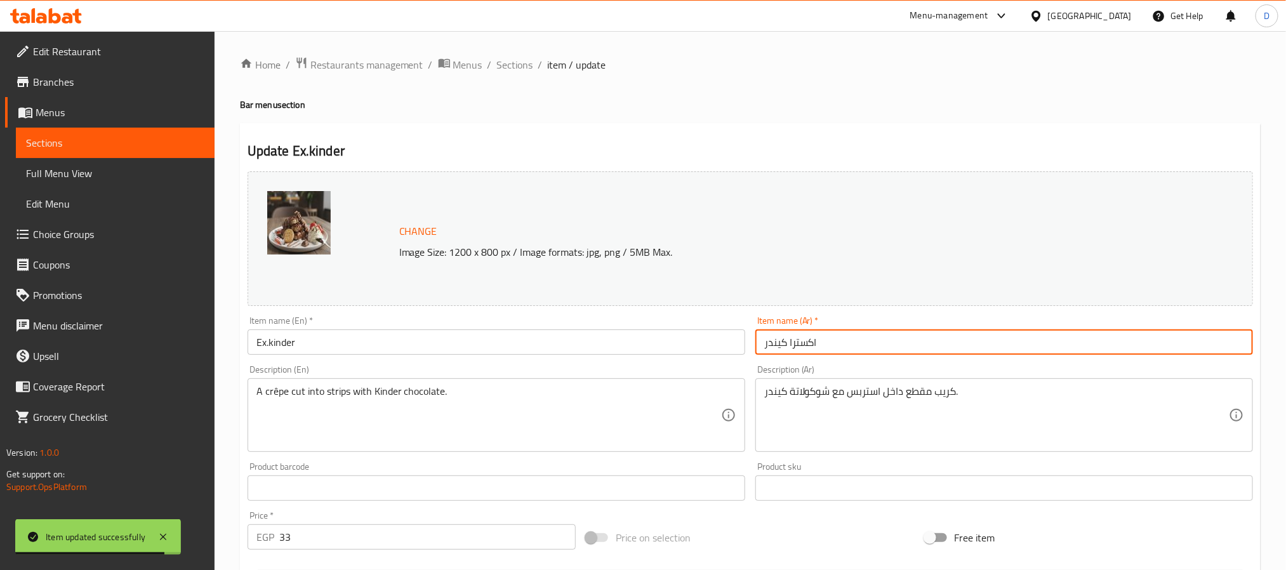
type input "اكسترا كيندر"
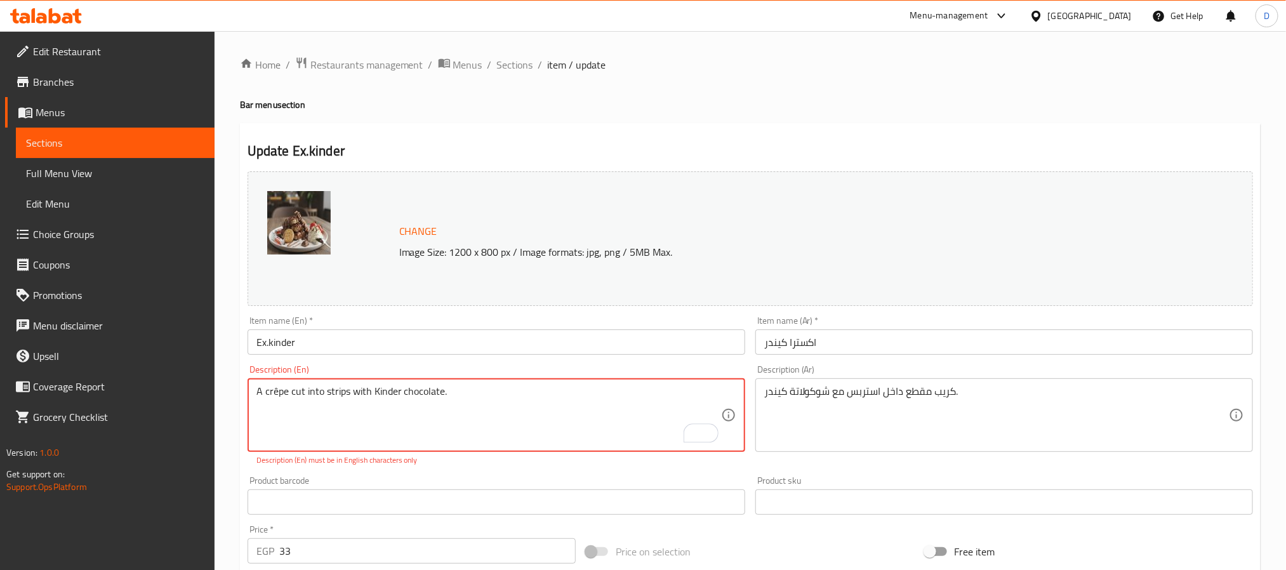
click at [274, 394] on textarea "A crêpe cut into strips with Kinder chocolate." at bounding box center [488, 415] width 465 height 60
type textarea "A crepe cut into strips with Kinder chocolate."
click at [309, 352] on input "Ex.kinder" at bounding box center [497, 341] width 498 height 25
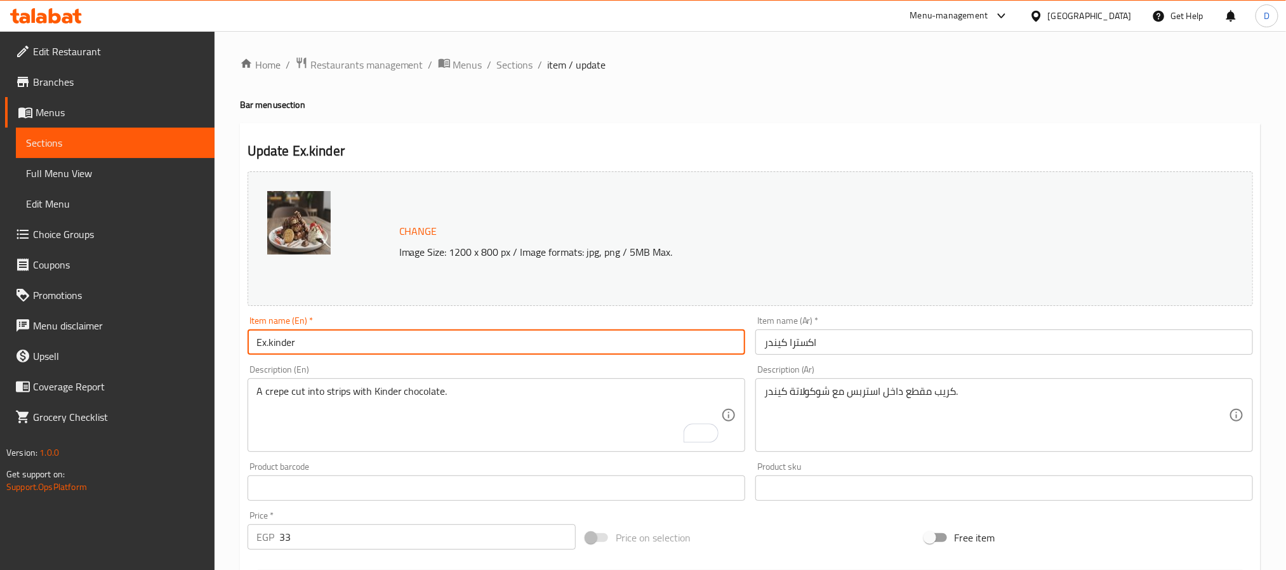
click at [310, 352] on input "Ex.kinder" at bounding box center [497, 341] width 498 height 25
click at [514, 76] on div "Home / Restaurants management / Menus / Sections / item / update Bar menu secti…" at bounding box center [750, 472] width 1021 height 833
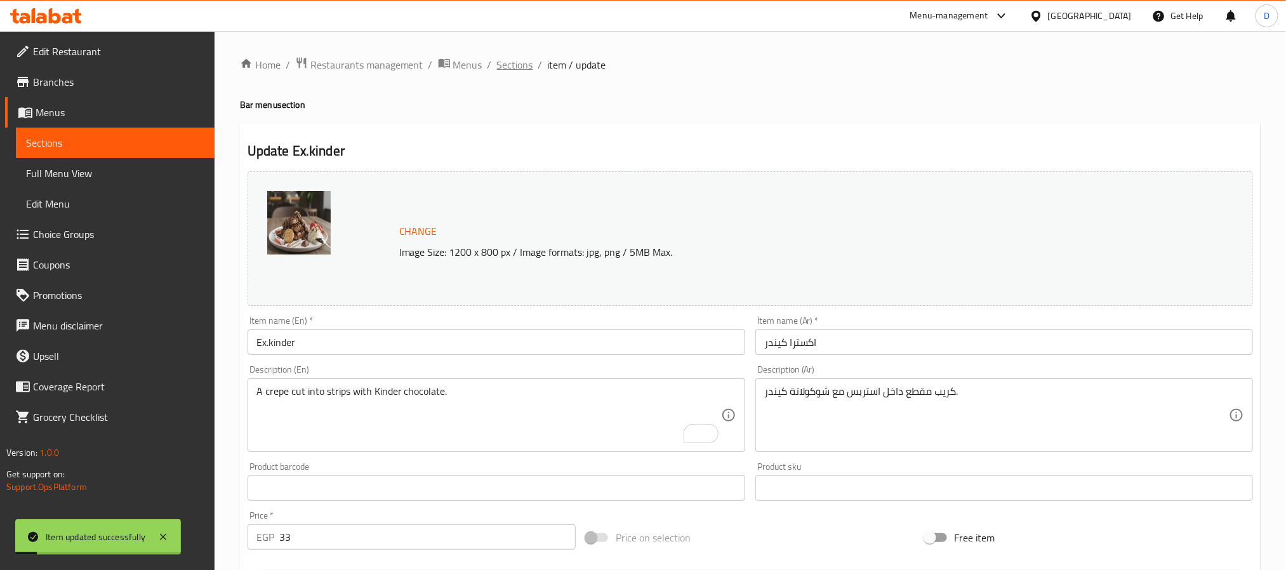
click at [515, 72] on span "Sections" at bounding box center [515, 64] width 36 height 15
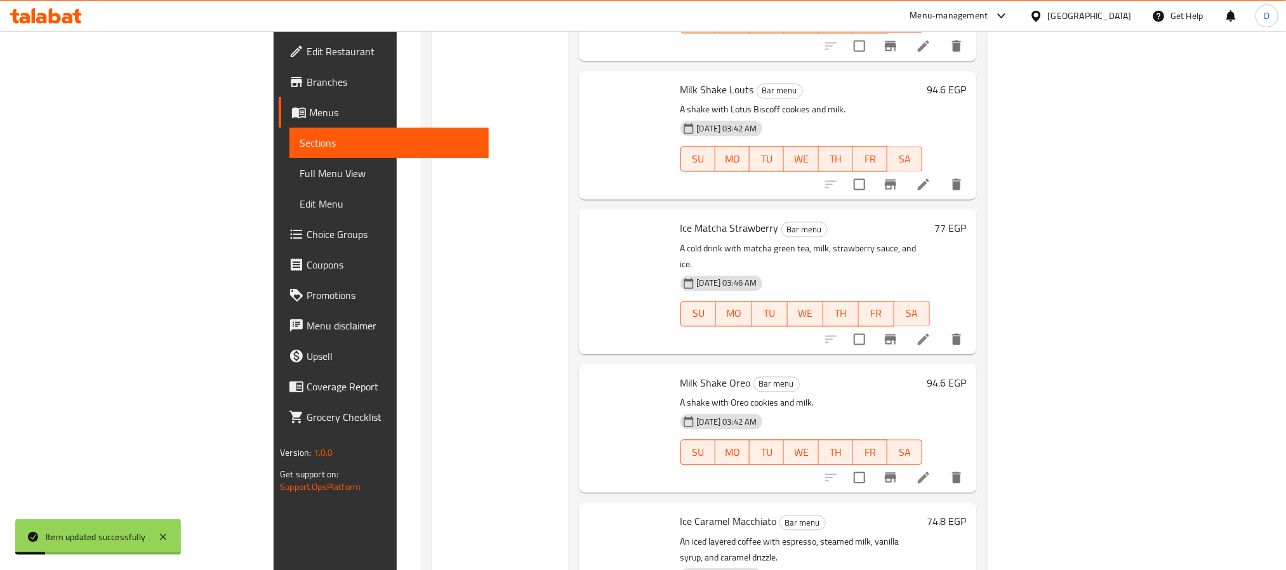
scroll to position [36658, 0]
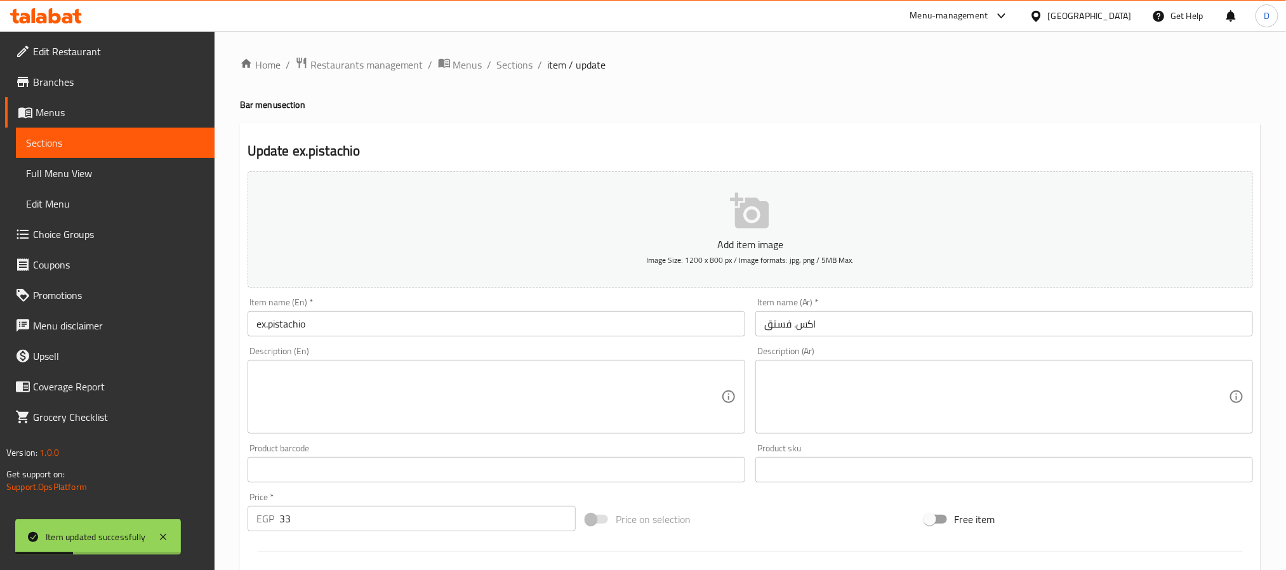
click at [795, 324] on input "اكس. فستق" at bounding box center [1004, 323] width 498 height 25
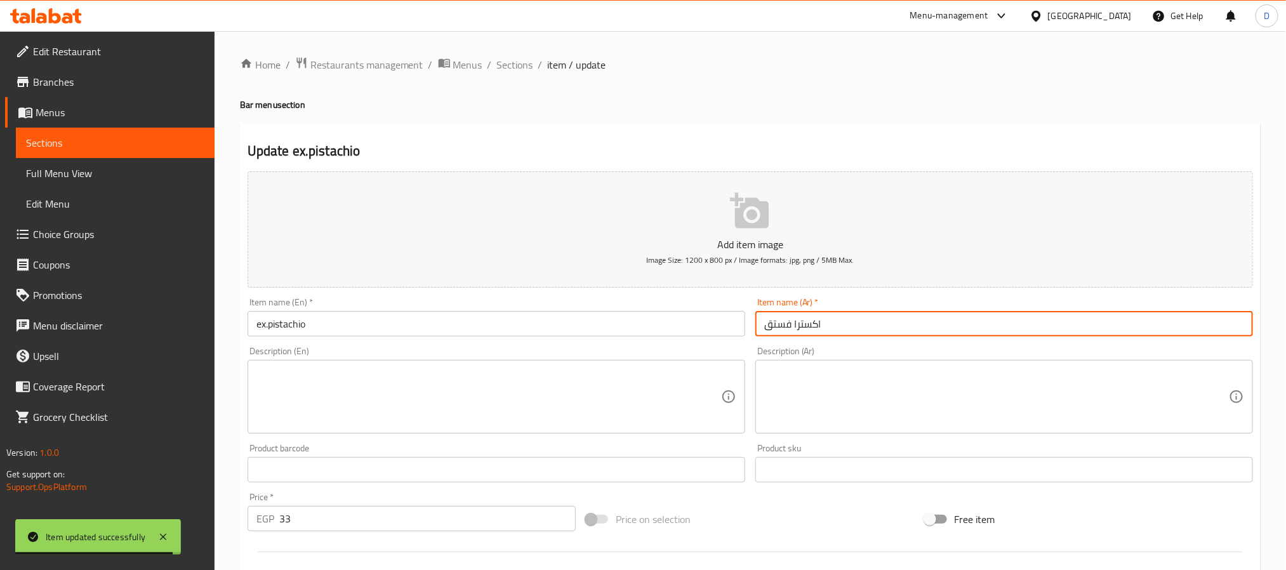
type input "اكسترا فستق"
click at [303, 328] on input "ex.pistachio" at bounding box center [497, 323] width 498 height 25
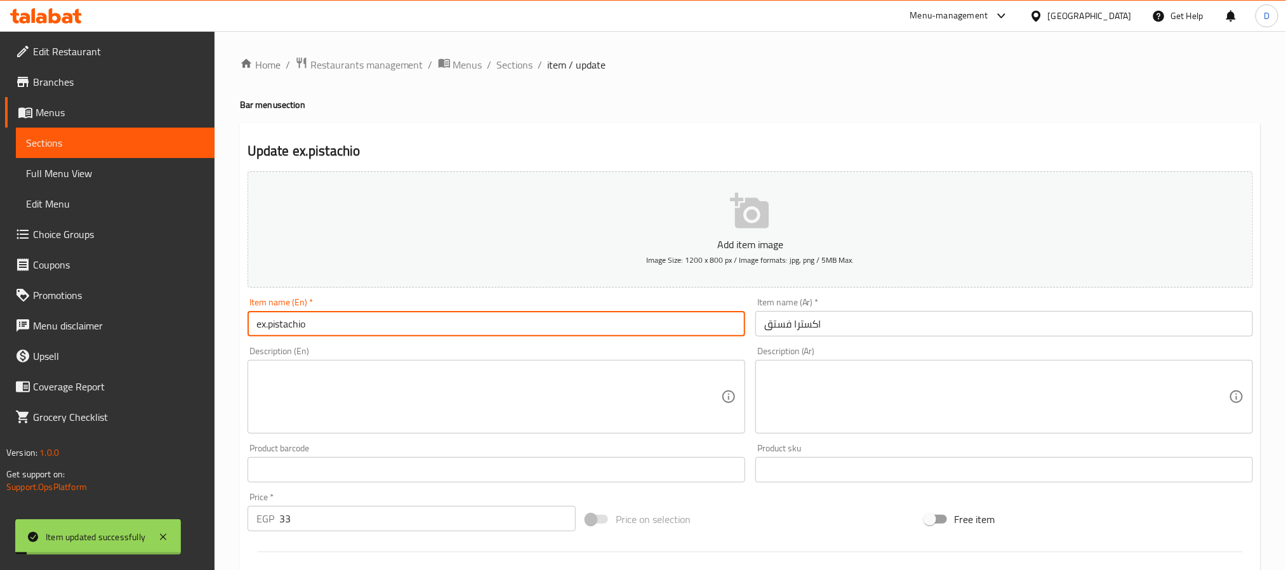
click at [303, 328] on input "ex.pistachio" at bounding box center [497, 323] width 498 height 25
click at [522, 67] on span "Sections" at bounding box center [515, 64] width 36 height 15
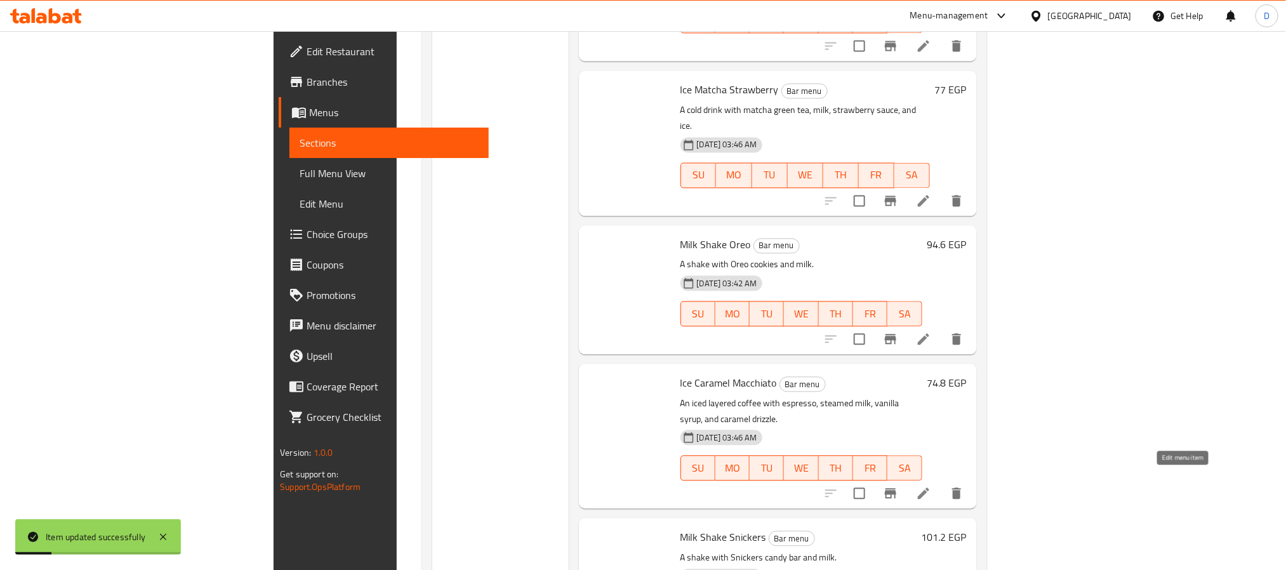
scroll to position [36658, 0]
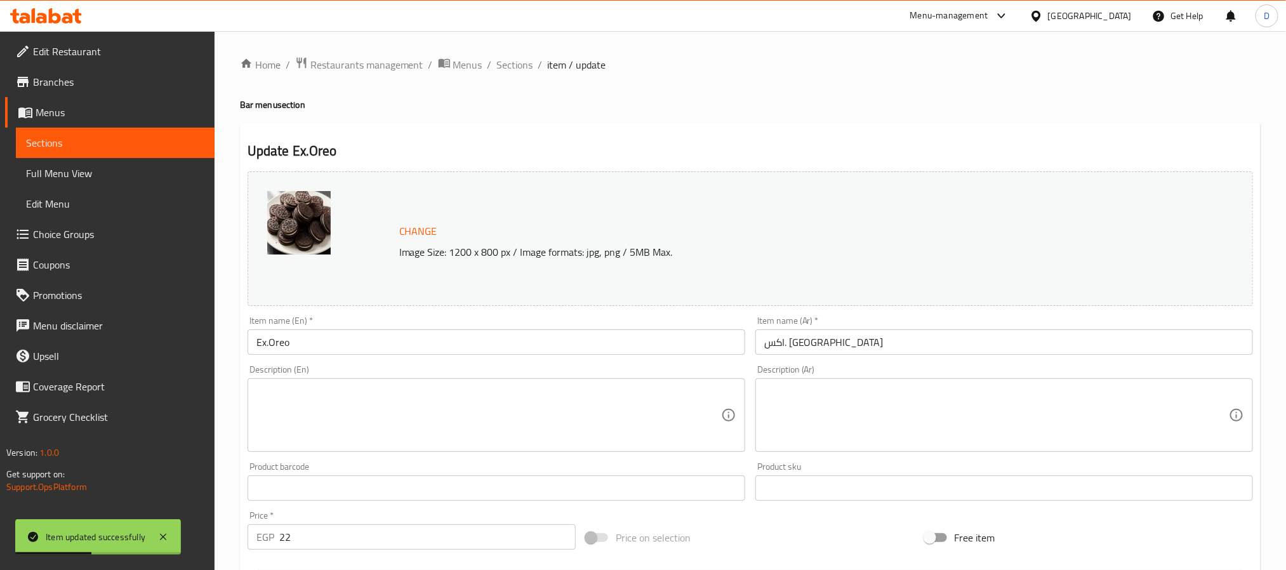
click at [784, 343] on input "اكس. [GEOGRAPHIC_DATA]" at bounding box center [1004, 341] width 498 height 25
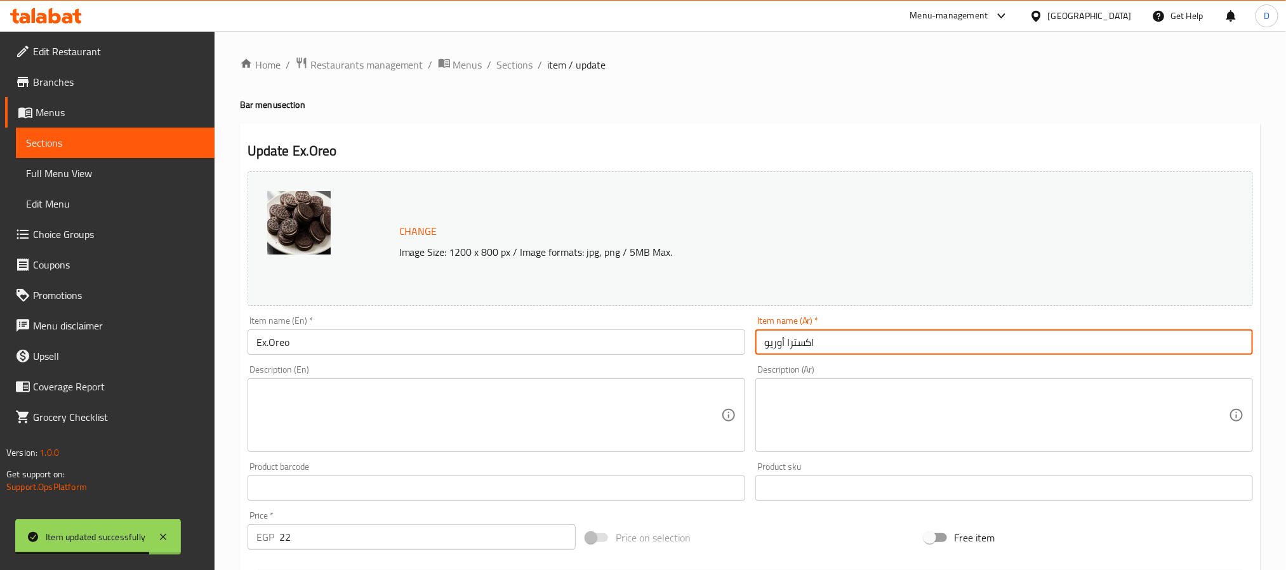
type input "اكسترا أوريو"
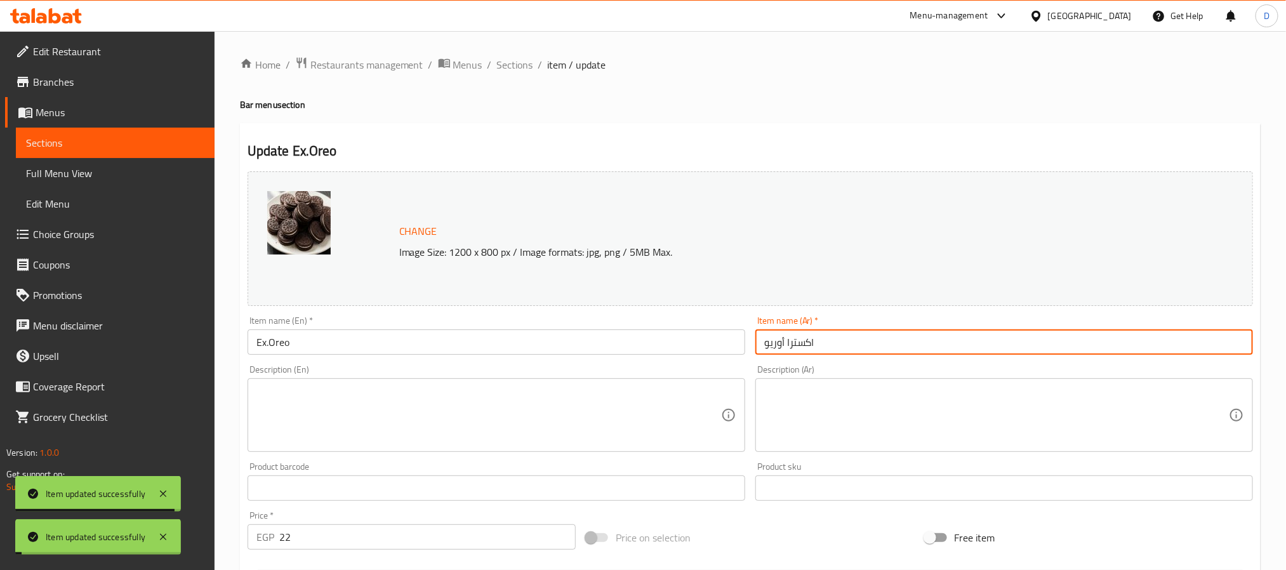
click at [284, 341] on input "Ex.Oreo" at bounding box center [497, 341] width 498 height 25
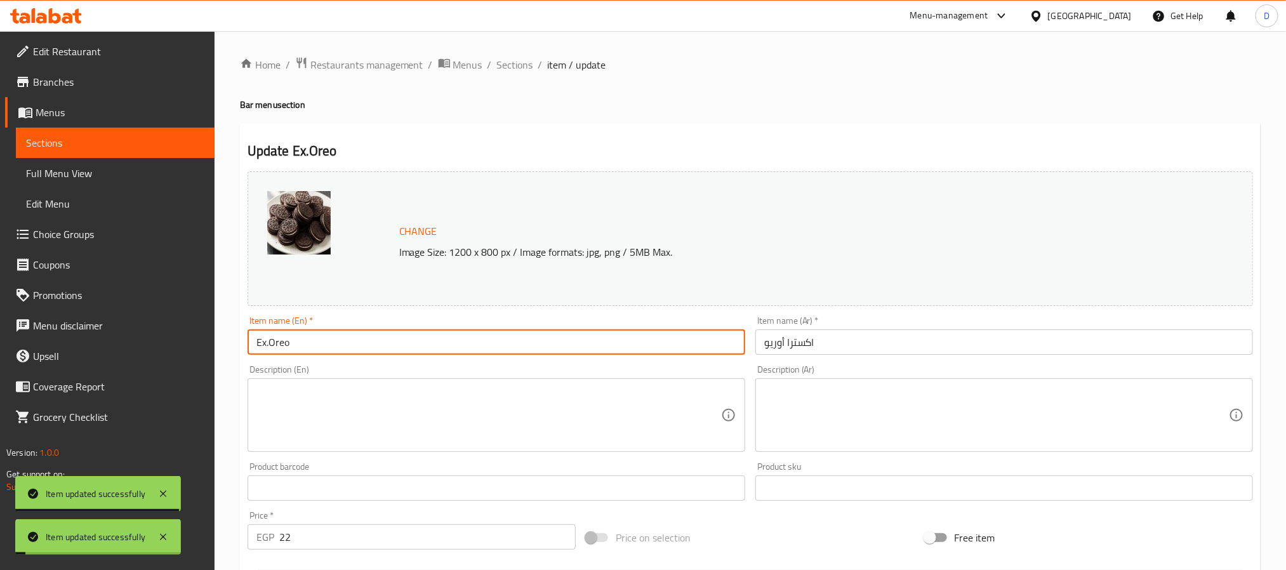
click at [284, 341] on input "Ex.Oreo" at bounding box center [497, 341] width 498 height 25
click at [520, 72] on span "Sections" at bounding box center [515, 64] width 36 height 15
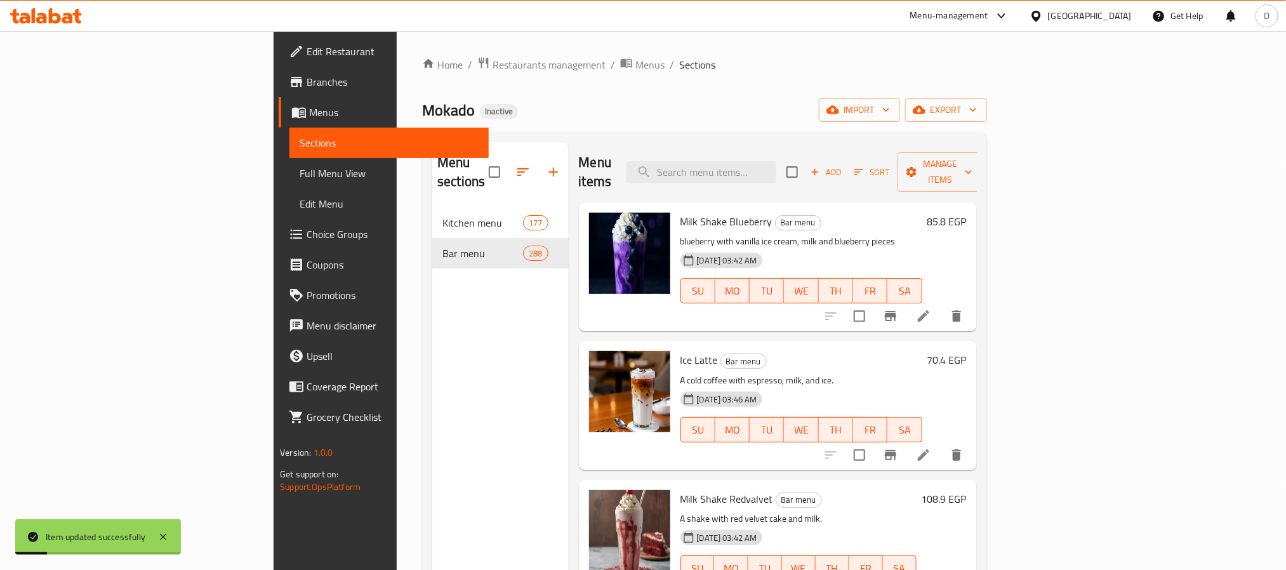
click at [924, 387] on div "[DATE] 03:46 AM SU MO TU WE TH FR SA" at bounding box center [801, 421] width 252 height 69
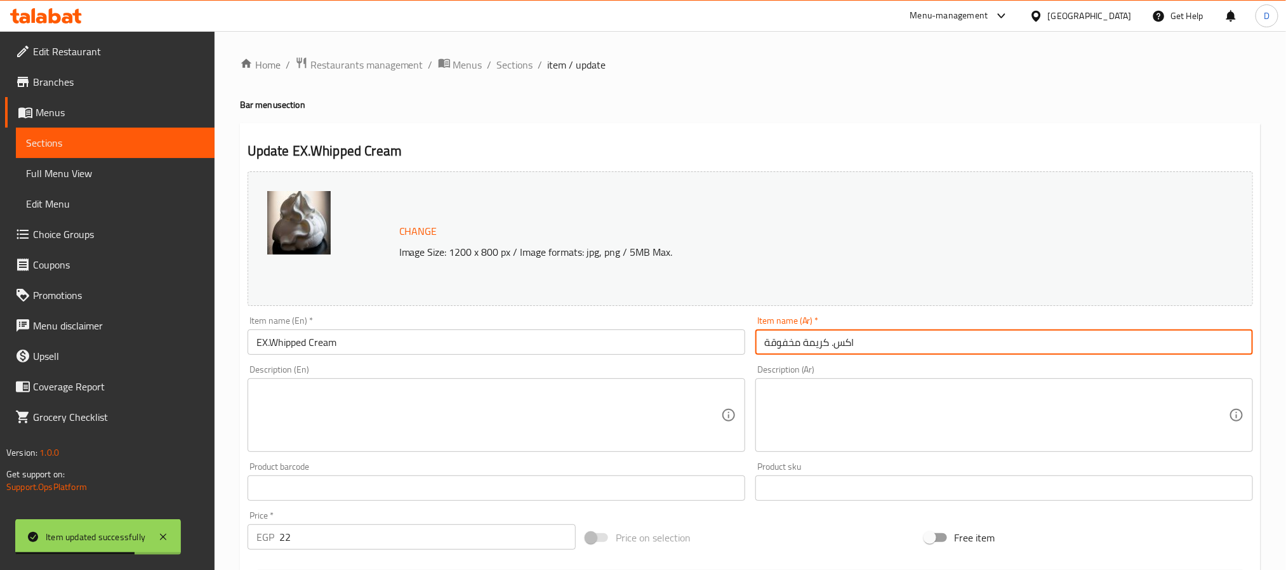
click at [832, 341] on input "اكس. كريمة مخفوقة" at bounding box center [1004, 341] width 498 height 25
type input "اكسترا كريمة مخفوقة"
click at [122, 169] on span "Full Menu View" at bounding box center [115, 173] width 178 height 15
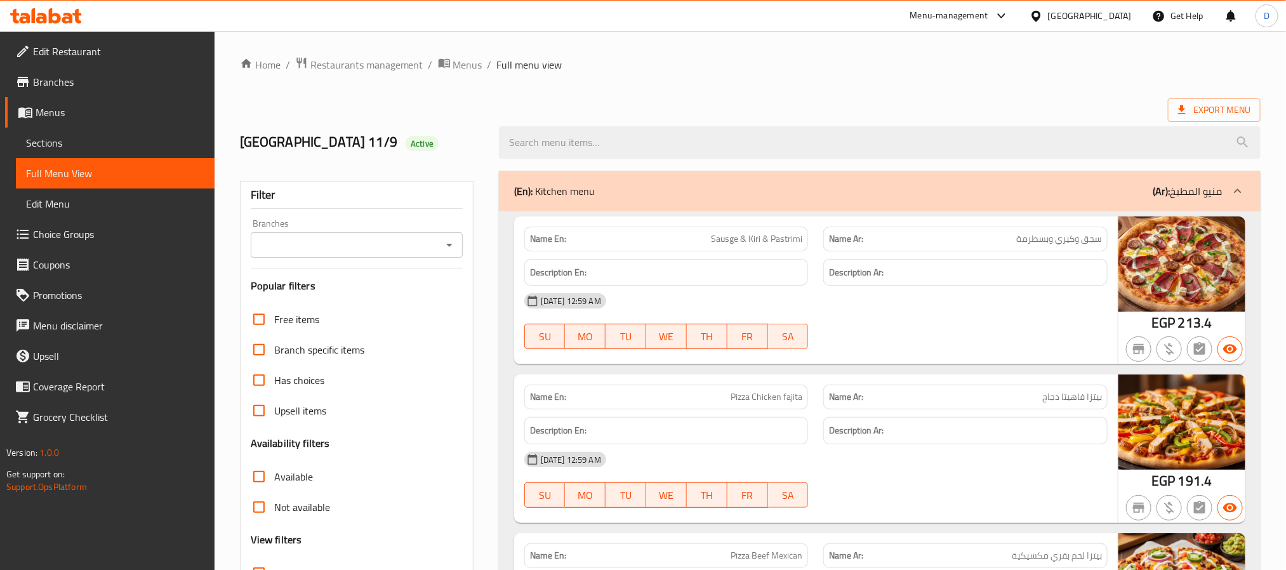
click at [933, 324] on div "[DATE] 12:59 AM SU MO TU WE TH FR SA" at bounding box center [816, 321] width 599 height 71
click at [886, 324] on div "[DATE] 12:59 AM SU MO TU WE TH FR SA" at bounding box center [816, 321] width 599 height 71
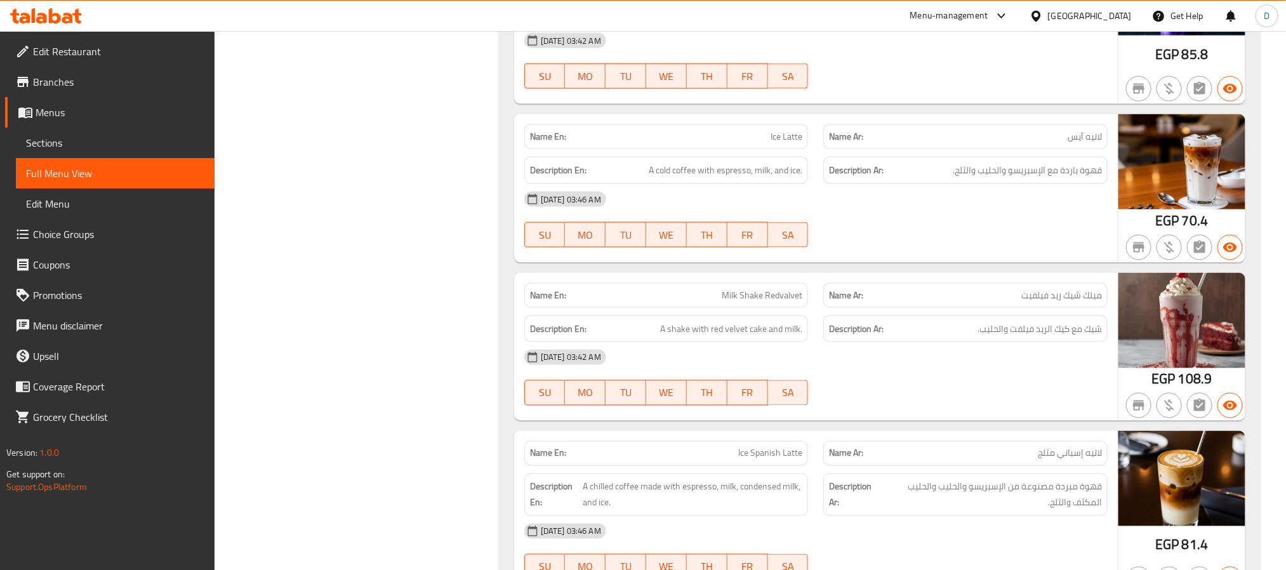
click at [927, 255] on div "[DATE] 03:46 AM SU MO TU WE TH FR SA" at bounding box center [816, 219] width 599 height 71
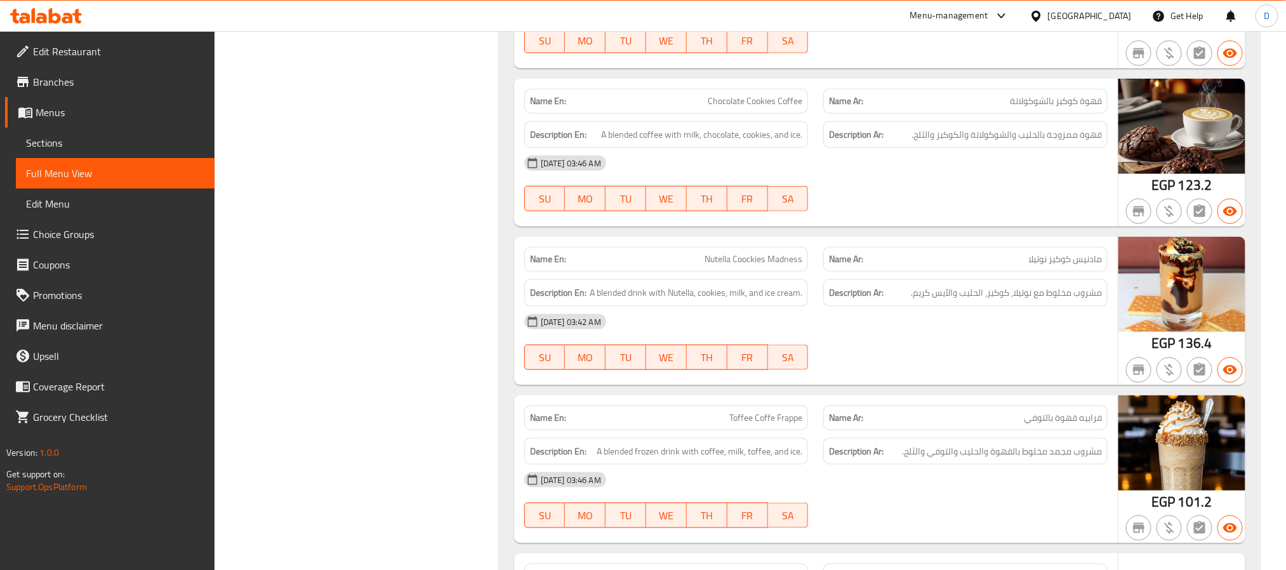
click at [952, 219] on div at bounding box center [966, 211] width 300 height 15
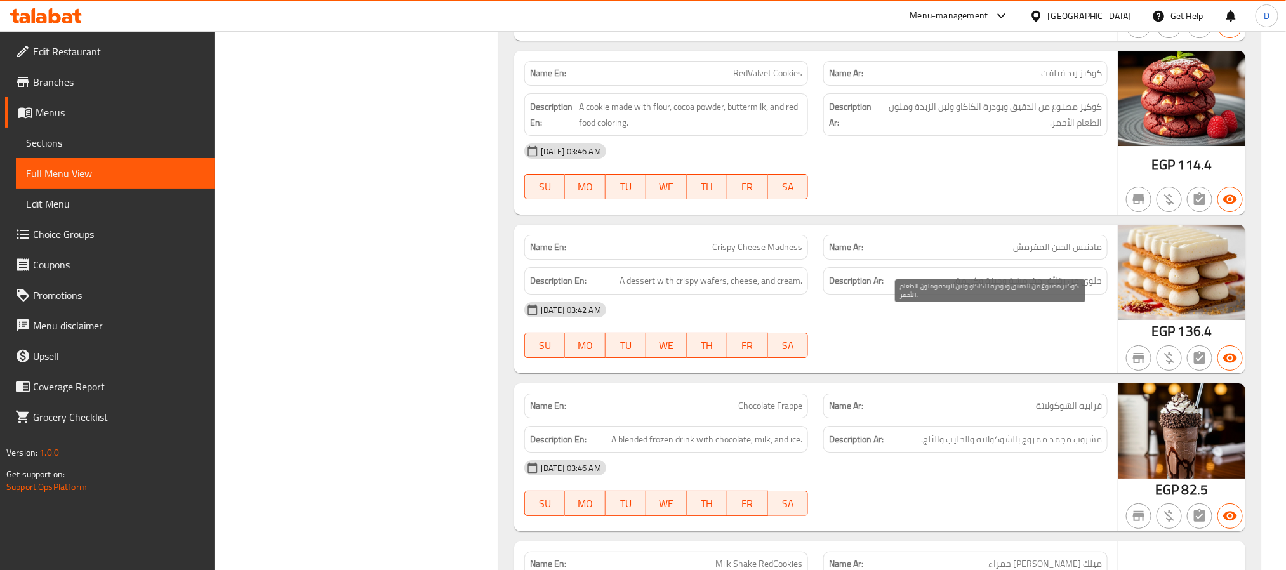
click at [1042, 130] on span "كوكيز مصنوع من الدقيق وبودرة الكاكاو ولبن الزبدة وملون الطعام الأحمر." at bounding box center [990, 114] width 224 height 31
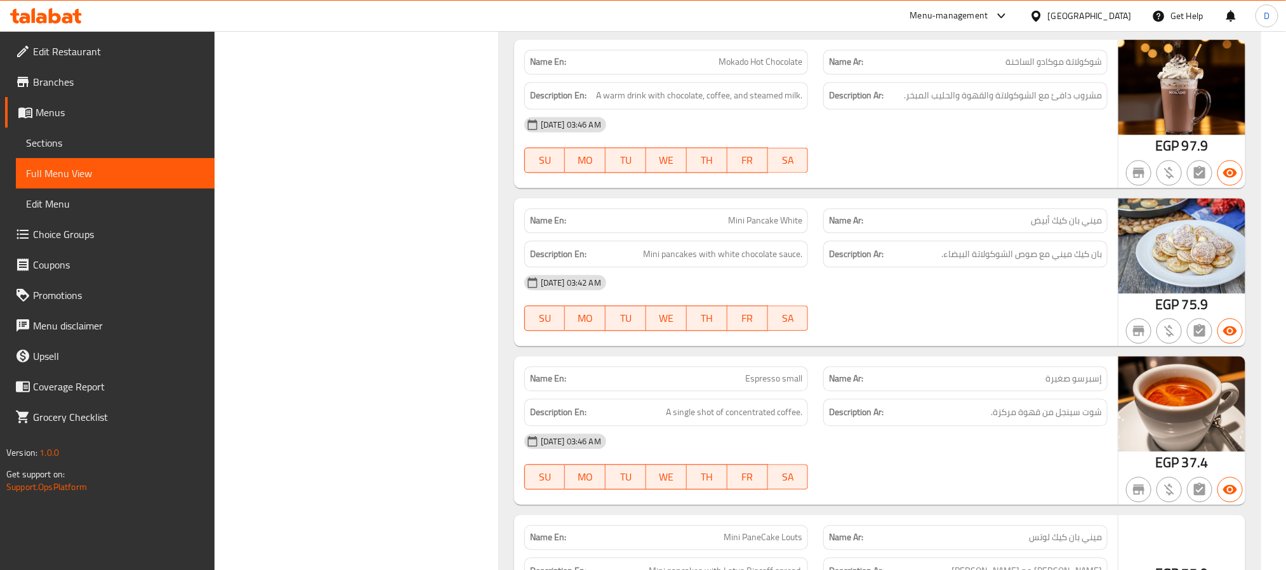
click at [941, 180] on div at bounding box center [966, 172] width 300 height 15
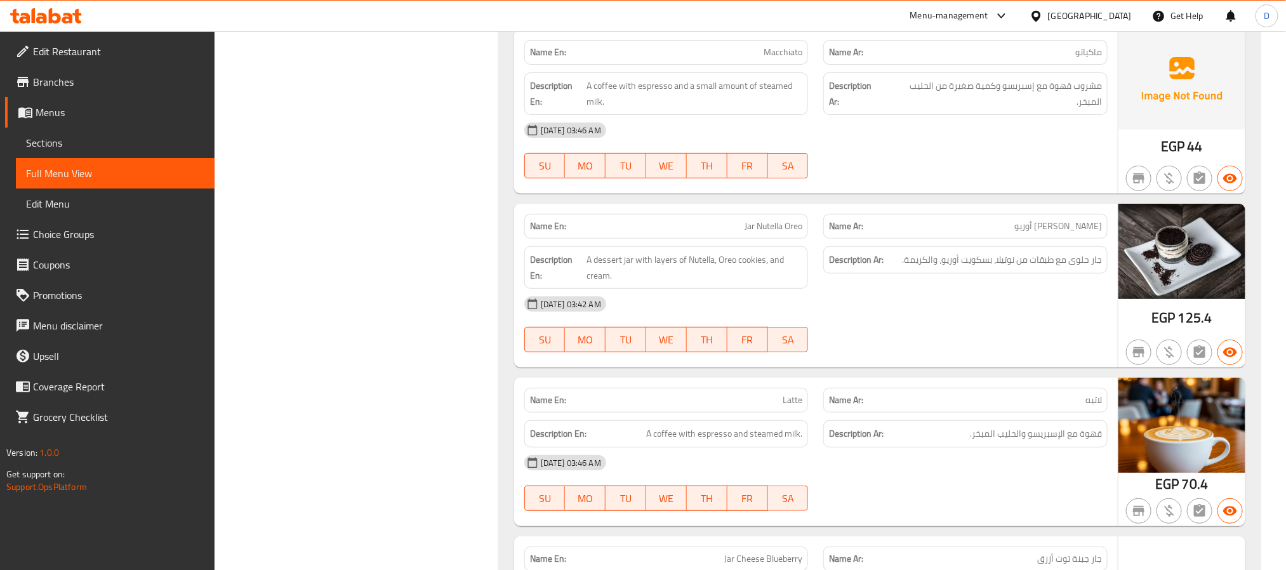
click at [1030, 145] on div "[DATE] 03:46 AM" at bounding box center [816, 130] width 599 height 30
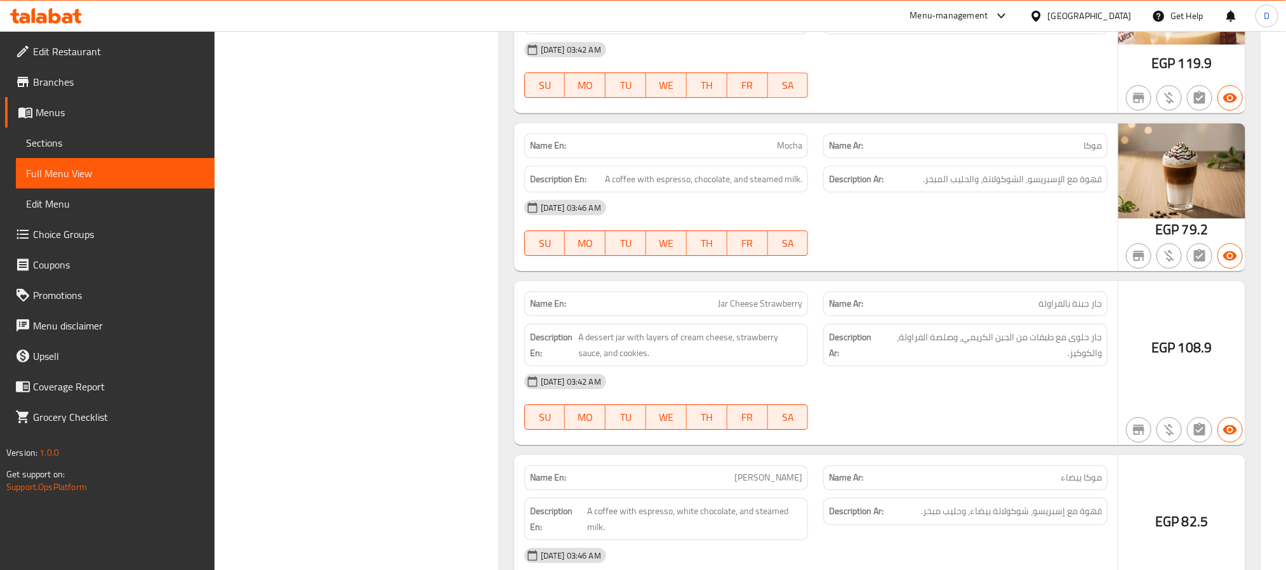
scroll to position [40724, 0]
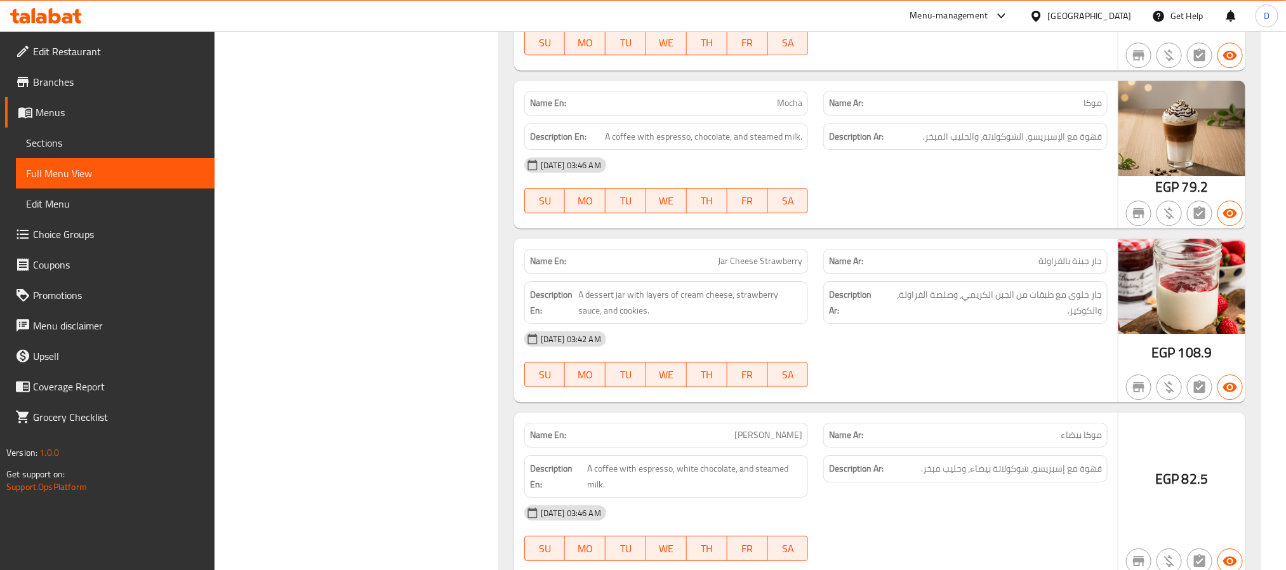
click at [937, 150] on div "Description Ar: قهوة مع الإسبريسو، الشوكولاتة، والحليب المبخر." at bounding box center [965, 136] width 284 height 27
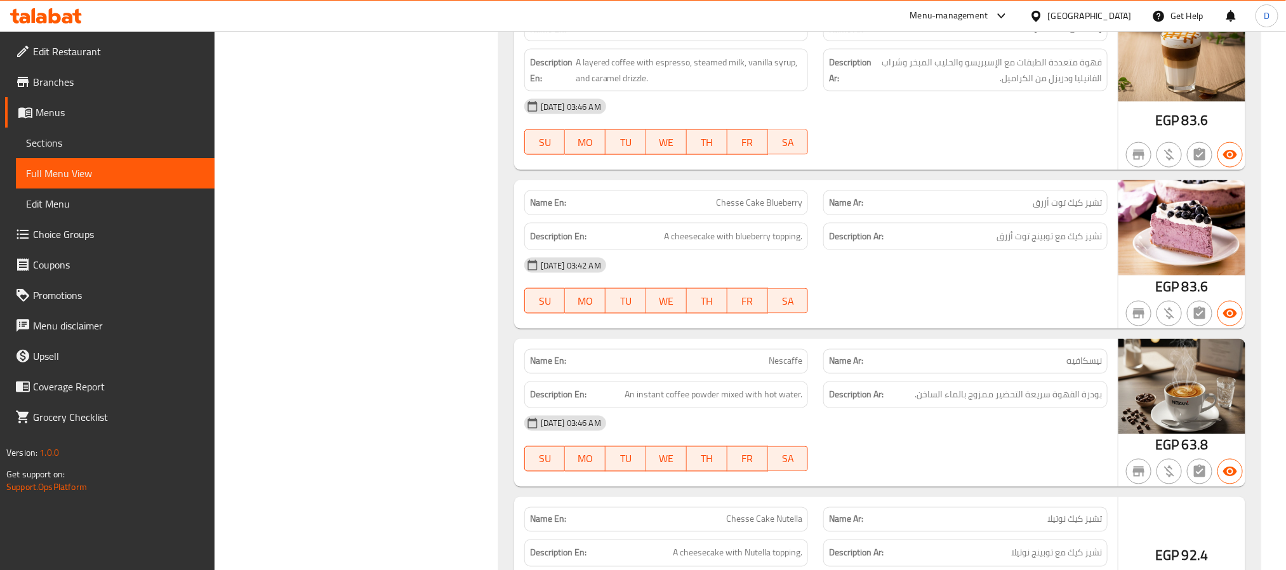
click at [917, 162] on div "[DATE] 03:46 AM SU MO TU WE TH FR SA" at bounding box center [816, 126] width 599 height 71
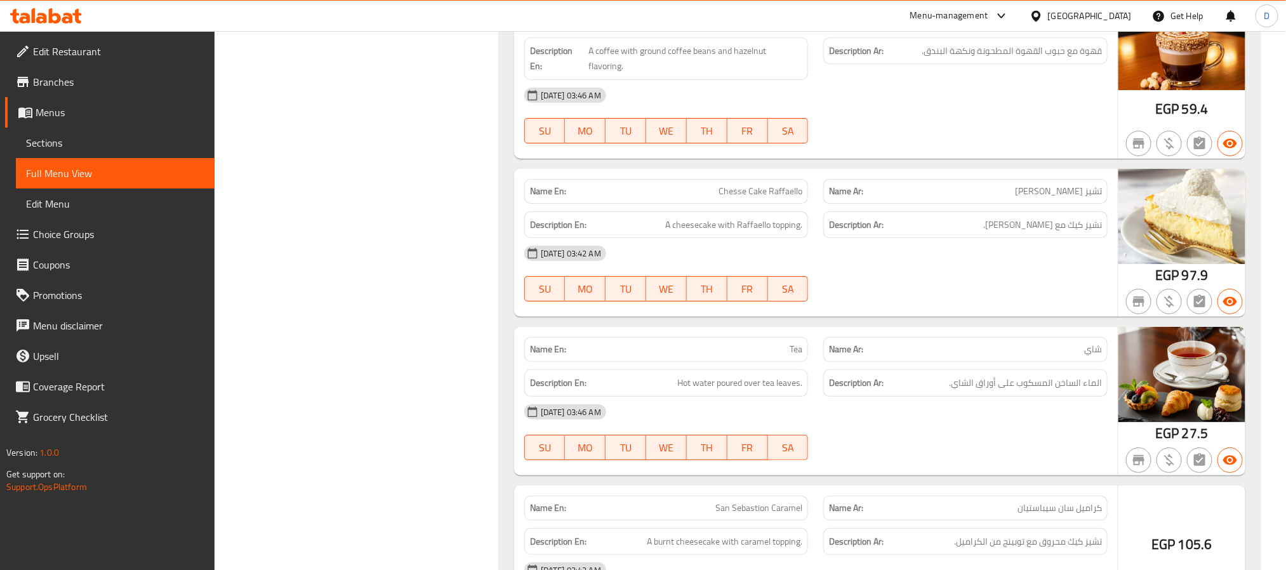
click at [931, 151] on div "[DATE] 03:46 AM SU MO TU WE TH FR SA" at bounding box center [816, 115] width 599 height 71
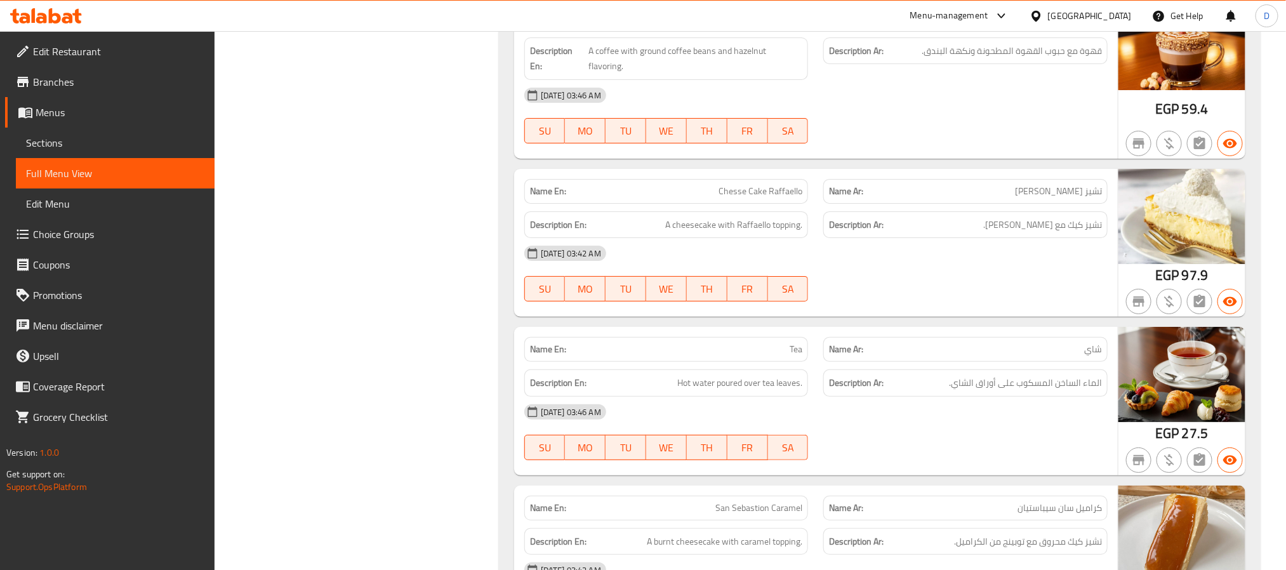
scroll to position [44391, 0]
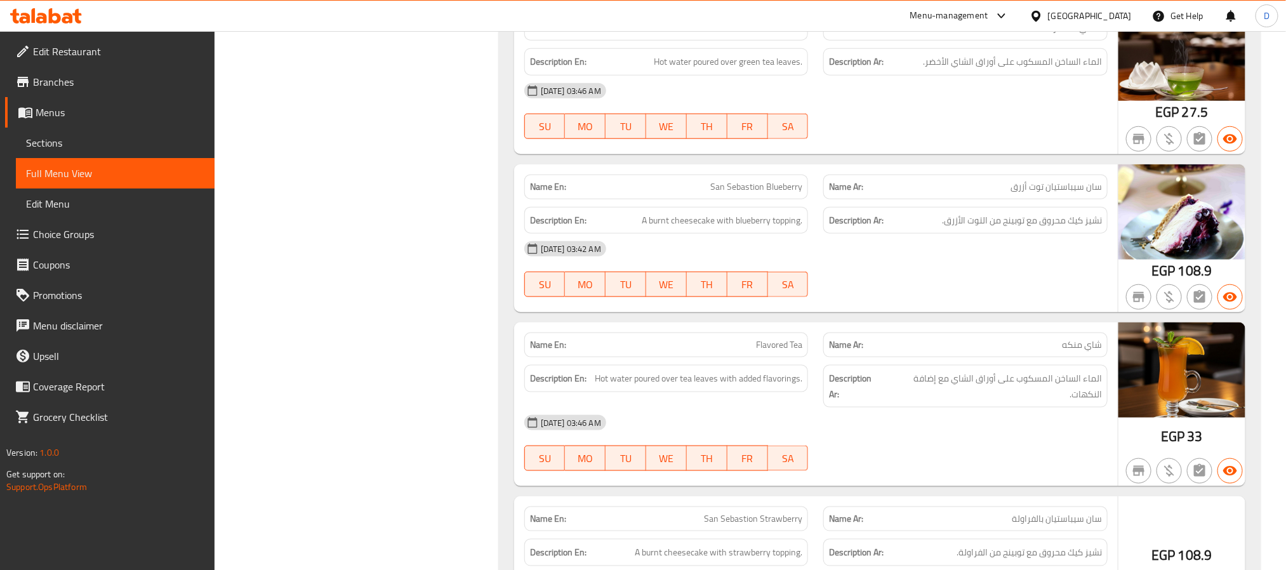
click at [872, 106] on div "[DATE] 03:46 AM" at bounding box center [816, 91] width 599 height 30
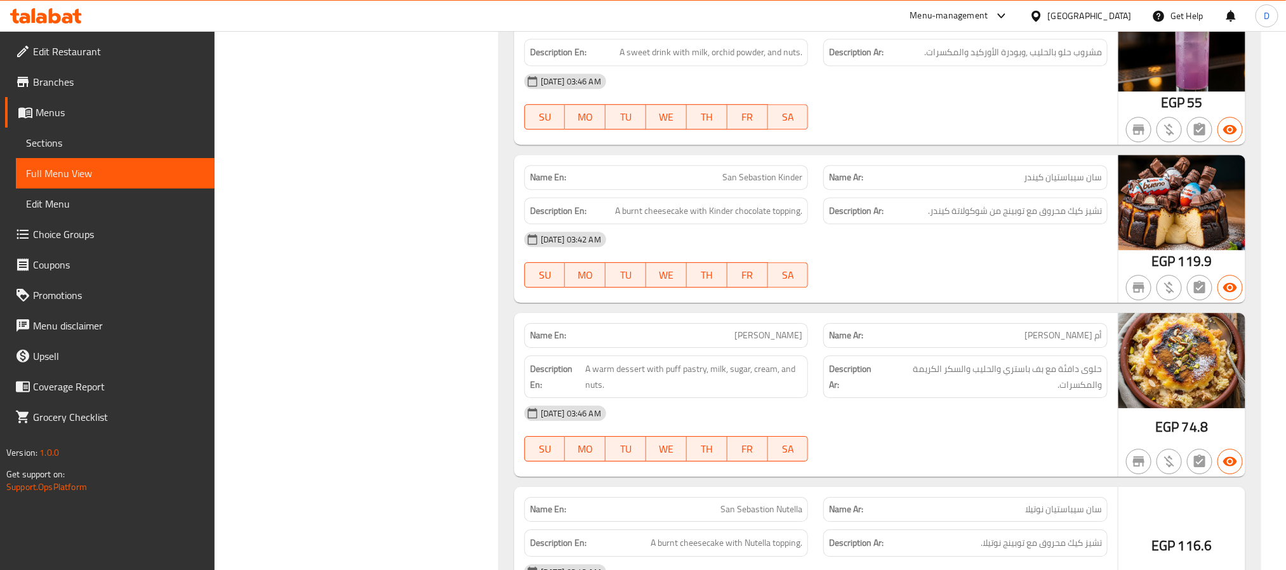
click at [926, 137] on div "[DATE] 03:46 AM SU MO TU WE TH FR SA" at bounding box center [816, 101] width 599 height 71
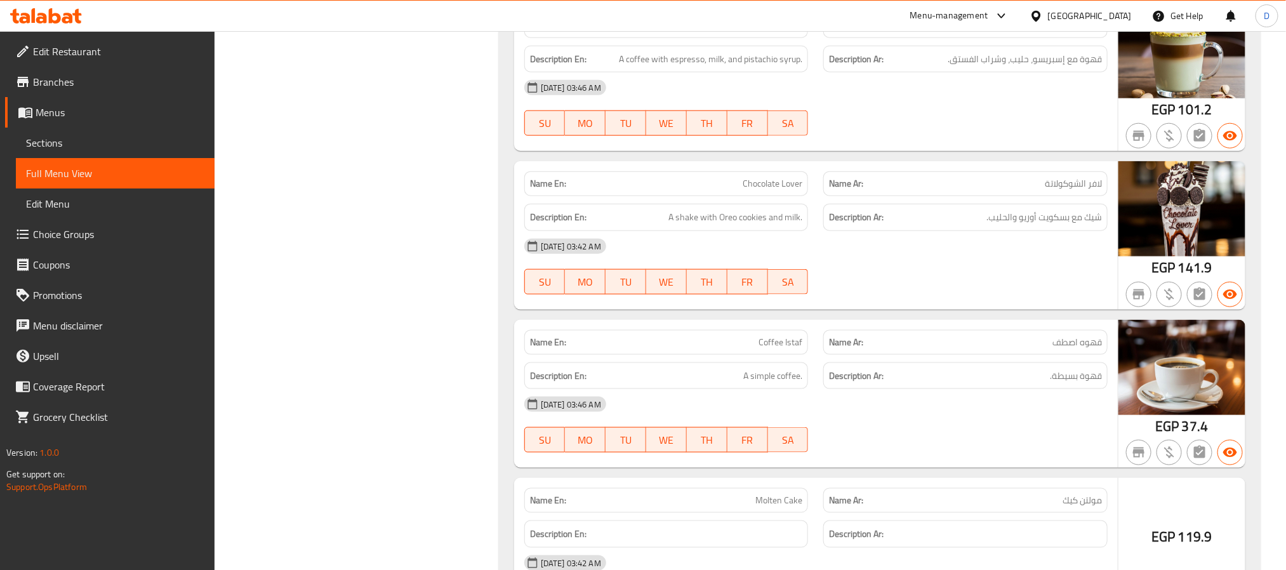
click at [896, 103] on div "[DATE] 03:46 AM" at bounding box center [816, 87] width 599 height 30
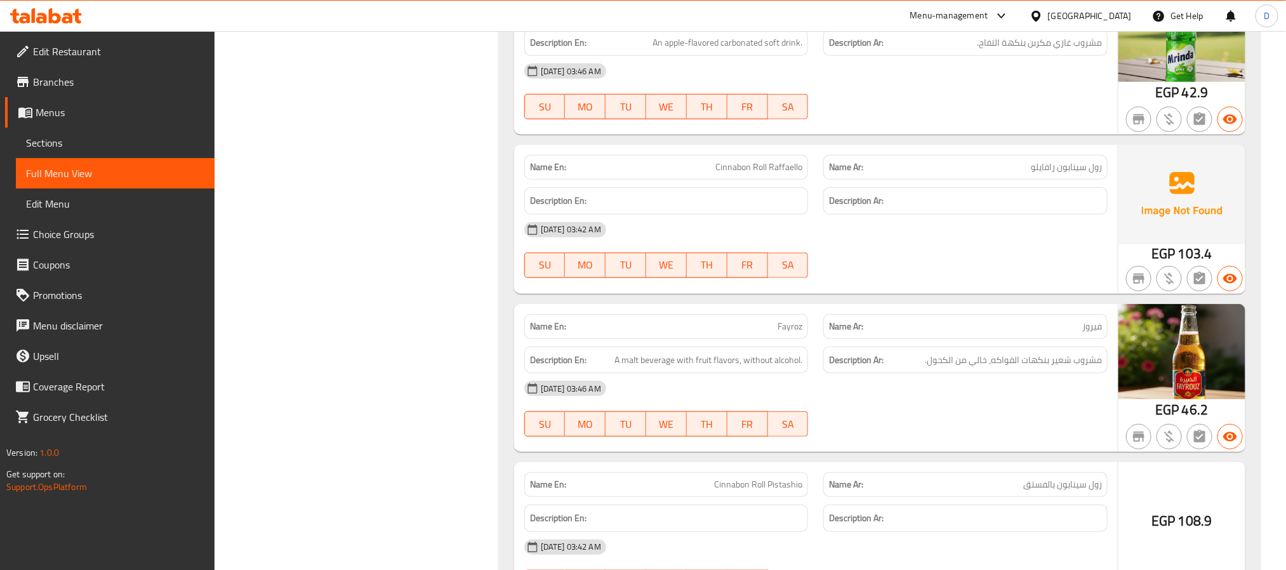
click at [956, 86] on div "[DATE] 03:46 AM" at bounding box center [816, 71] width 599 height 30
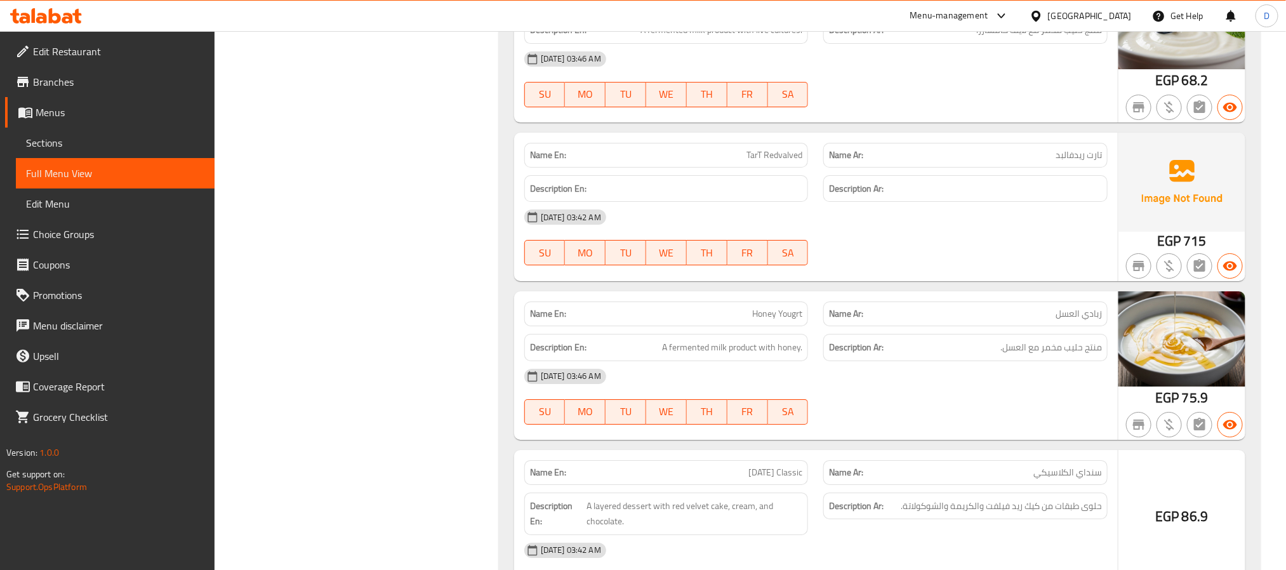
click at [1089, 115] on div at bounding box center [966, 107] width 300 height 15
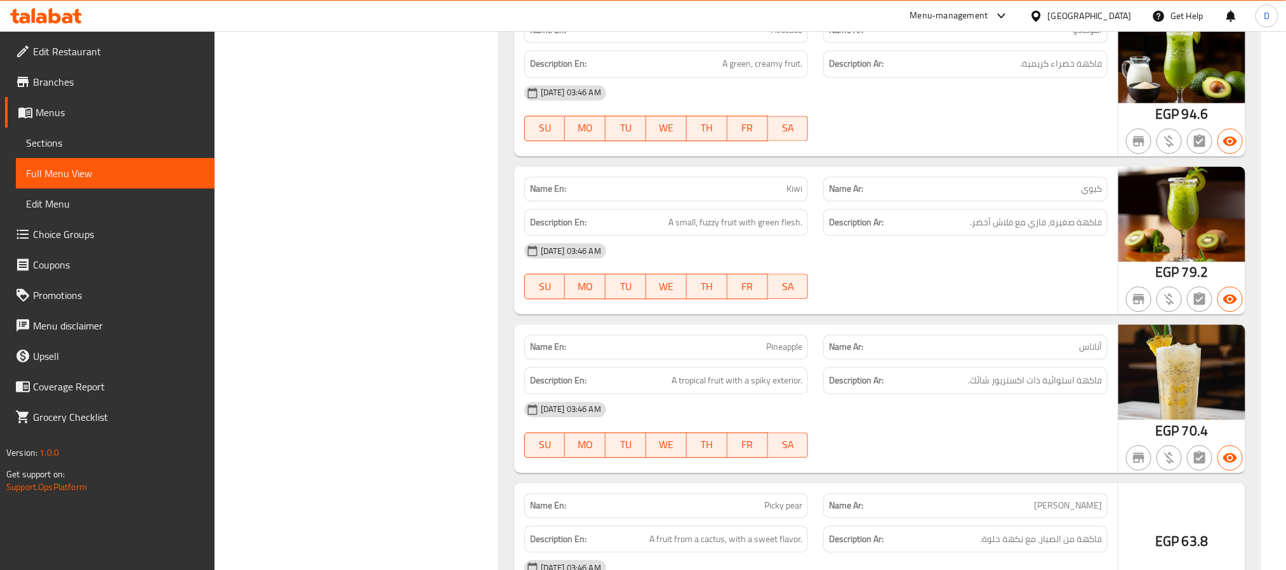
scroll to position [55740, 0]
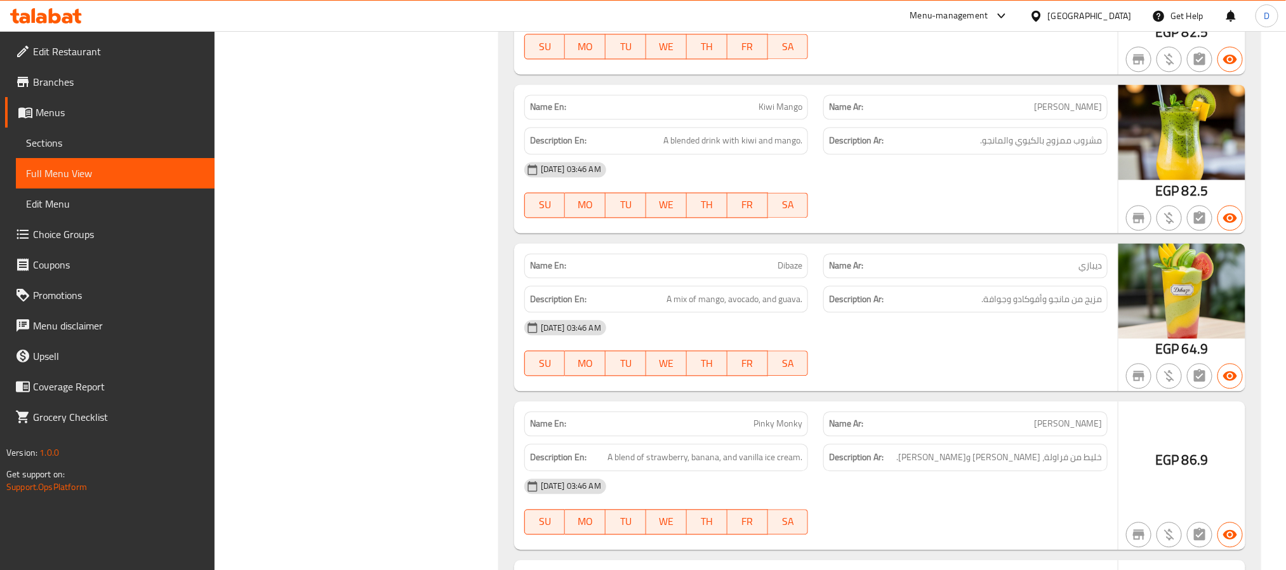
click at [937, 75] on div "Name En: Strawberry Kiwi Name Ar: كيوي فراولة Description En: A blended drink w…" at bounding box center [816, 0] width 604 height 149
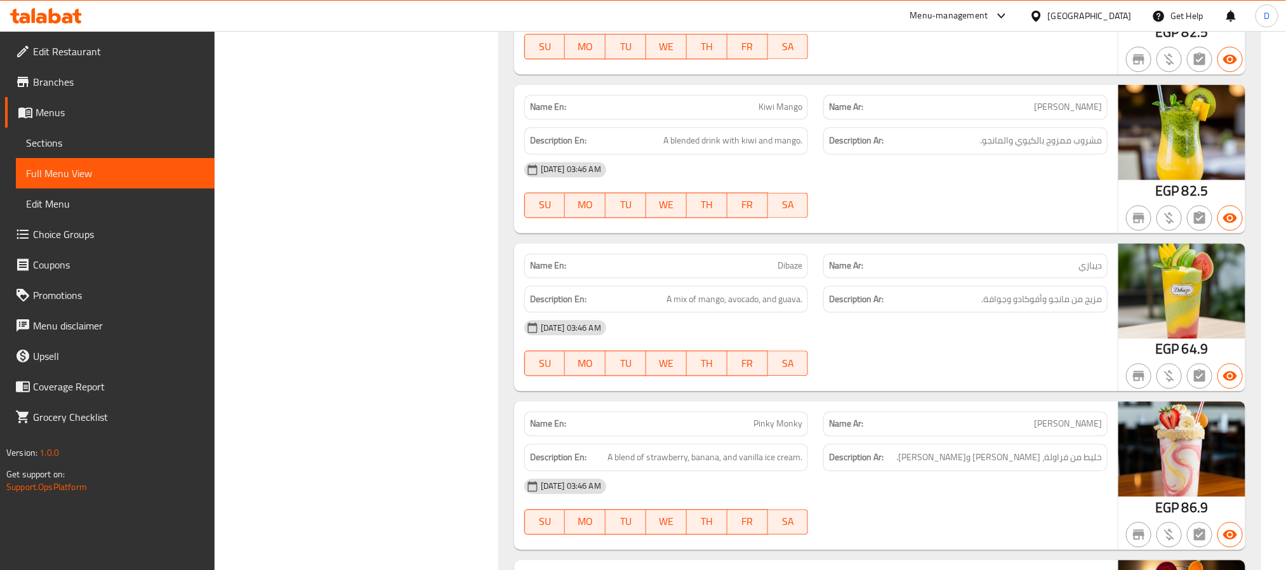
scroll to position [58746, 0]
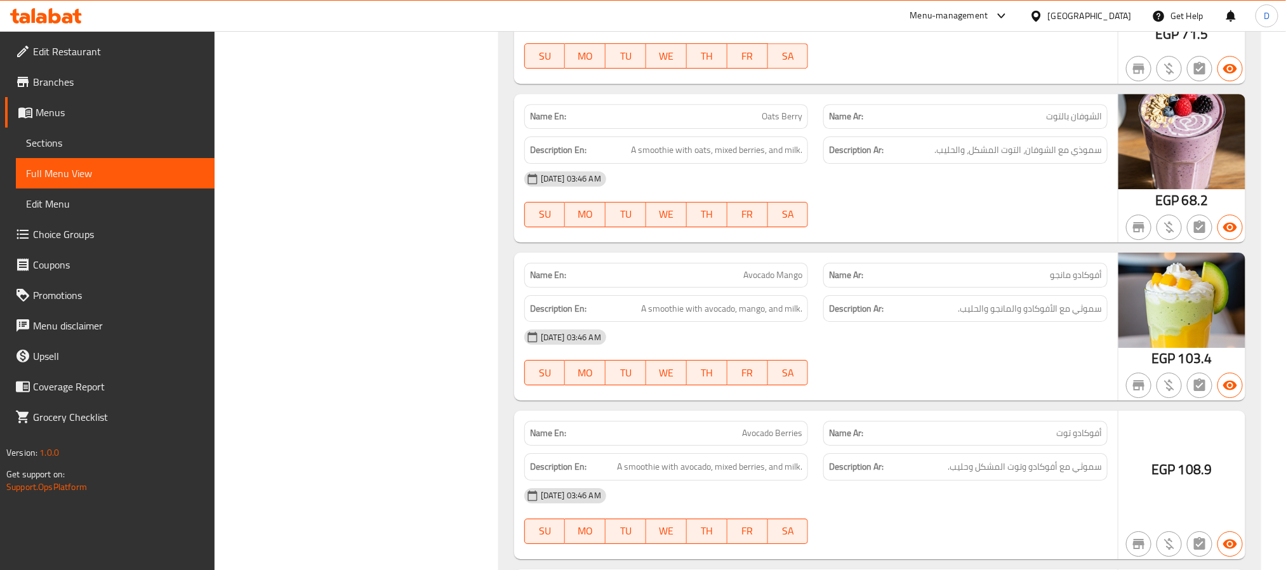
click at [931, 76] on div "11-09-2025 03:46 AM SU MO TU WE TH FR SA" at bounding box center [816, 40] width 599 height 71
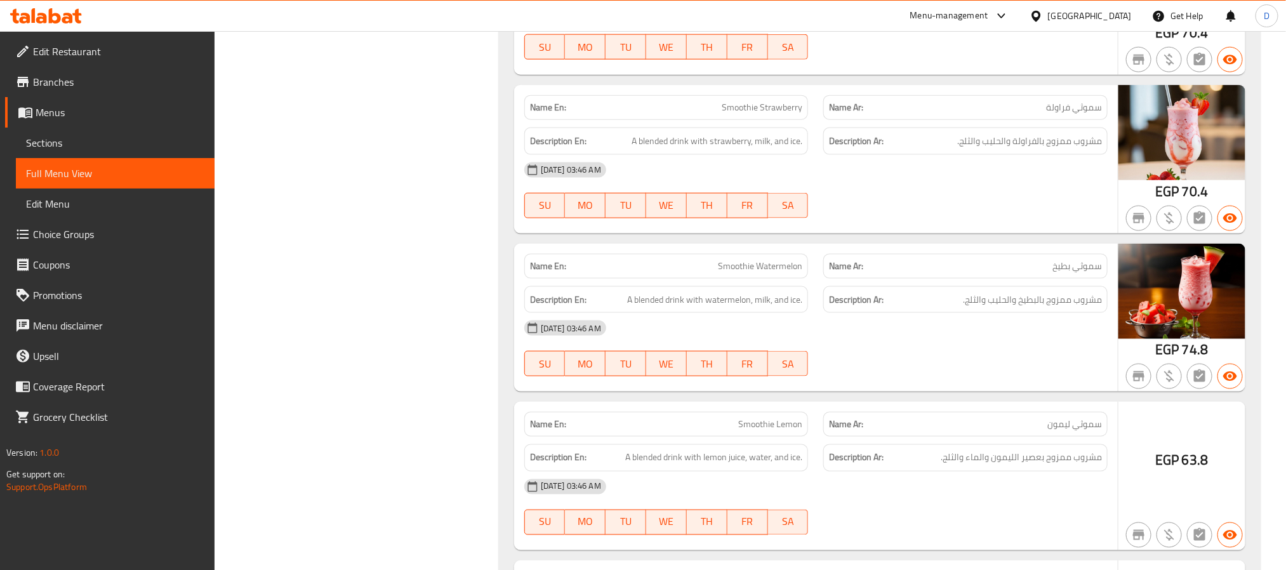
click at [972, 67] on div "11-09-2025 03:46 AM SU MO TU WE TH FR SA" at bounding box center [816, 31] width 599 height 71
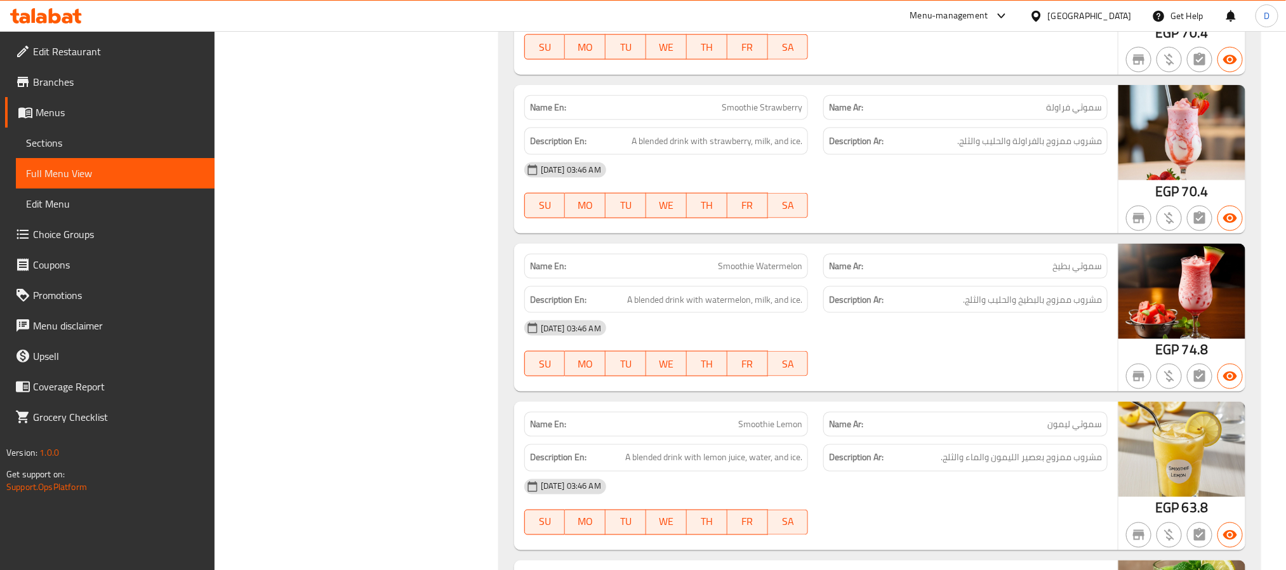
scroll to position [60820, 0]
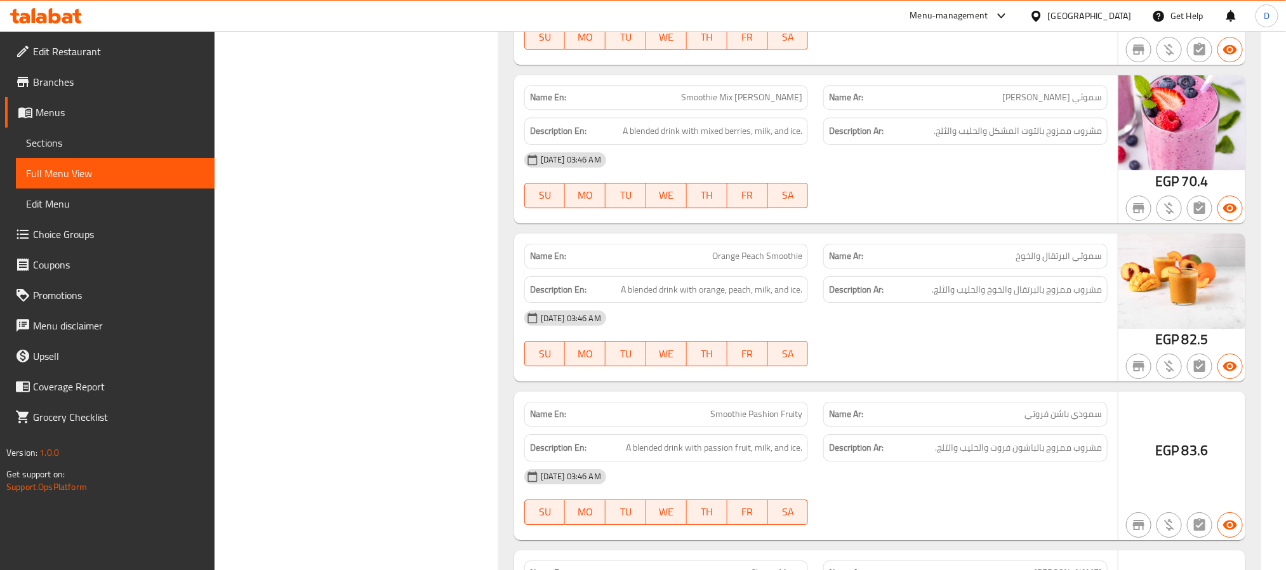
click at [903, 57] on div "11-09-2025 03:46 AM SU MO TU WE TH FR SA" at bounding box center [816, 21] width 599 height 71
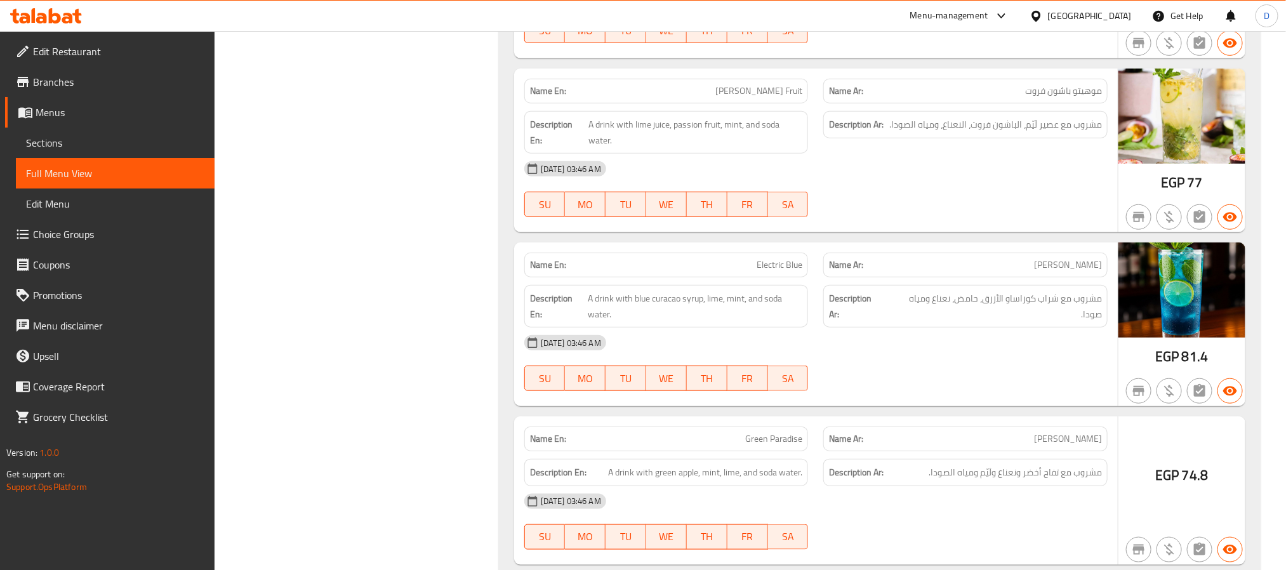
click at [974, 51] on div "11-09-2025 03:46 AM SU MO TU WE TH FR SA" at bounding box center [816, 15] width 599 height 71
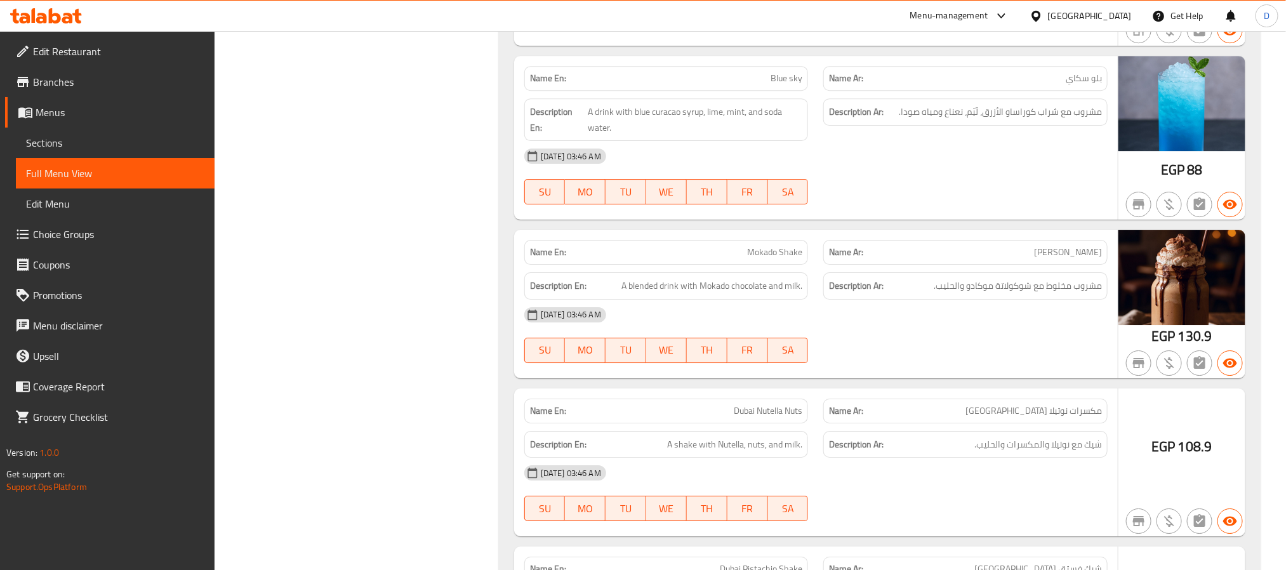
click at [927, 38] on div "11-09-2025 03:46 AM SU MO TU WE TH FR SA" at bounding box center [816, 2] width 599 height 71
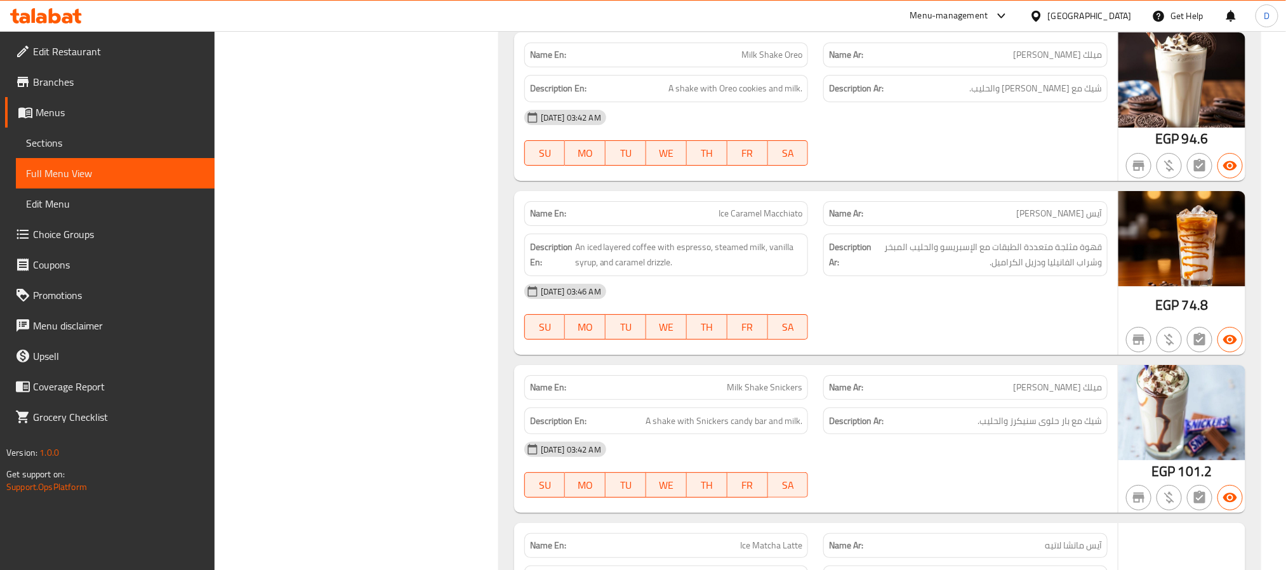
scroll to position [30979, 0]
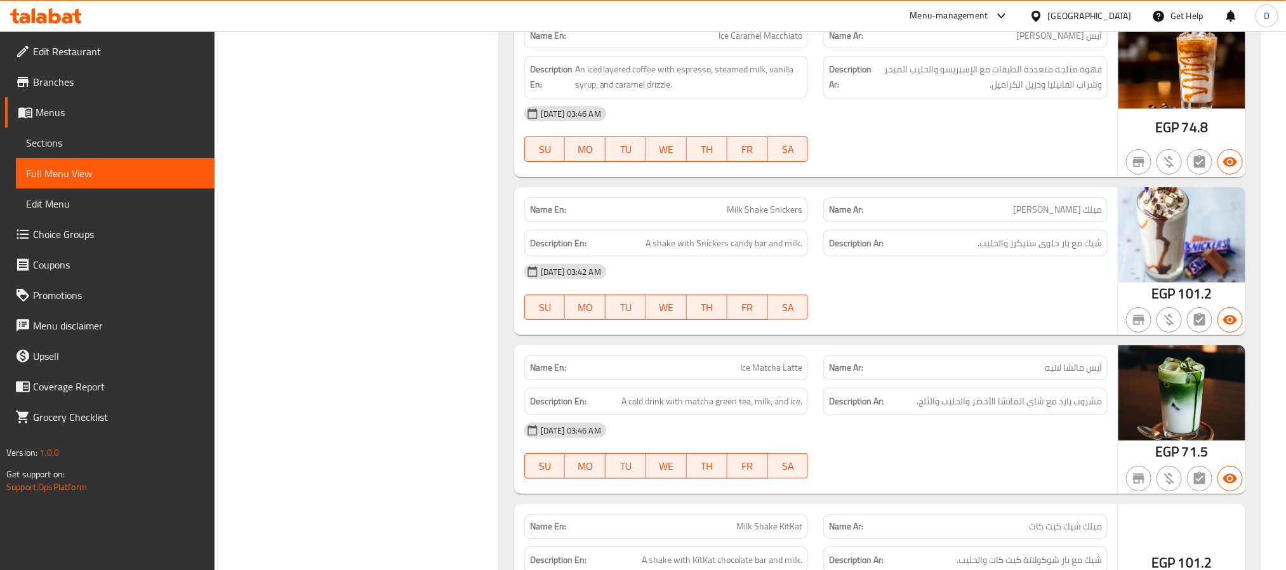
click at [1055, 328] on div "11-09-2025 03:42 AM SU MO TU WE TH FR SA" at bounding box center [816, 291] width 599 height 71
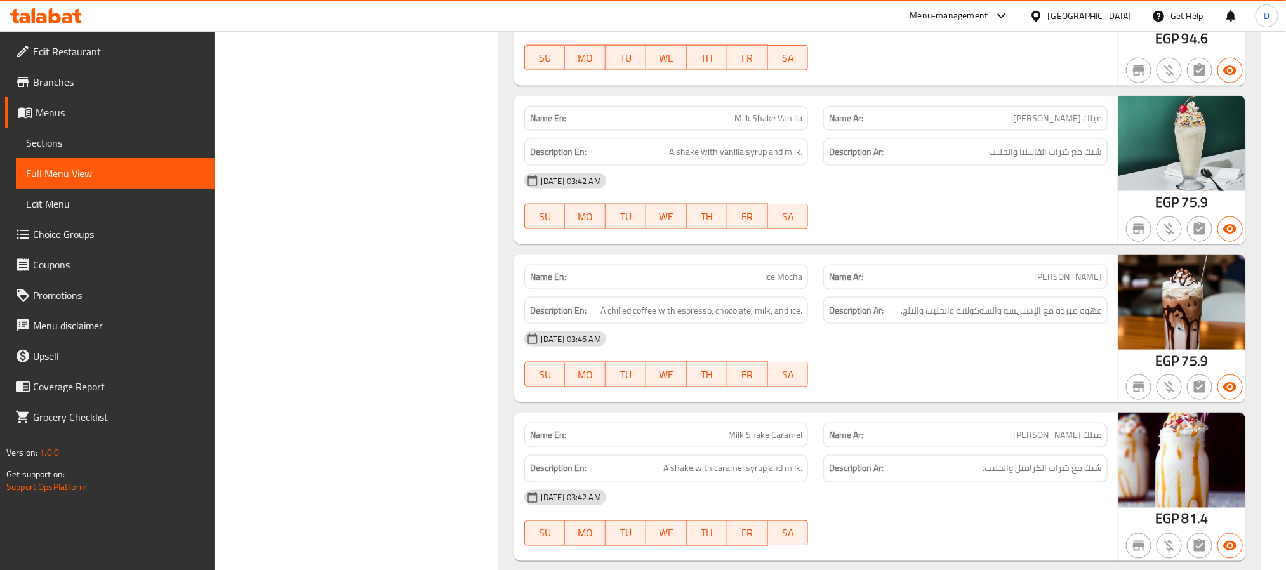
click at [905, 237] on div "11-09-2025 03:42 AM SU MO TU WE TH FR SA" at bounding box center [816, 201] width 599 height 71
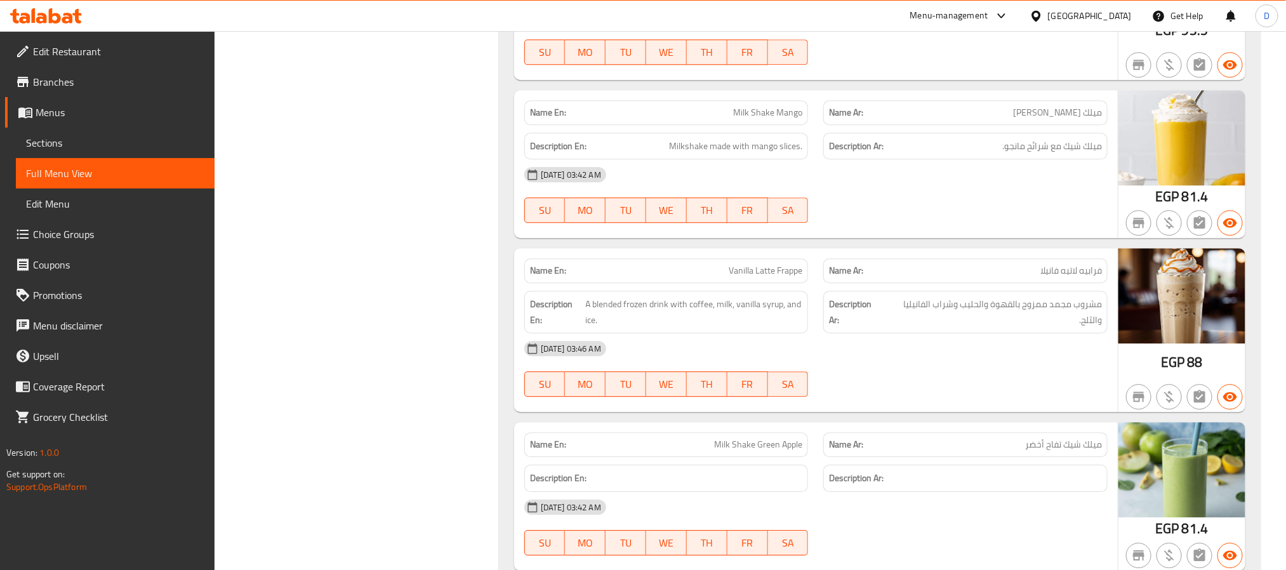
click at [1019, 190] on div "[DATE] 03:42 AM" at bounding box center [816, 174] width 599 height 30
click at [871, 230] on div "11-09-2025 03:42 AM SU MO TU WE TH FR SA" at bounding box center [816, 194] width 599 height 71
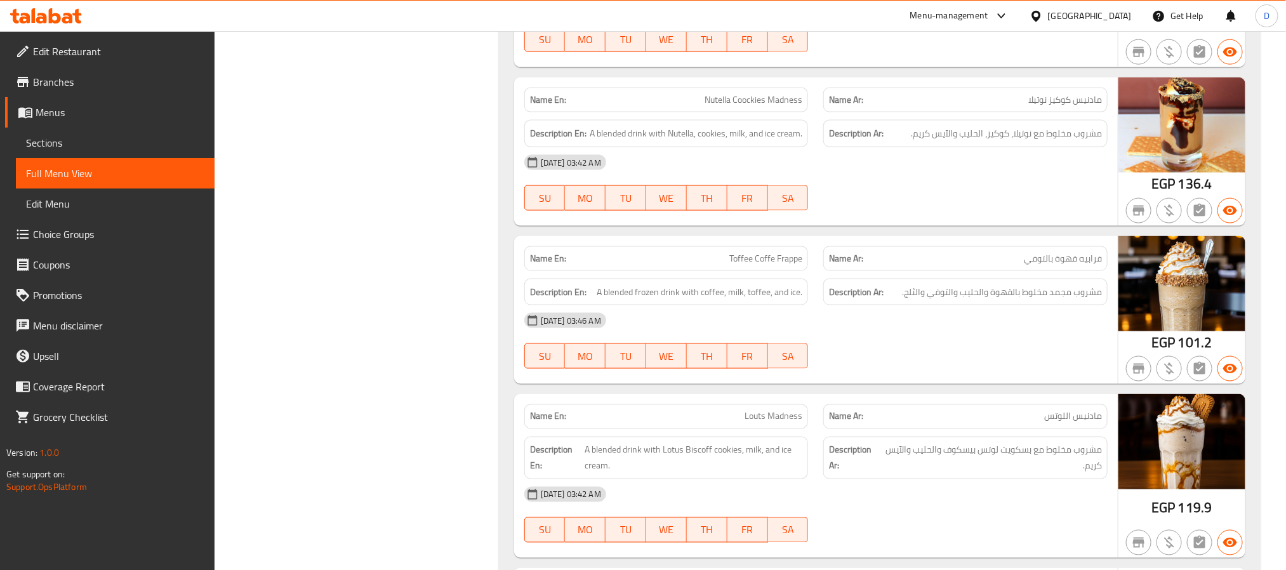
click at [1059, 218] on div at bounding box center [966, 210] width 300 height 15
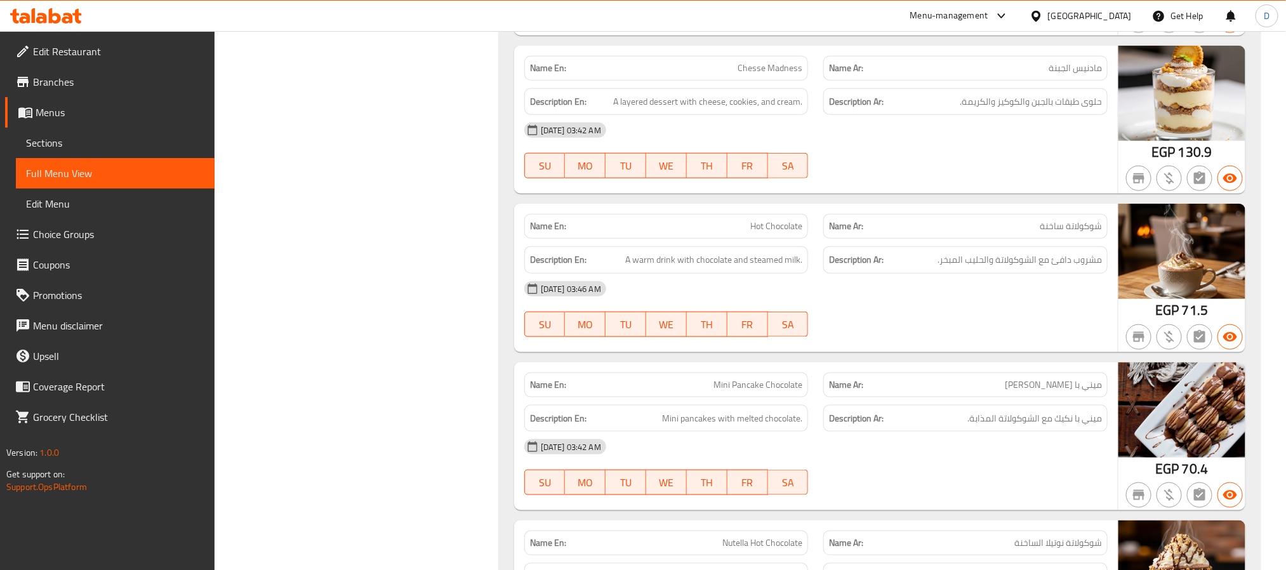
click at [1005, 186] on div "11-09-2025 03:42 AM SU MO TU WE TH FR SA" at bounding box center [816, 150] width 599 height 71
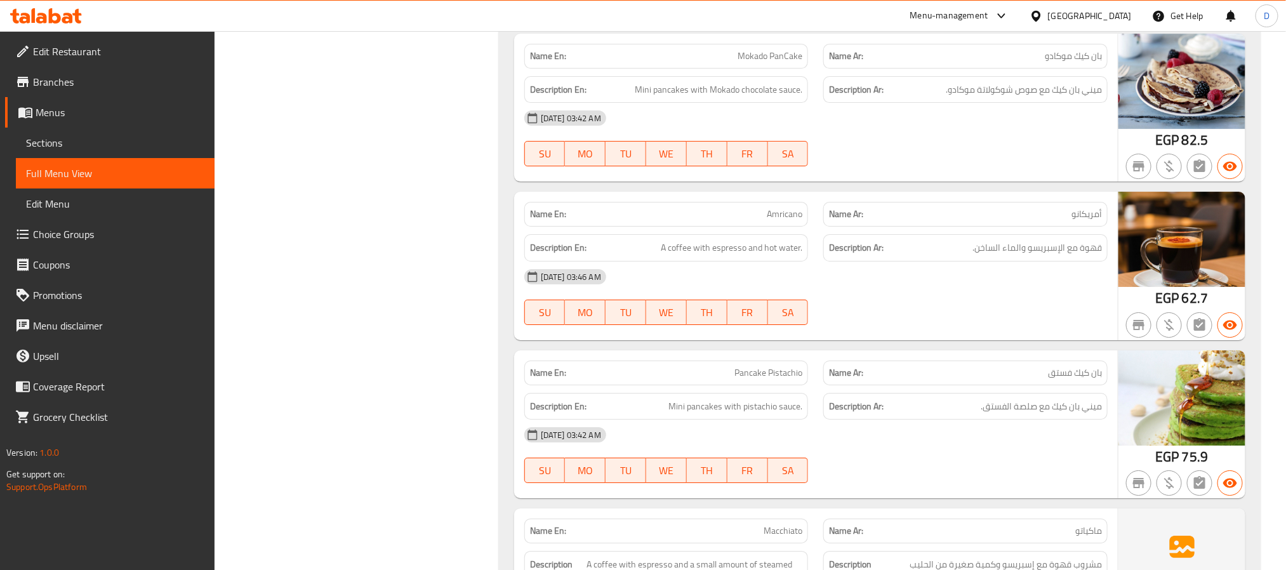
click at [861, 133] on div "[DATE] 03:42 AM" at bounding box center [816, 118] width 599 height 30
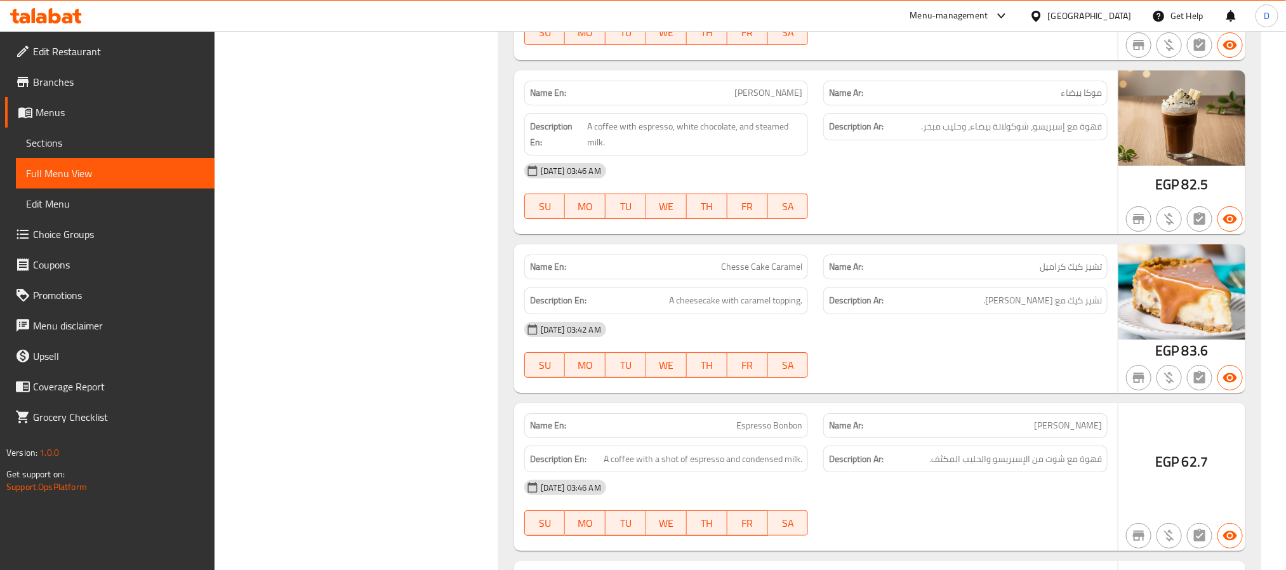
scroll to position [41071, 0]
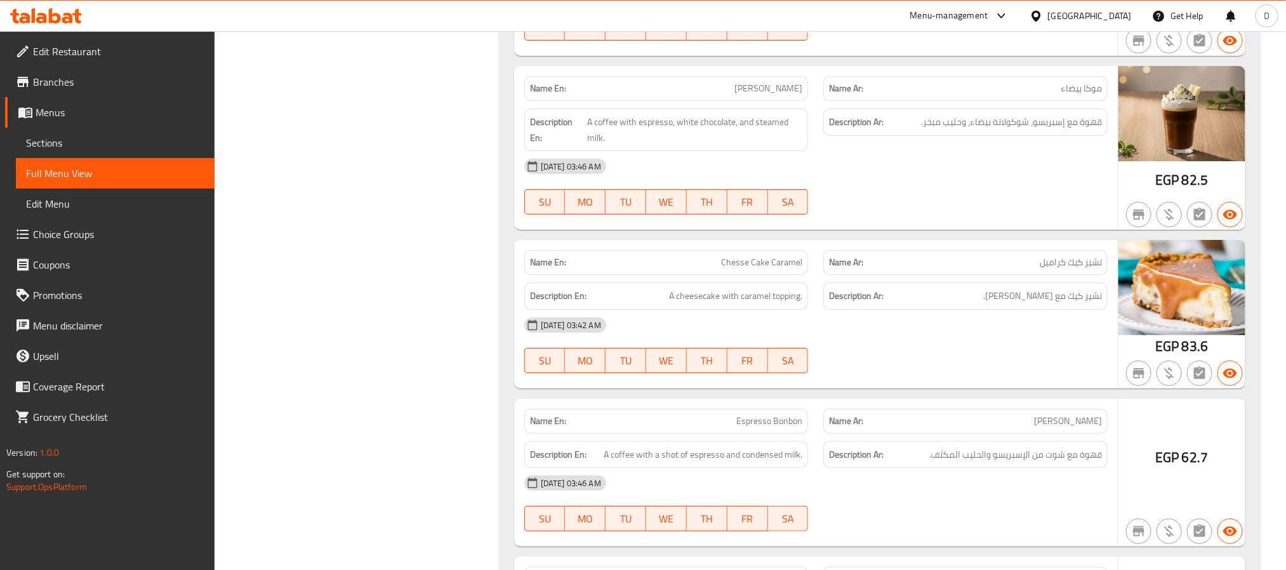
click at [1029, 182] on div "[DATE] 03:46 AM" at bounding box center [816, 166] width 599 height 30
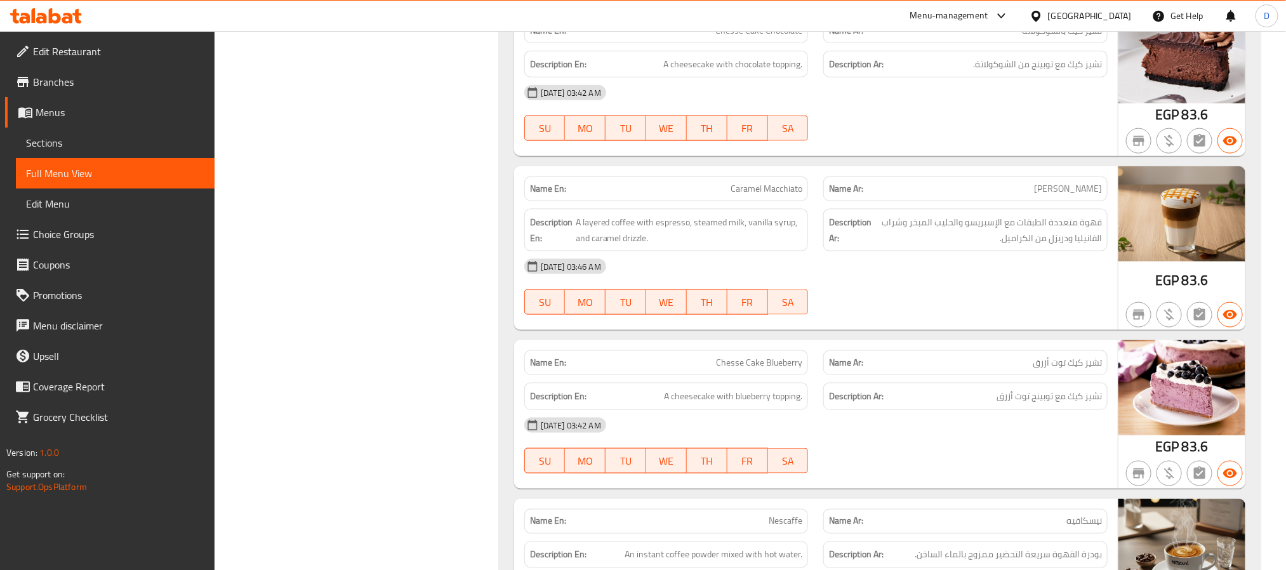
click at [937, 108] on div "[DATE] 03:42 AM" at bounding box center [816, 92] width 599 height 30
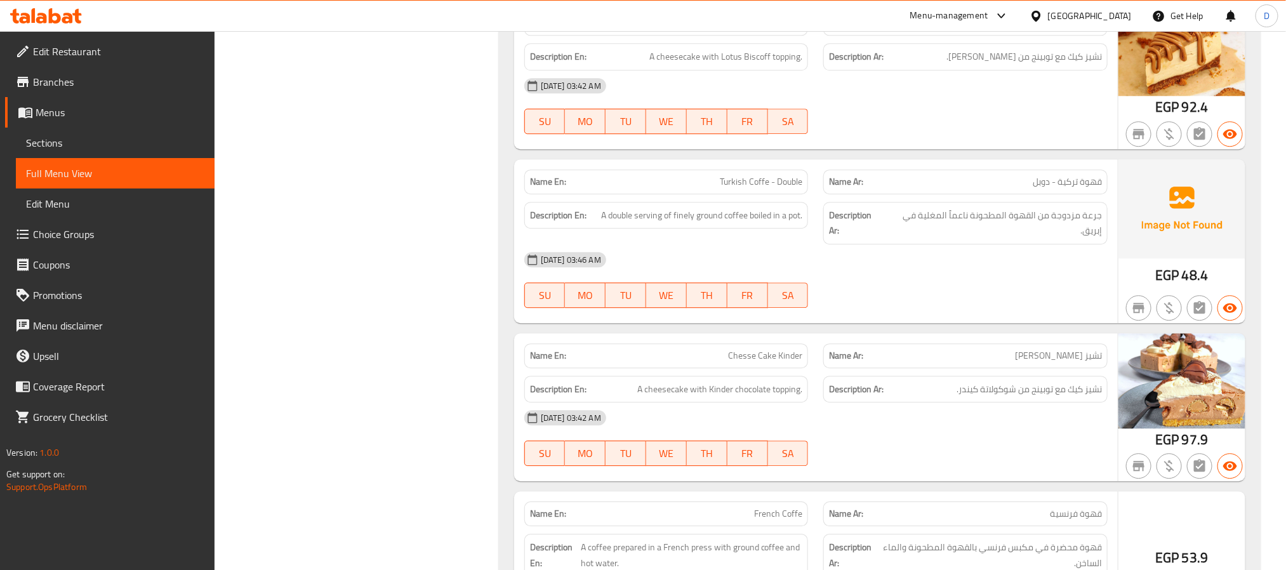
click at [996, 142] on div at bounding box center [966, 133] width 300 height 15
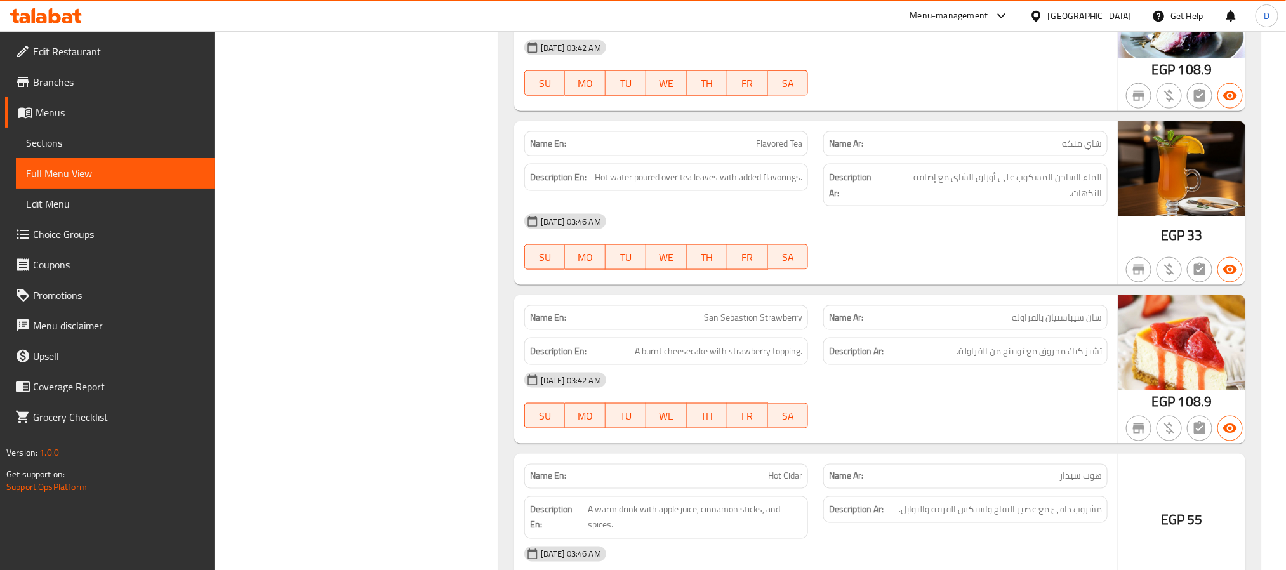
scroll to position [44612, 0]
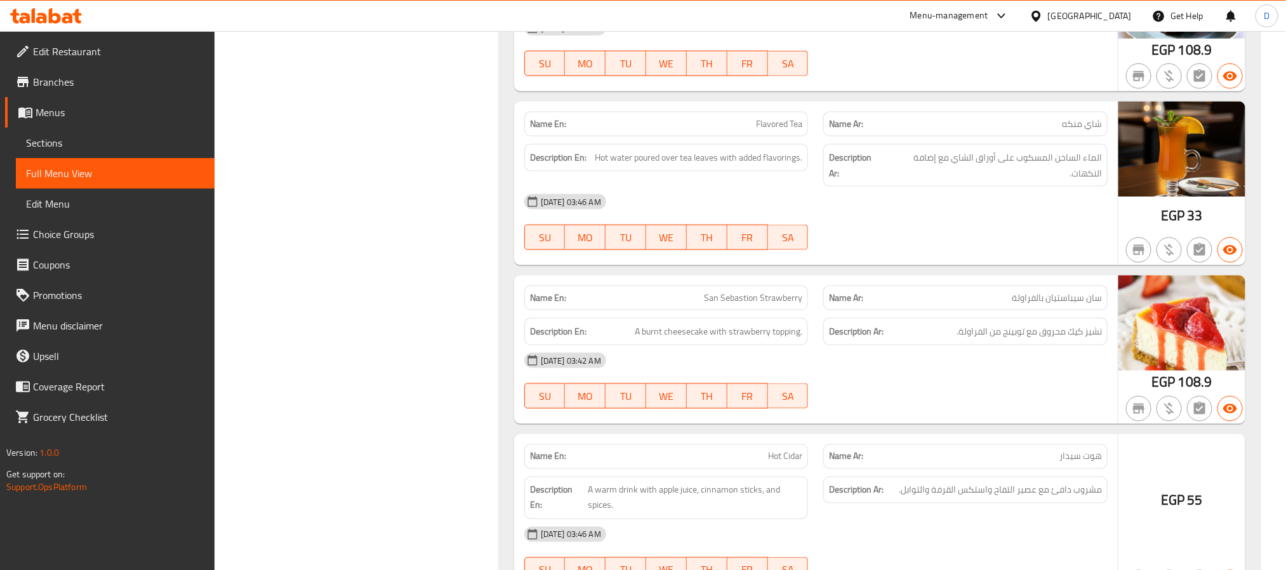
click at [1059, 84] on div "11-09-2025 03:42 AM SU MO TU WE TH FR SA" at bounding box center [816, 48] width 599 height 71
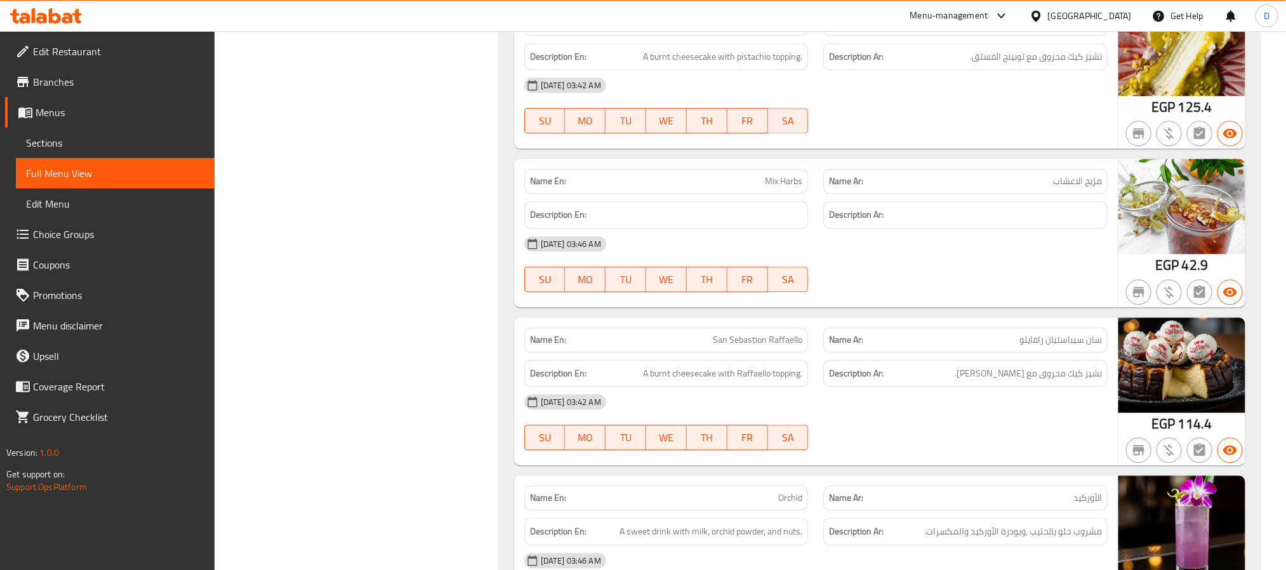
click at [866, 70] on div "Description Ar: تشيز كيك محروق مع توبينج الفستق." at bounding box center [965, 56] width 284 height 27
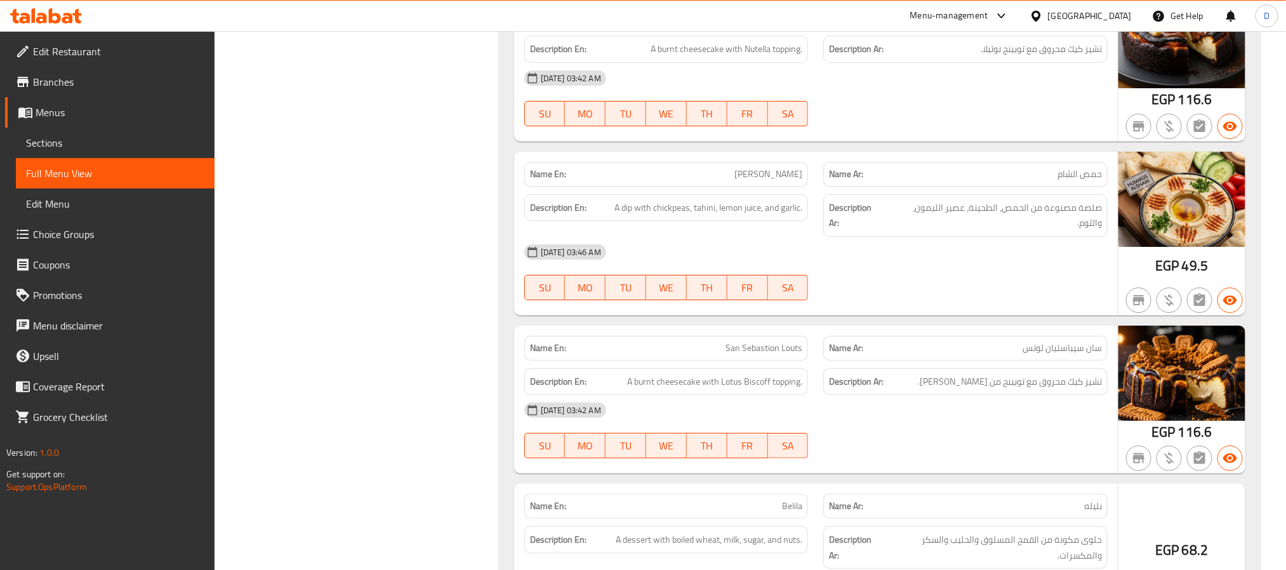
click at [904, 134] on div "11-09-2025 03:42 AM SU MO TU WE TH FR SA" at bounding box center [816, 98] width 599 height 71
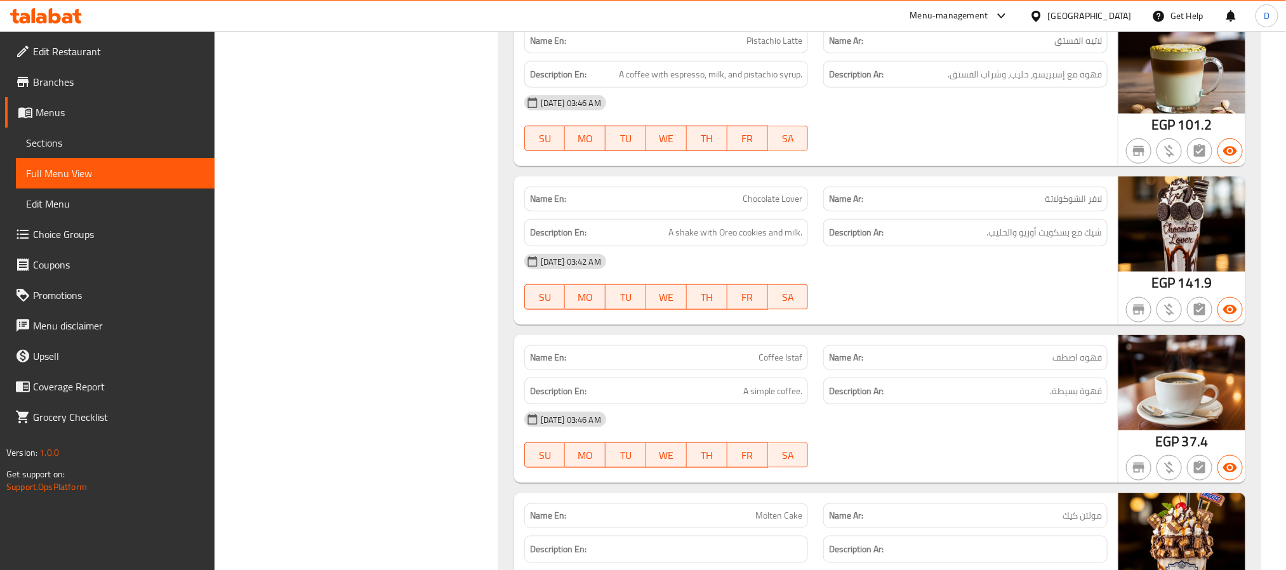
scroll to position [46942, 0]
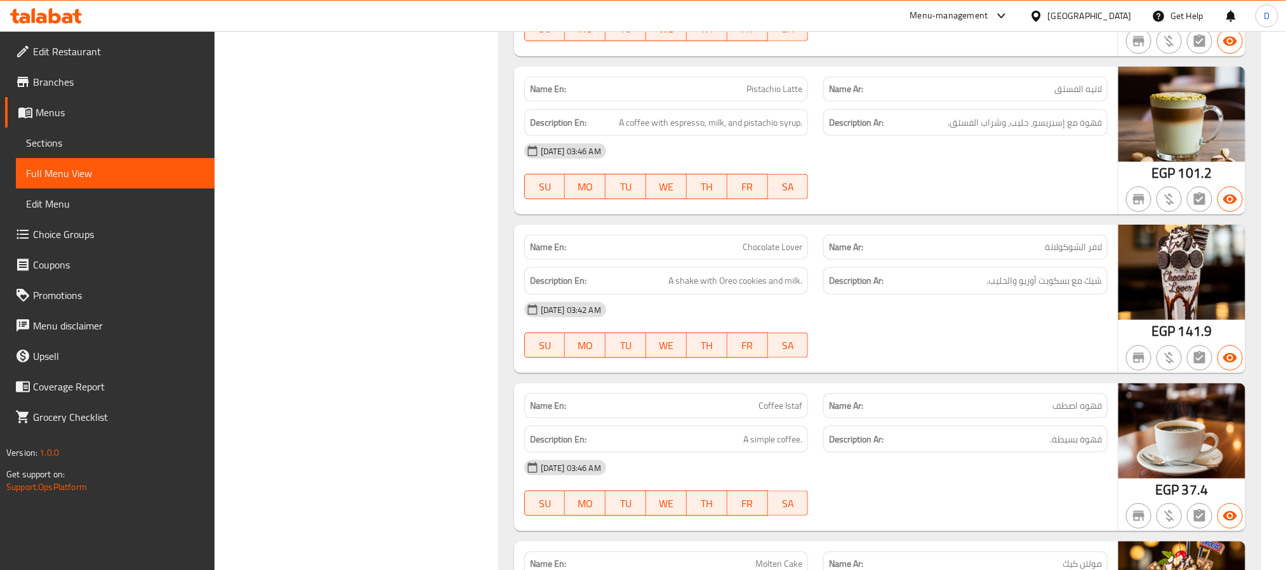
copy span "فادج شوكولاتة"
drag, startPoint x: 1224, startPoint y: 272, endPoint x: 1184, endPoint y: 275, distance: 40.1
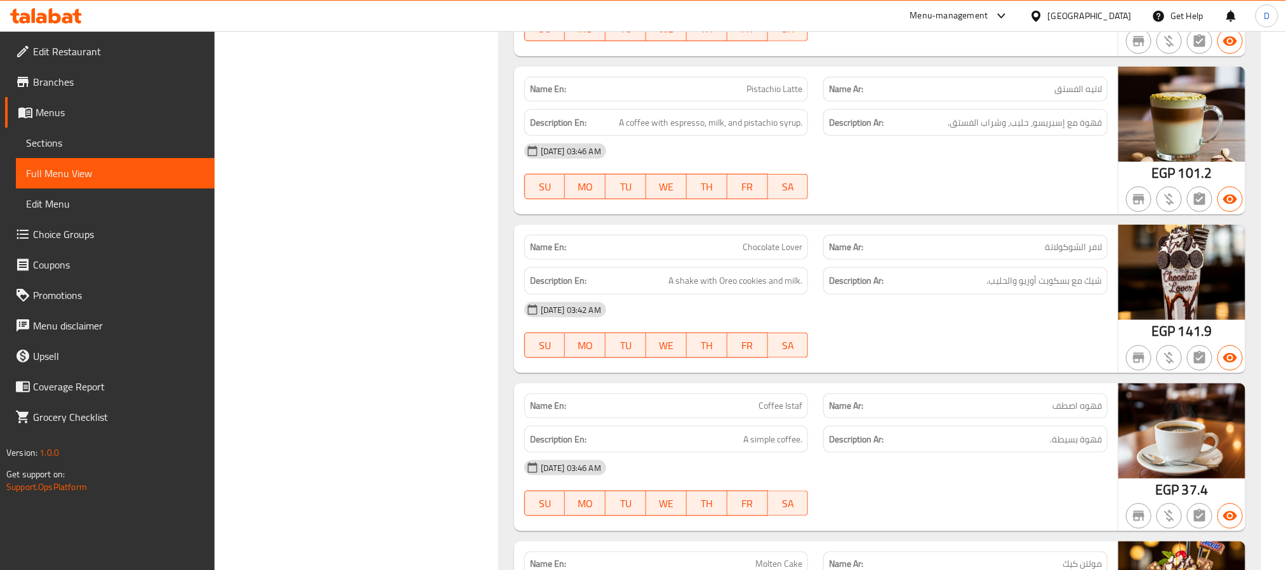
click at [1185, 27] on span "83.6" at bounding box center [1195, 14] width 27 height 25
click at [1182, 24] on div "EGP 83.6" at bounding box center [1181, 14] width 53 height 19
drag, startPoint x: 1182, startPoint y: 275, endPoint x: 1203, endPoint y: 275, distance: 20.9
click at [1203, 27] on span "83.6" at bounding box center [1195, 14] width 27 height 25
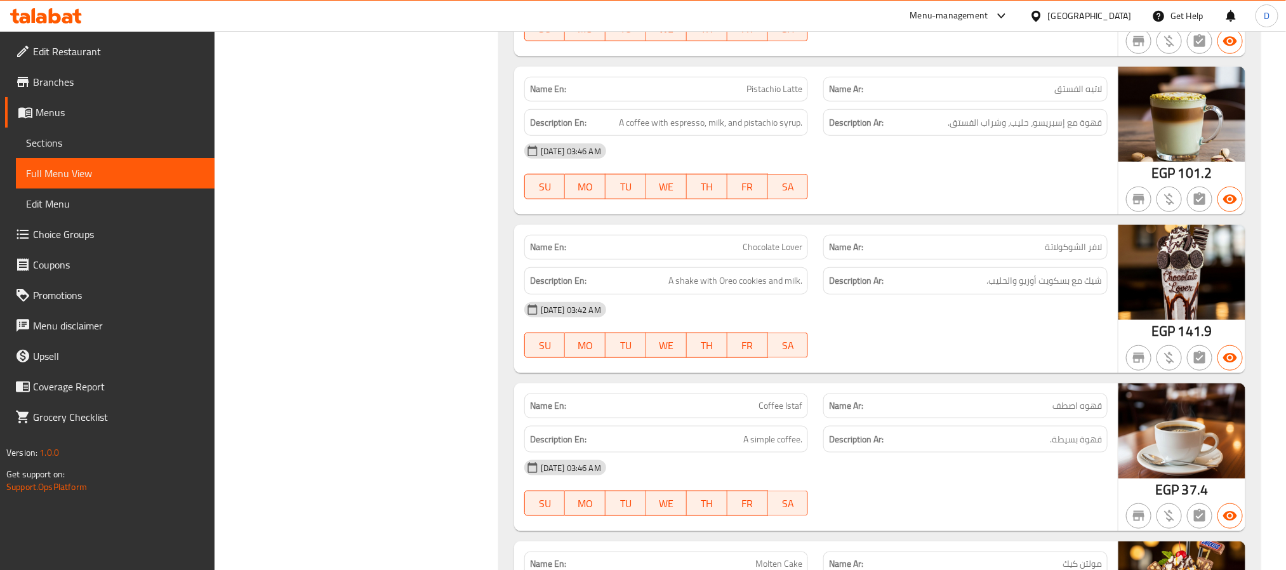
click at [1205, 27] on span "83.6" at bounding box center [1195, 14] width 27 height 25
click at [1200, 27] on span "83.6" at bounding box center [1195, 14] width 27 height 25
click at [688, 131] on span "A coffee with espresso, milk, and pistachio syrup." at bounding box center [710, 123] width 183 height 16
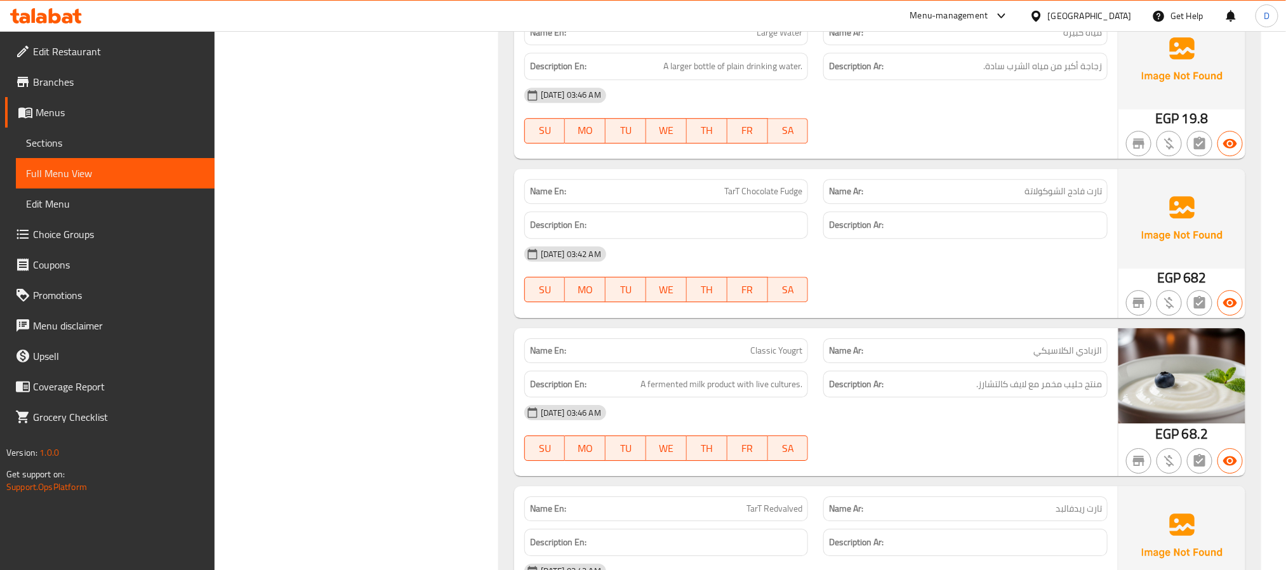
scroll to position [50850, 0]
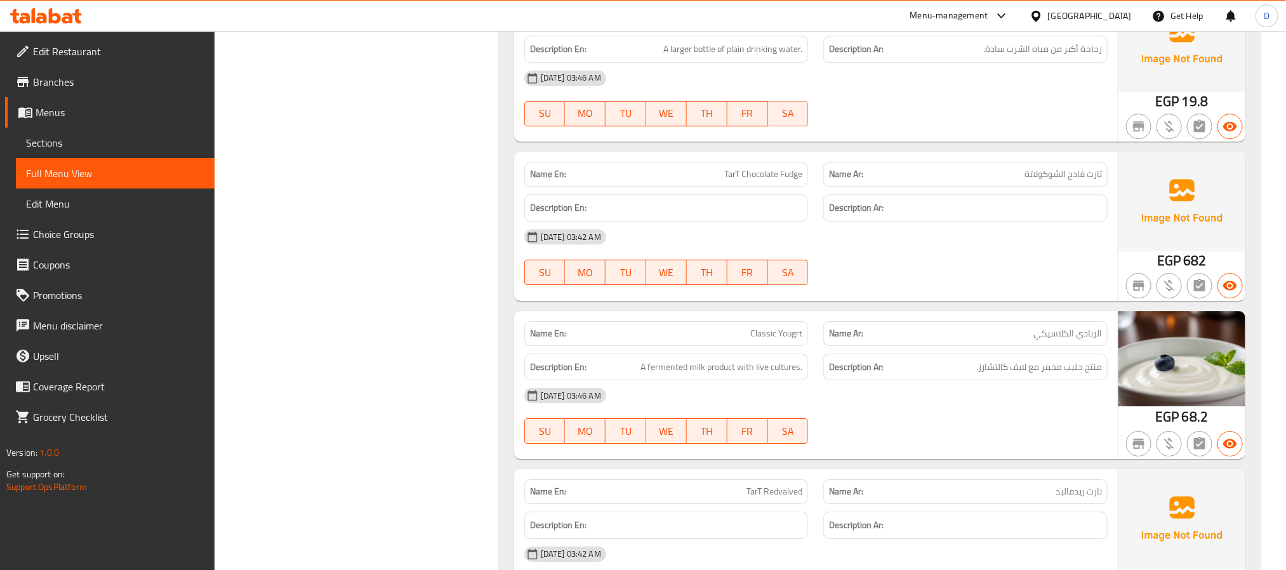
click at [943, 142] on div "Name En: Large Water Name Ar: مياه كبيرة Description En: A larger bottle of pla…" at bounding box center [816, 67] width 604 height 149
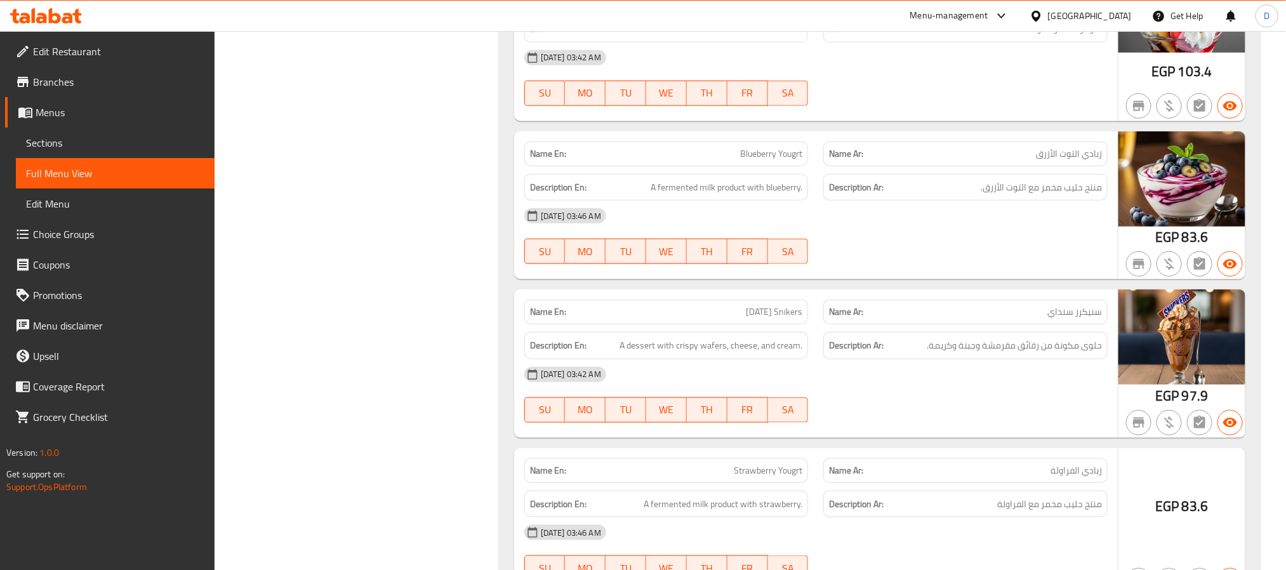
scroll to position [52278, 0]
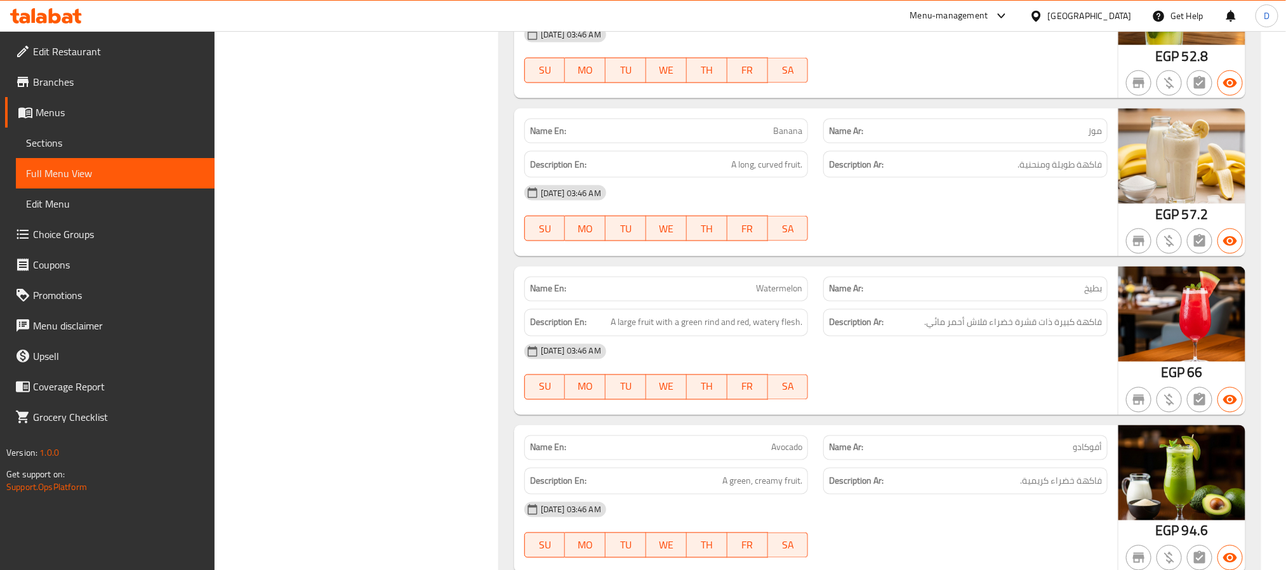
scroll to position [55099, 0]
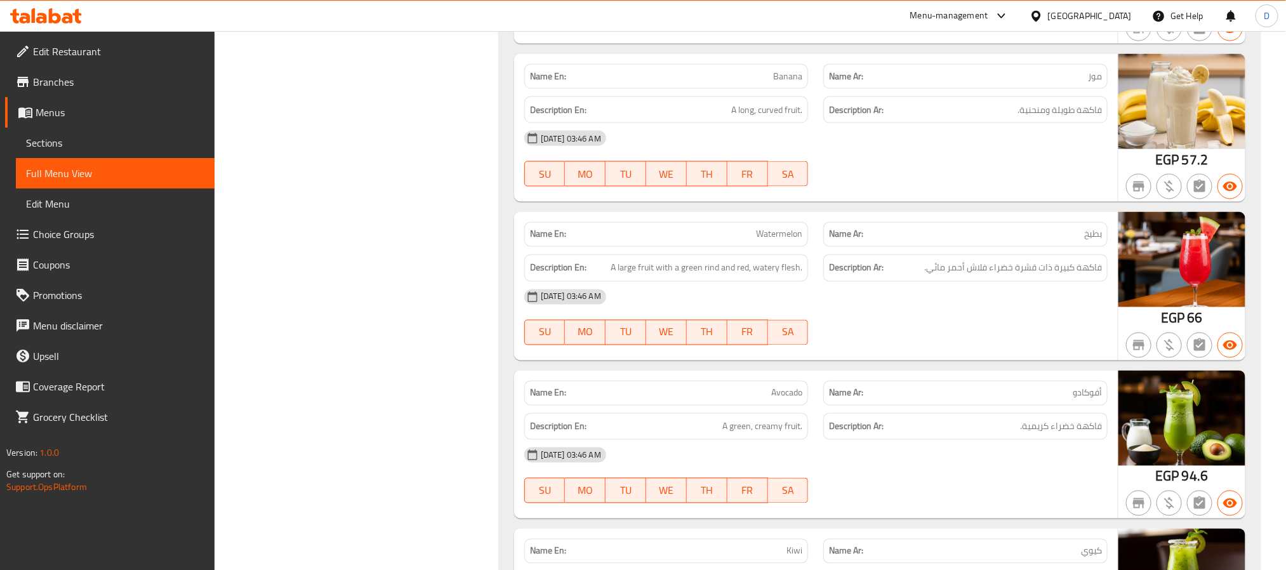
click at [1040, 36] on div at bounding box center [966, 28] width 300 height 15
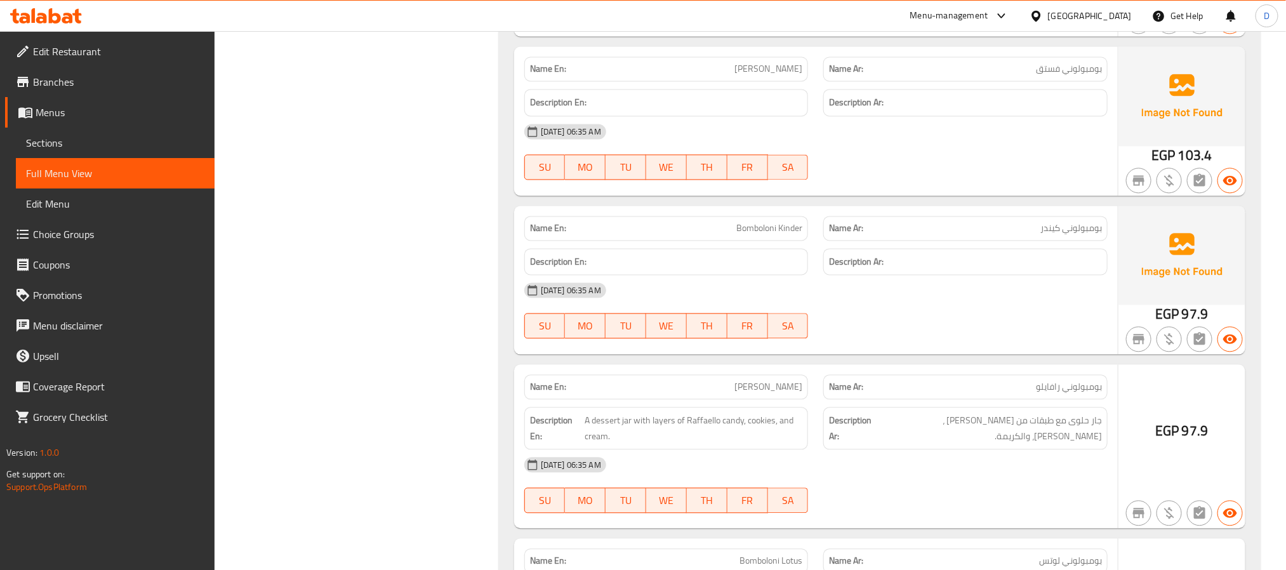
copy span "[PERSON_NAME]"
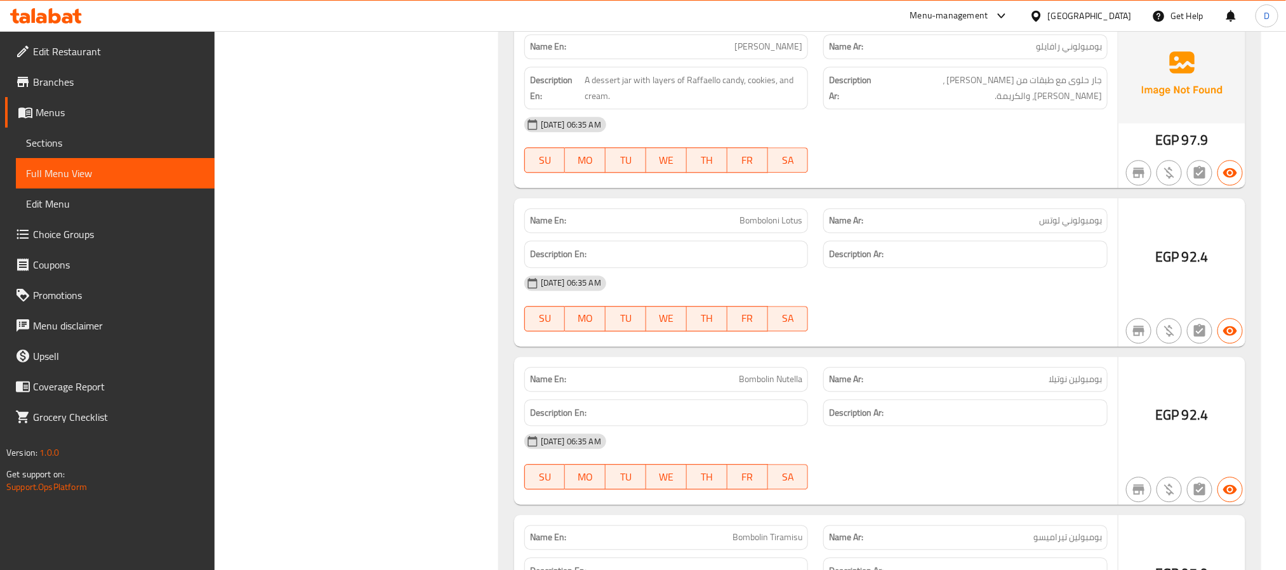
scroll to position [66033, 0]
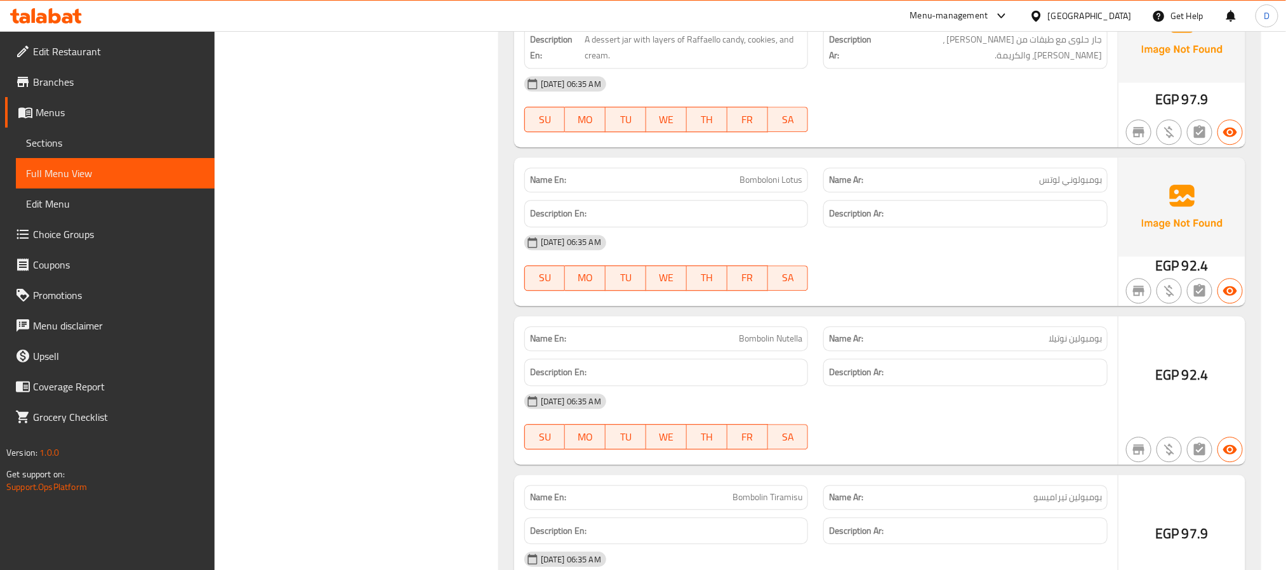
click at [838, 76] on div "Description Ar: جار حلوى مع طبقات من كاندي رافايلو ،كوكيز، والكريمة." at bounding box center [966, 47] width 300 height 58
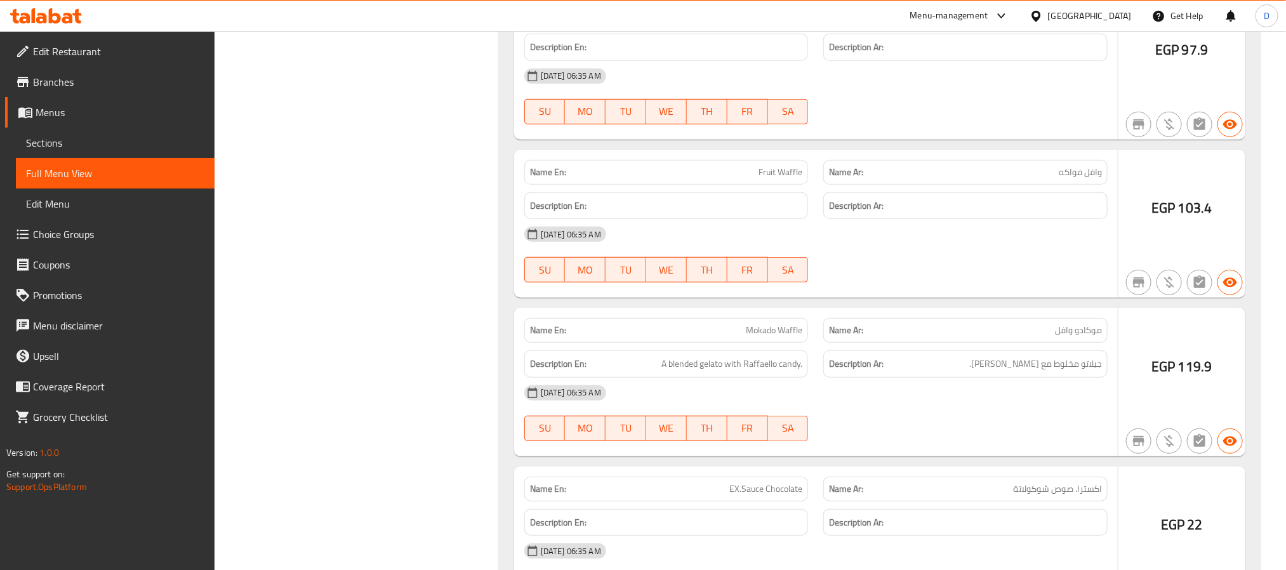
scroll to position [72398, 0]
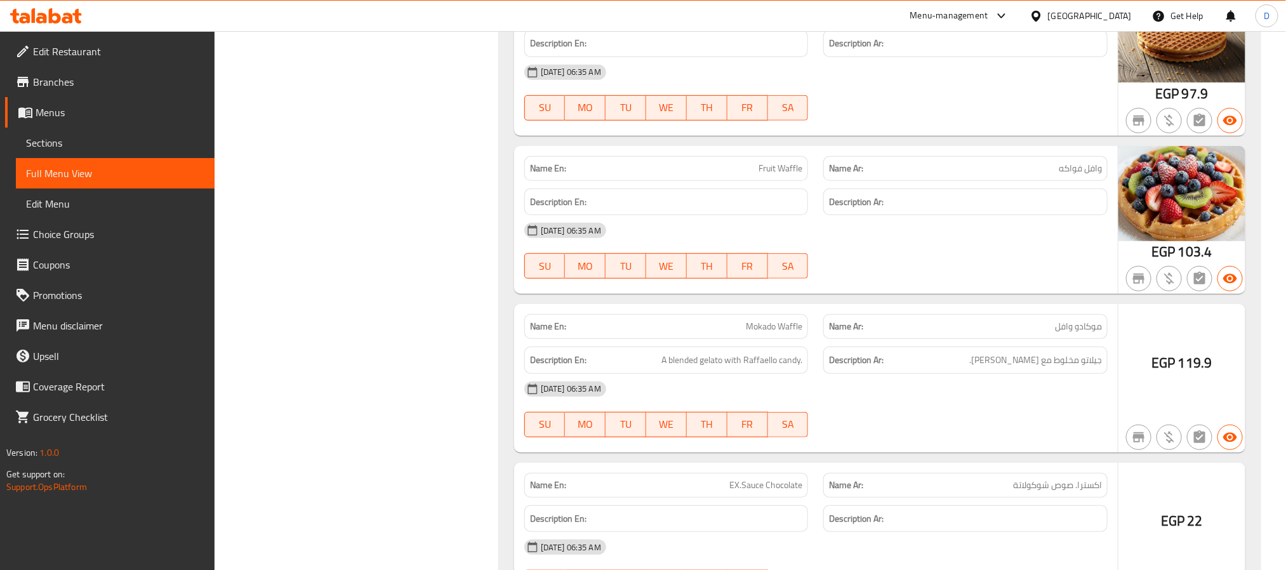
drag, startPoint x: 976, startPoint y: 189, endPoint x: 976, endPoint y: 175, distance: 14.0
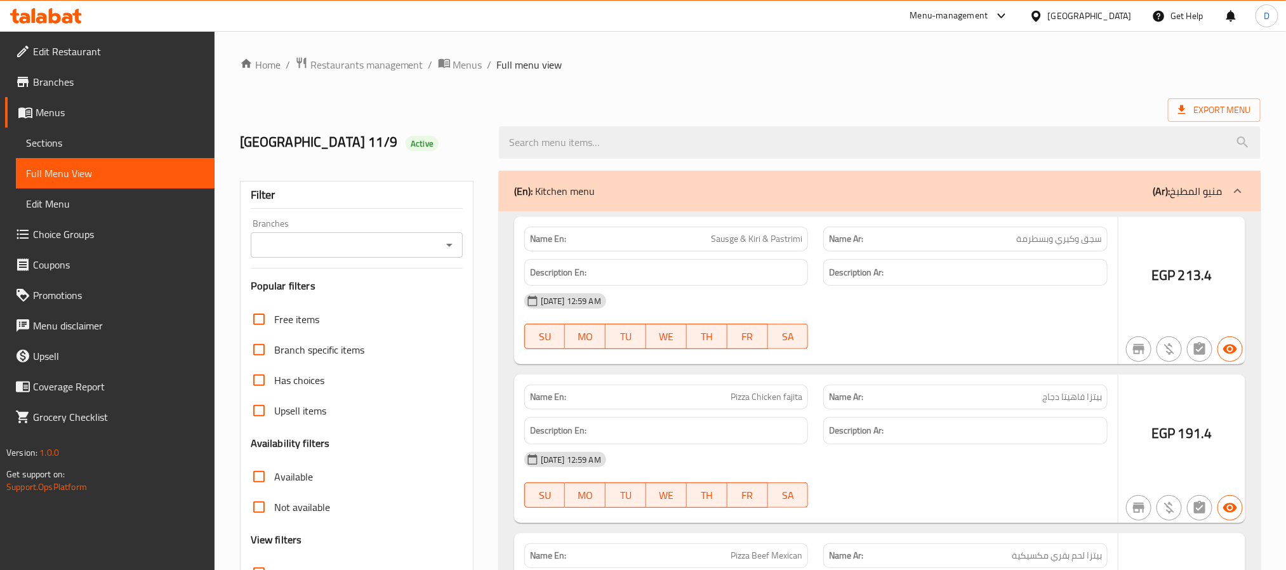
click at [94, 141] on div at bounding box center [643, 285] width 1286 height 570
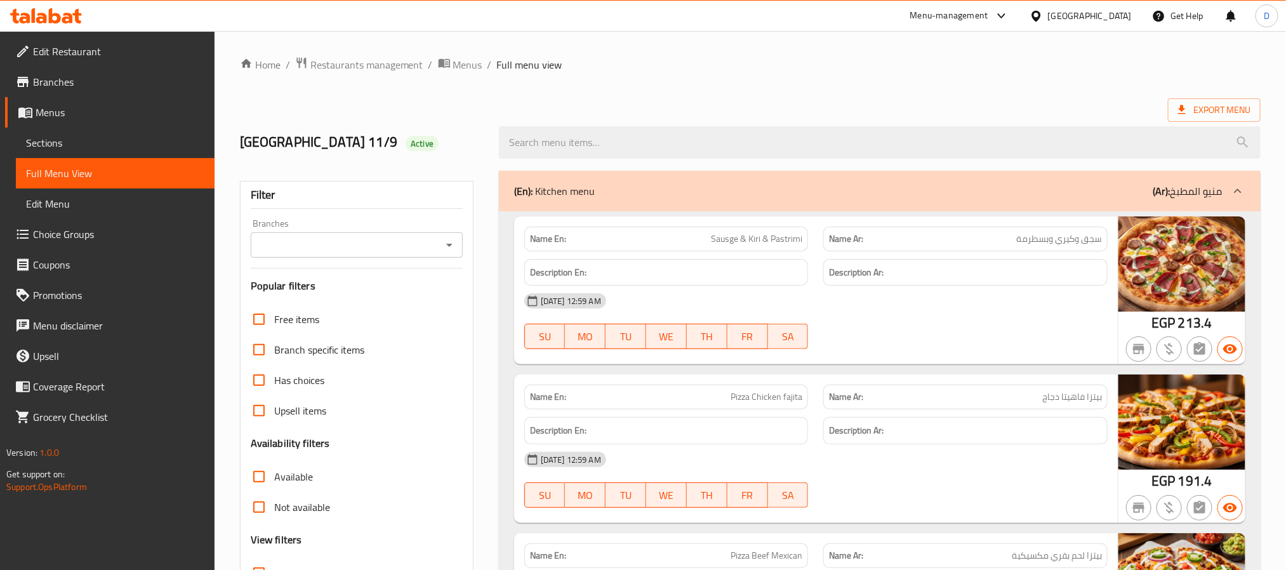
click at [65, 143] on span "Sections" at bounding box center [115, 142] width 178 height 15
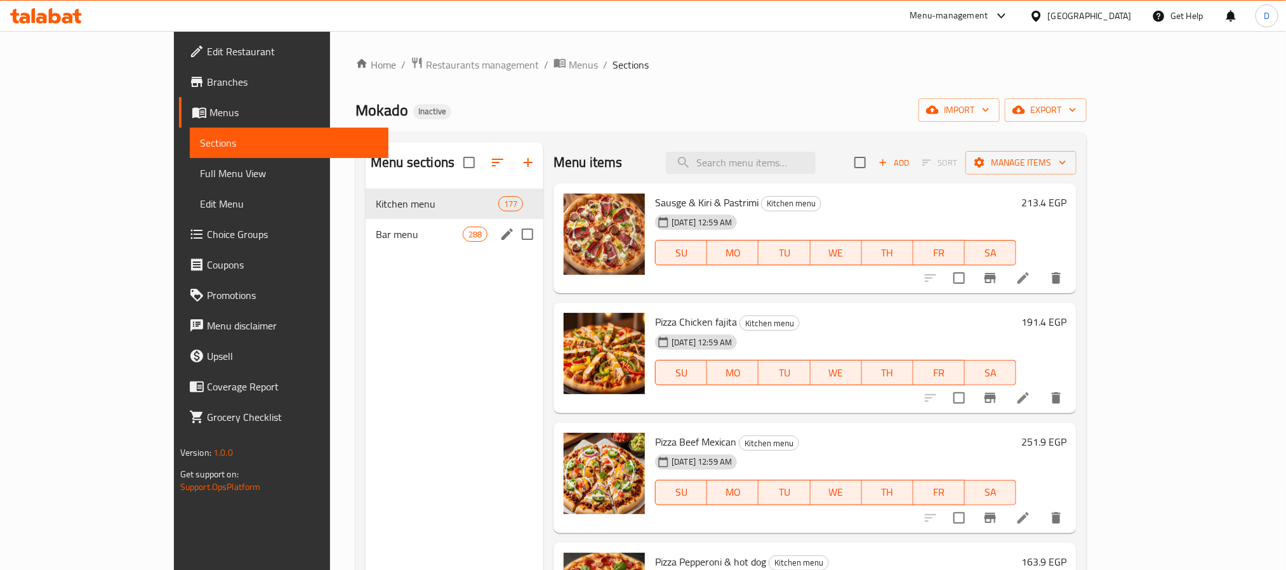
drag, startPoint x: 329, startPoint y: 241, endPoint x: 453, endPoint y: 213, distance: 126.7
click at [376, 241] on span "Bar menu" at bounding box center [419, 234] width 87 height 15
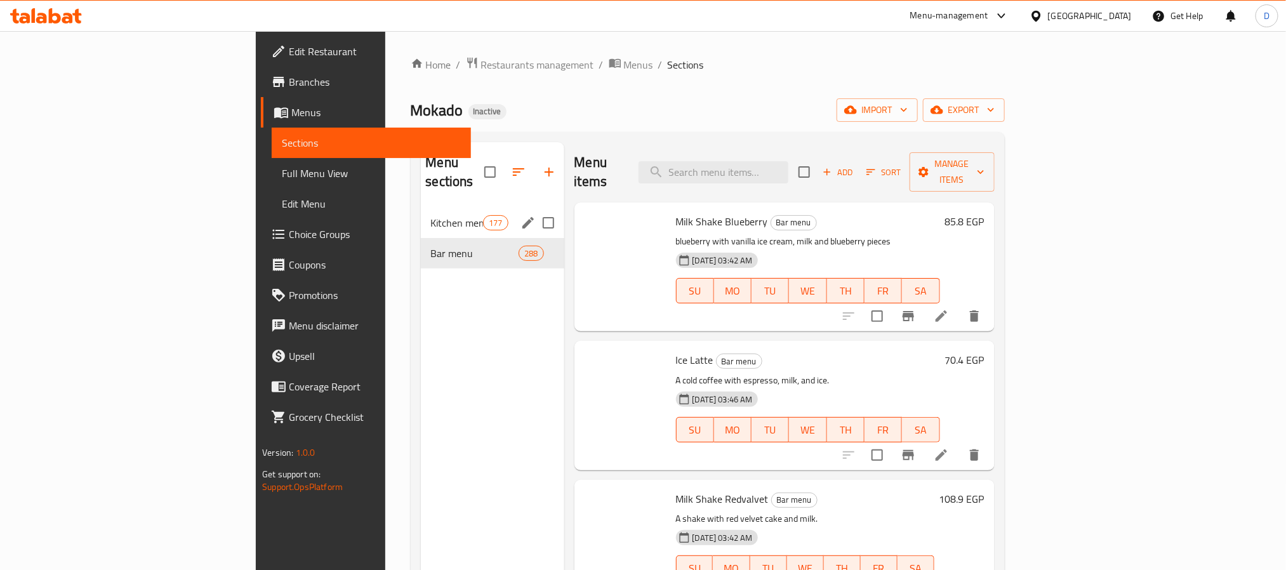
click at [940, 373] on p "A cold coffee with espresso, milk, and ice." at bounding box center [808, 381] width 264 height 16
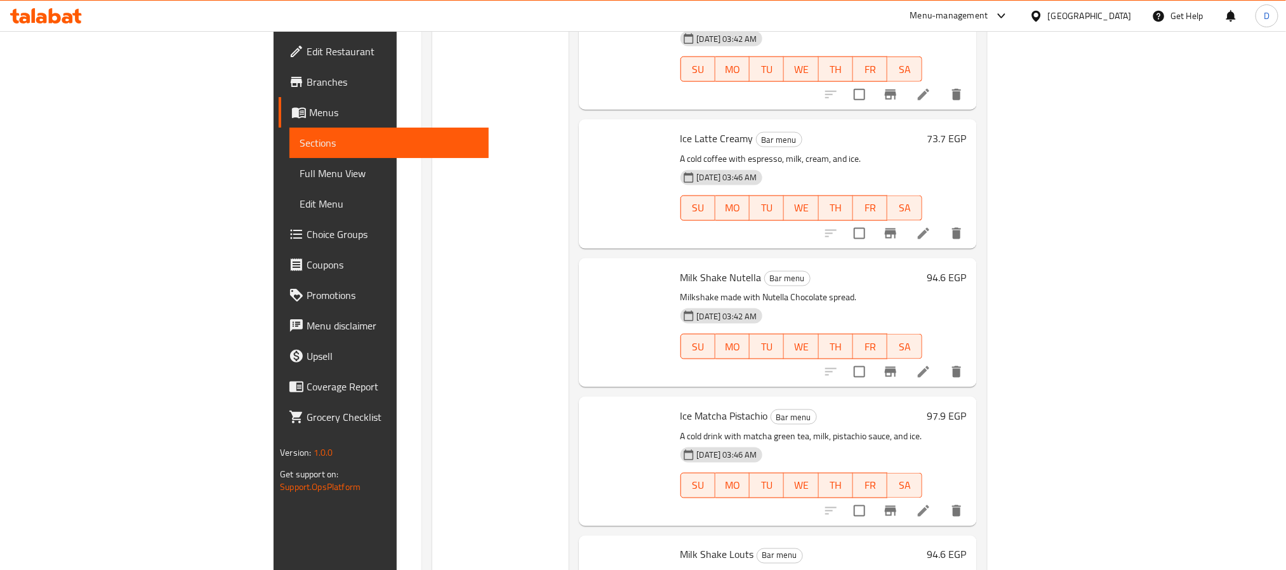
scroll to position [14037, 0]
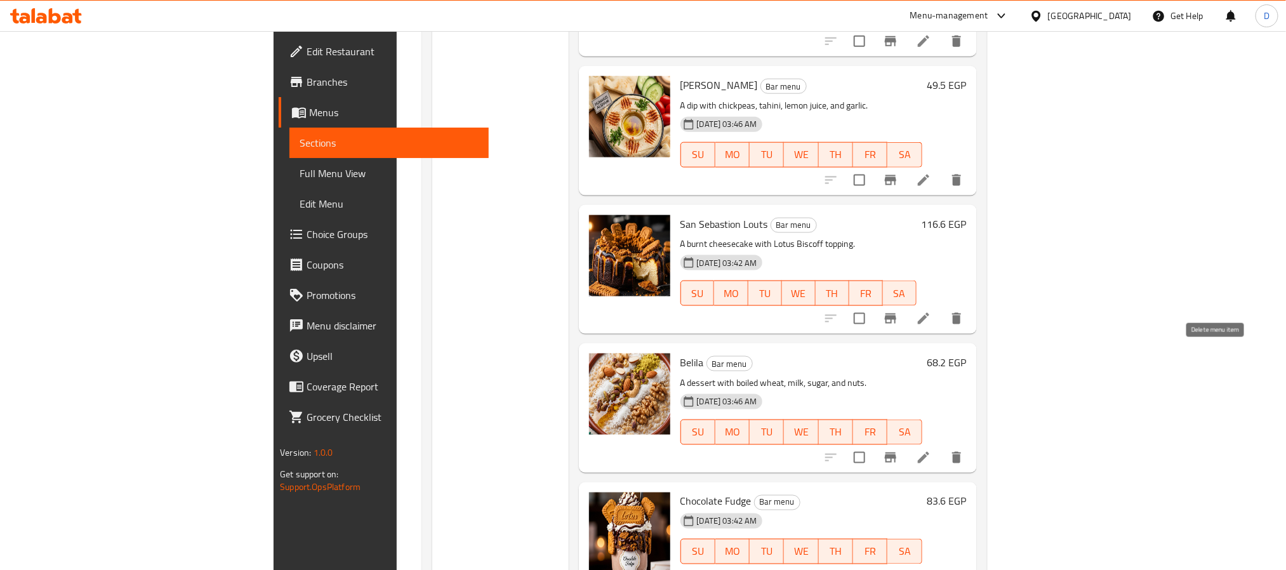
click at [961, 569] on icon "delete" at bounding box center [956, 576] width 9 height 11
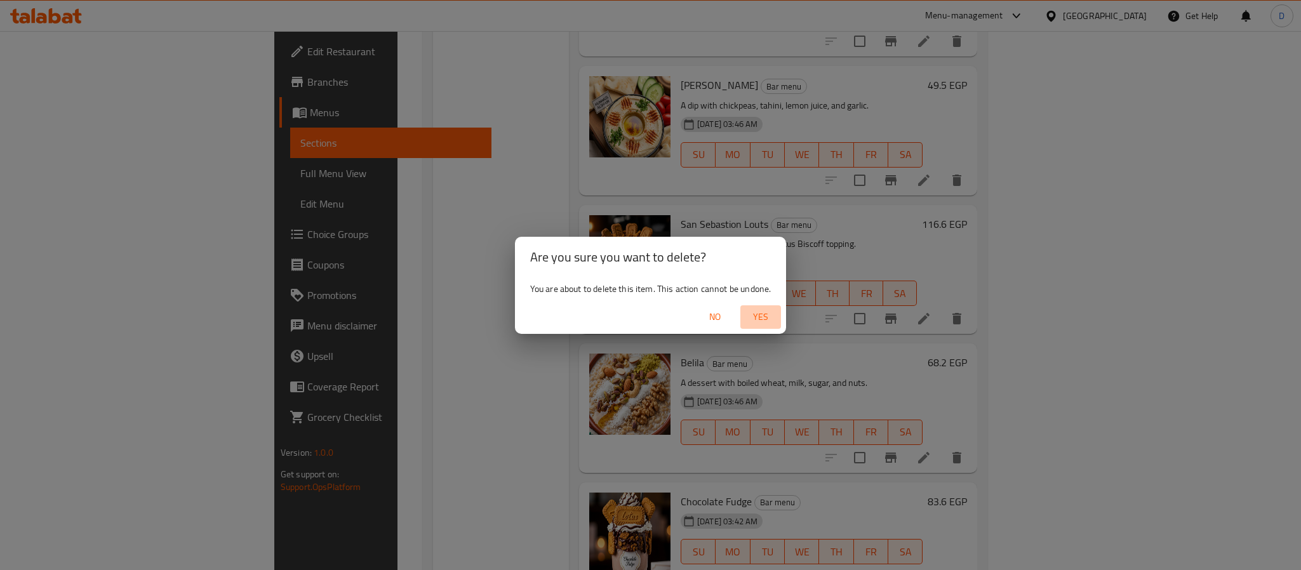
click at [758, 314] on span "Yes" at bounding box center [760, 317] width 30 height 16
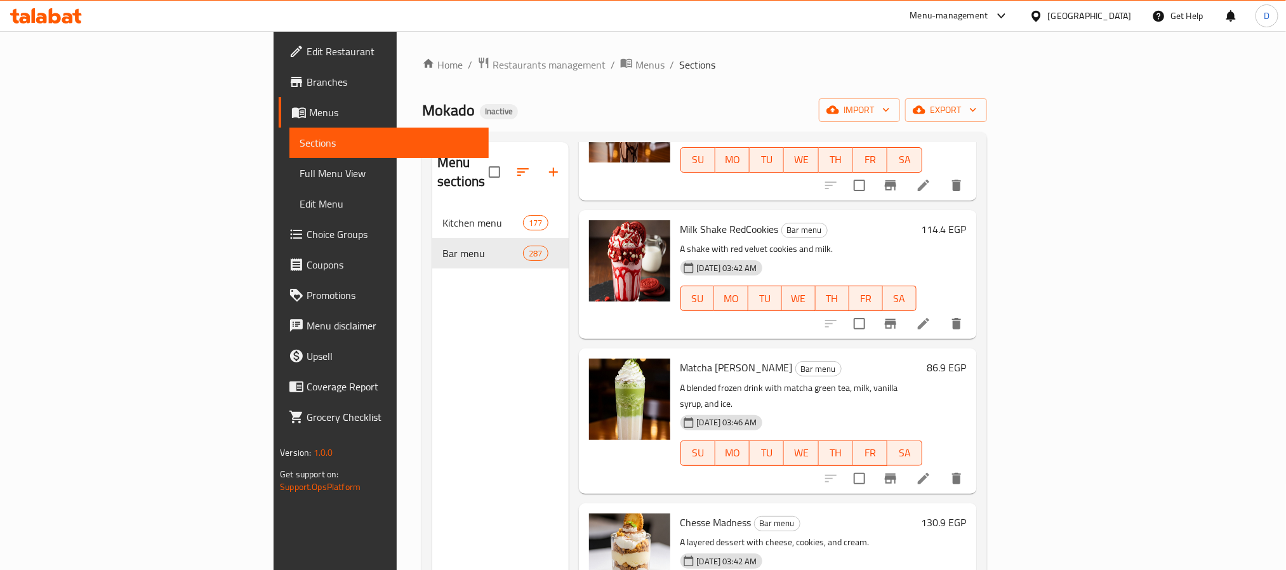
scroll to position [0, 0]
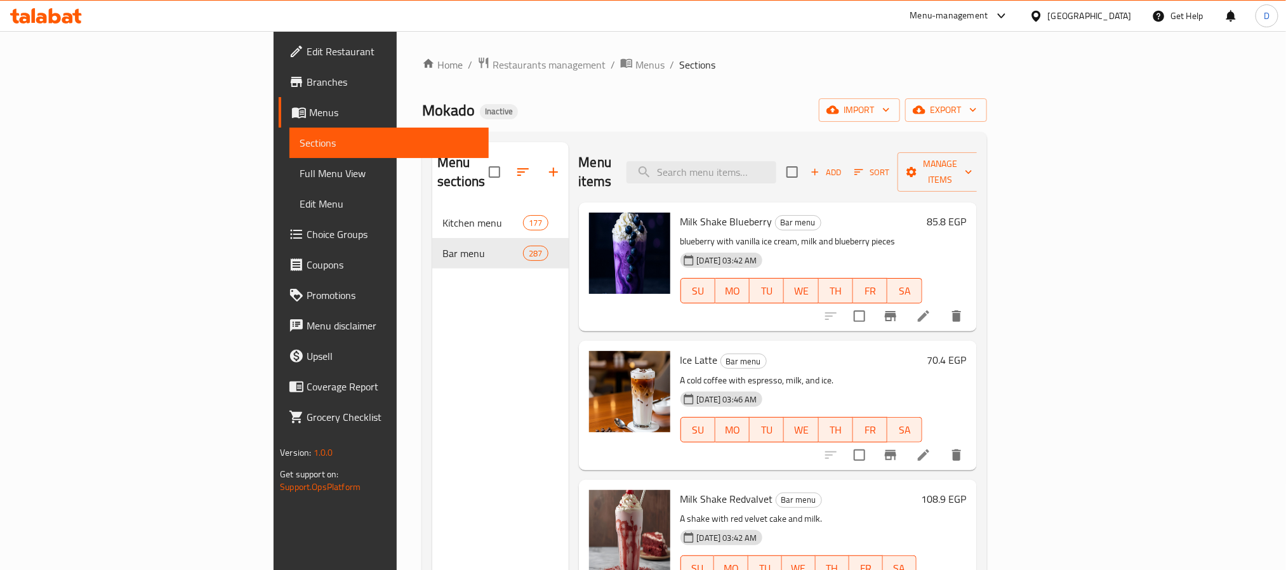
click at [821, 166] on icon "button" at bounding box center [814, 171] width 11 height 11
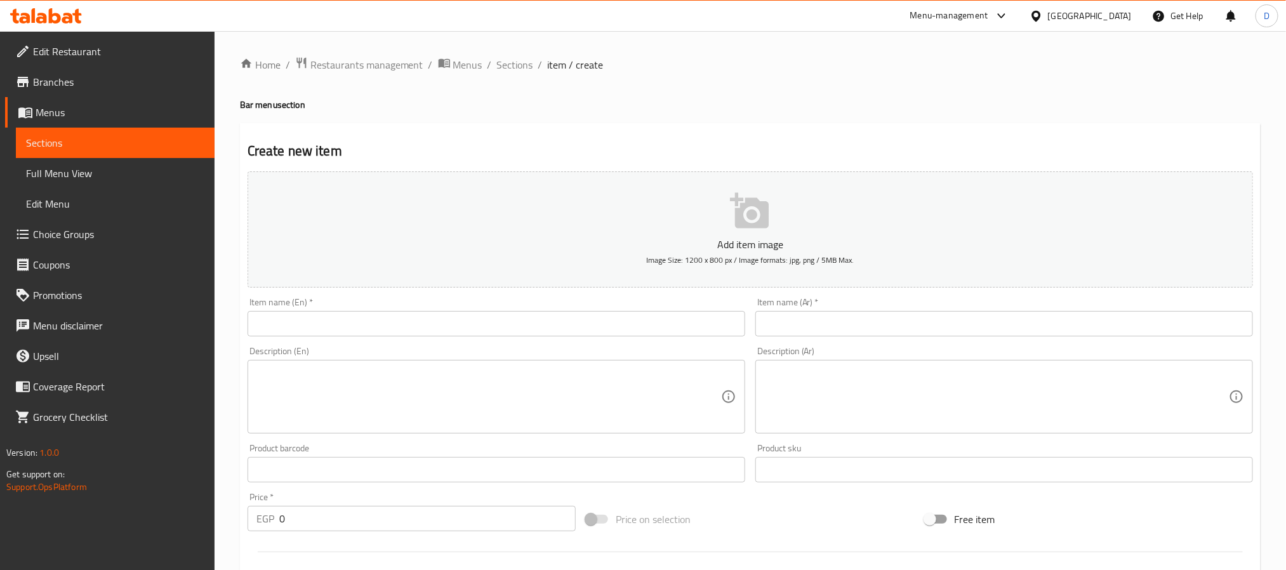
click at [602, 326] on input "text" at bounding box center [497, 323] width 498 height 25
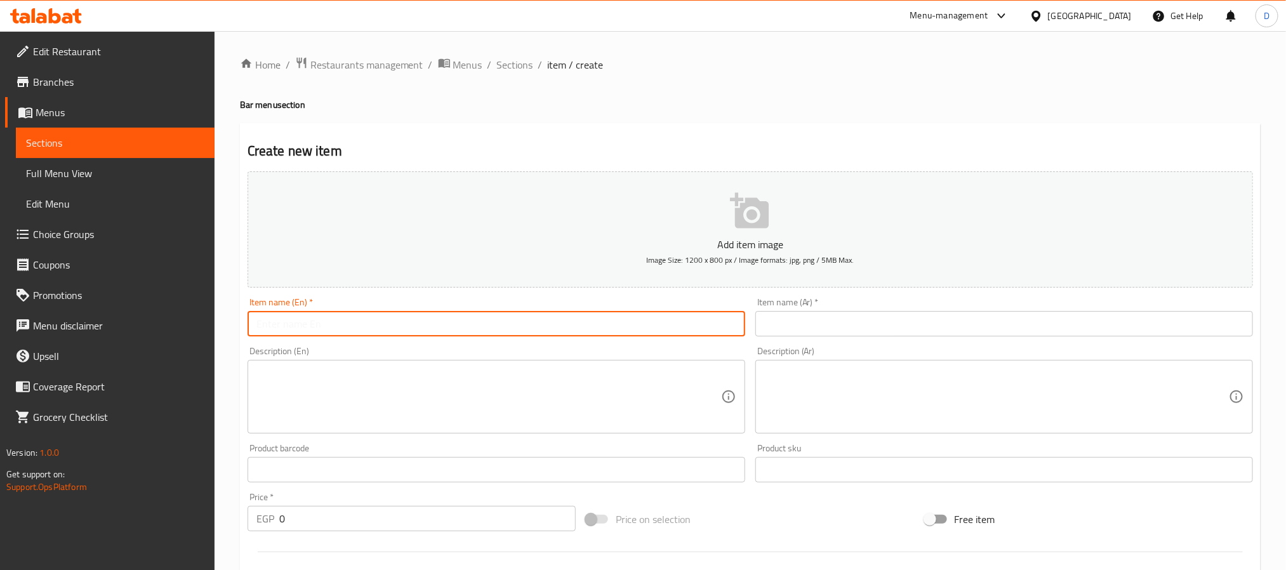
paste input "Chocolate Fudge"
type input "Chocolate Fudge"
click at [854, 326] on input "text" at bounding box center [1004, 323] width 498 height 25
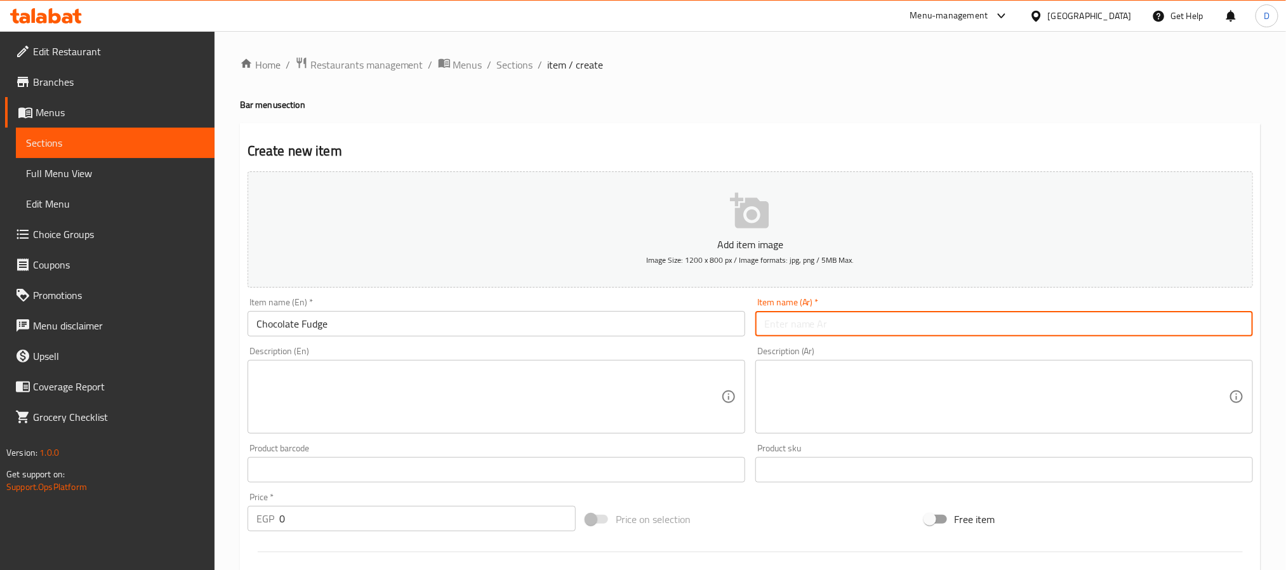
paste input "فادج شوكولاتة"
type input "فادج شوكولاتة"
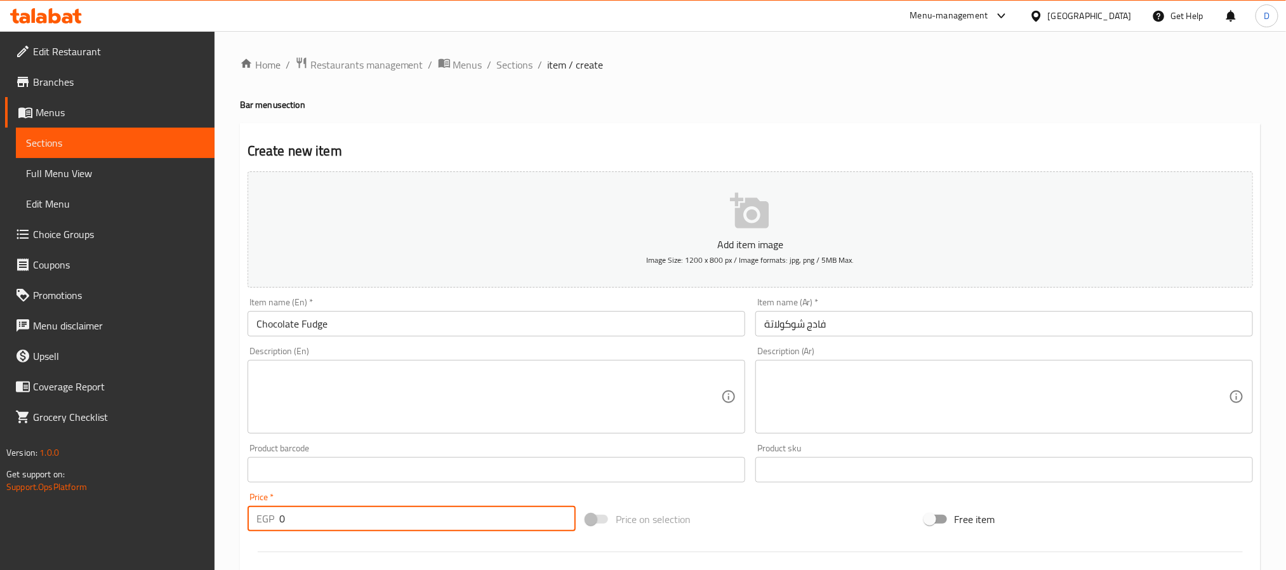
click at [330, 512] on input "0" at bounding box center [427, 518] width 296 height 25
type input "83.6"
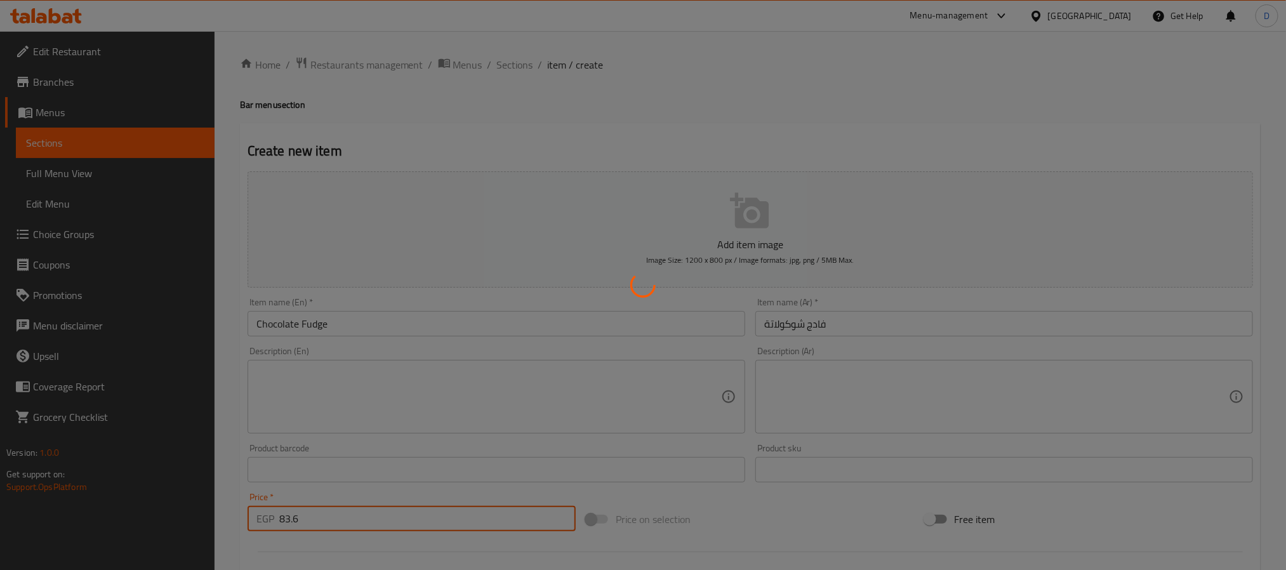
type input "0"
